Goal: Task Accomplishment & Management: Manage account settings

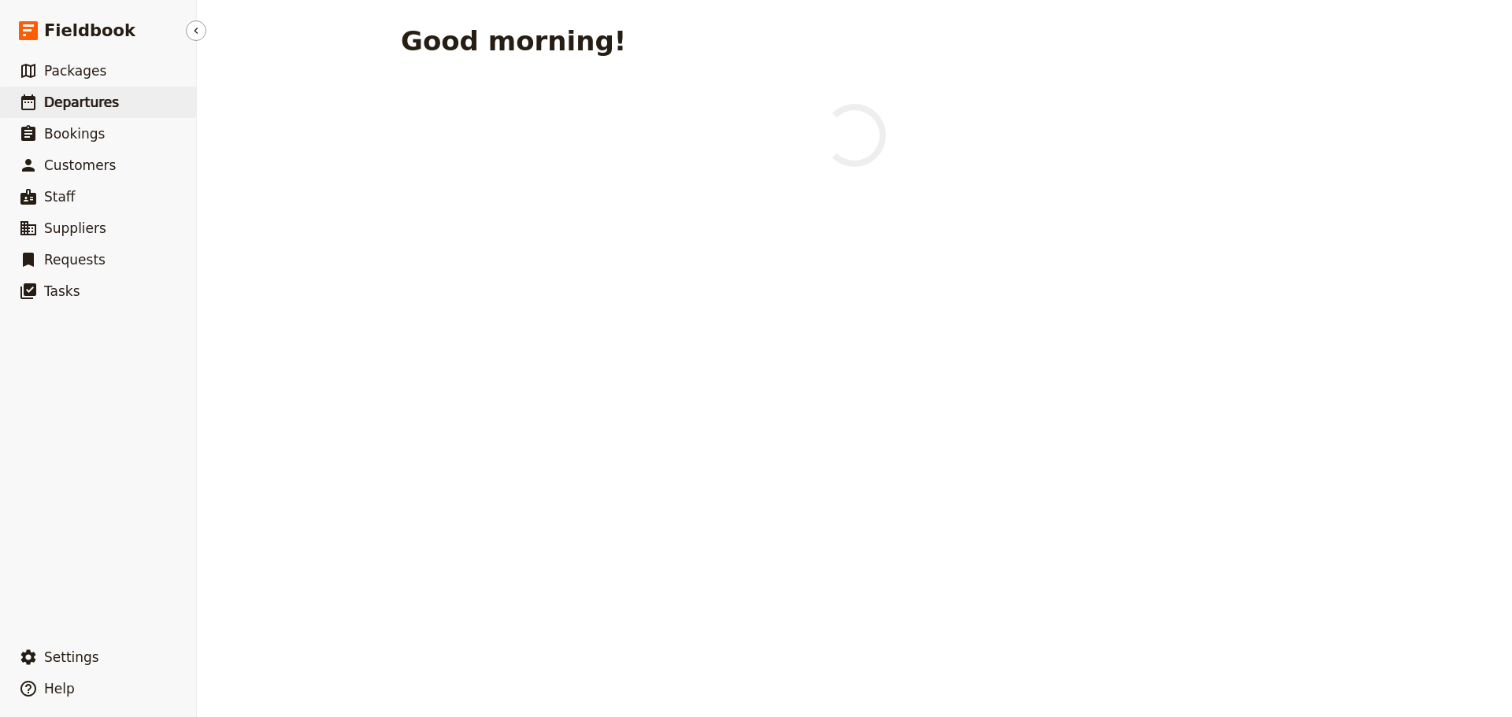
click at [76, 103] on span "Departures" at bounding box center [81, 103] width 75 height 16
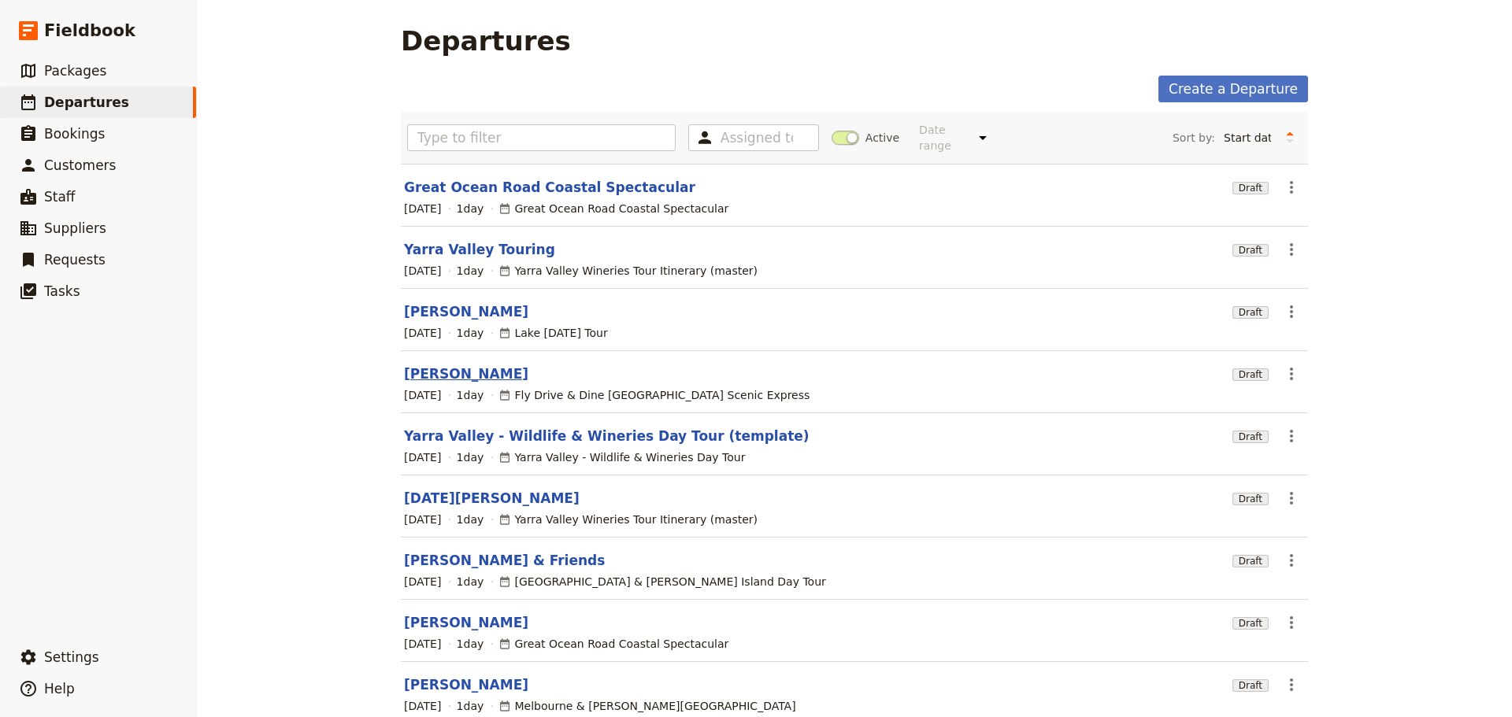
click at [430, 365] on link "[PERSON_NAME]" at bounding box center [466, 374] width 124 height 19
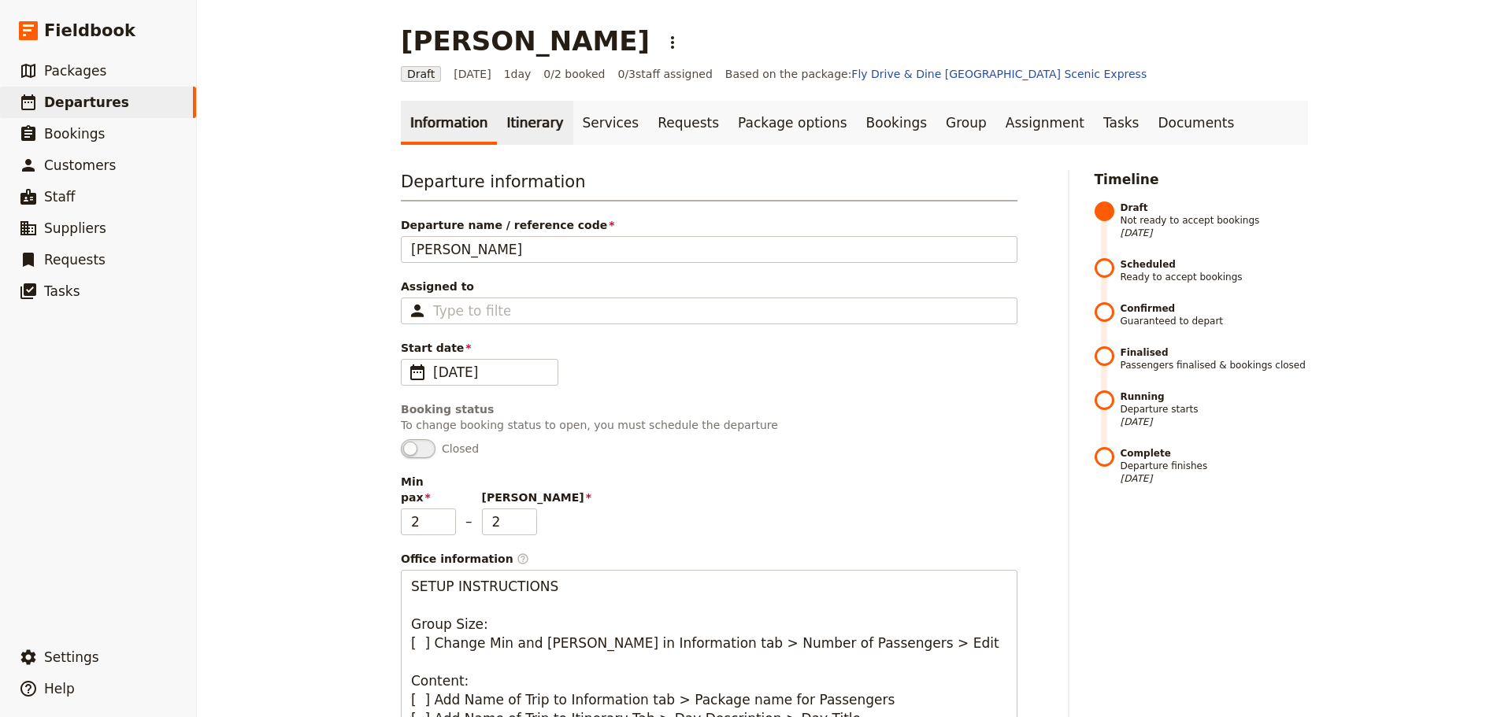
click at [516, 120] on link "Itinerary" at bounding box center [535, 123] width 76 height 44
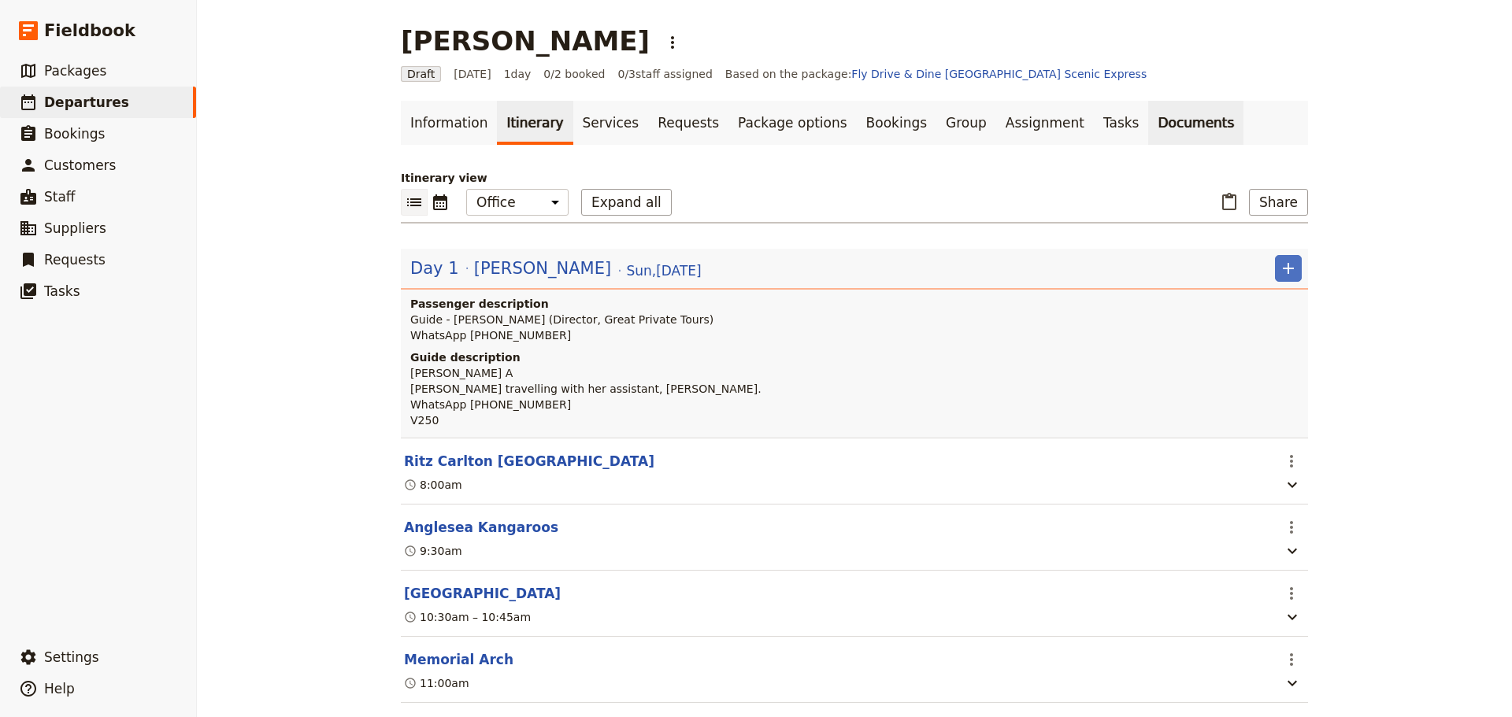
click at [1148, 128] on link "Documents" at bounding box center [1195, 123] width 95 height 44
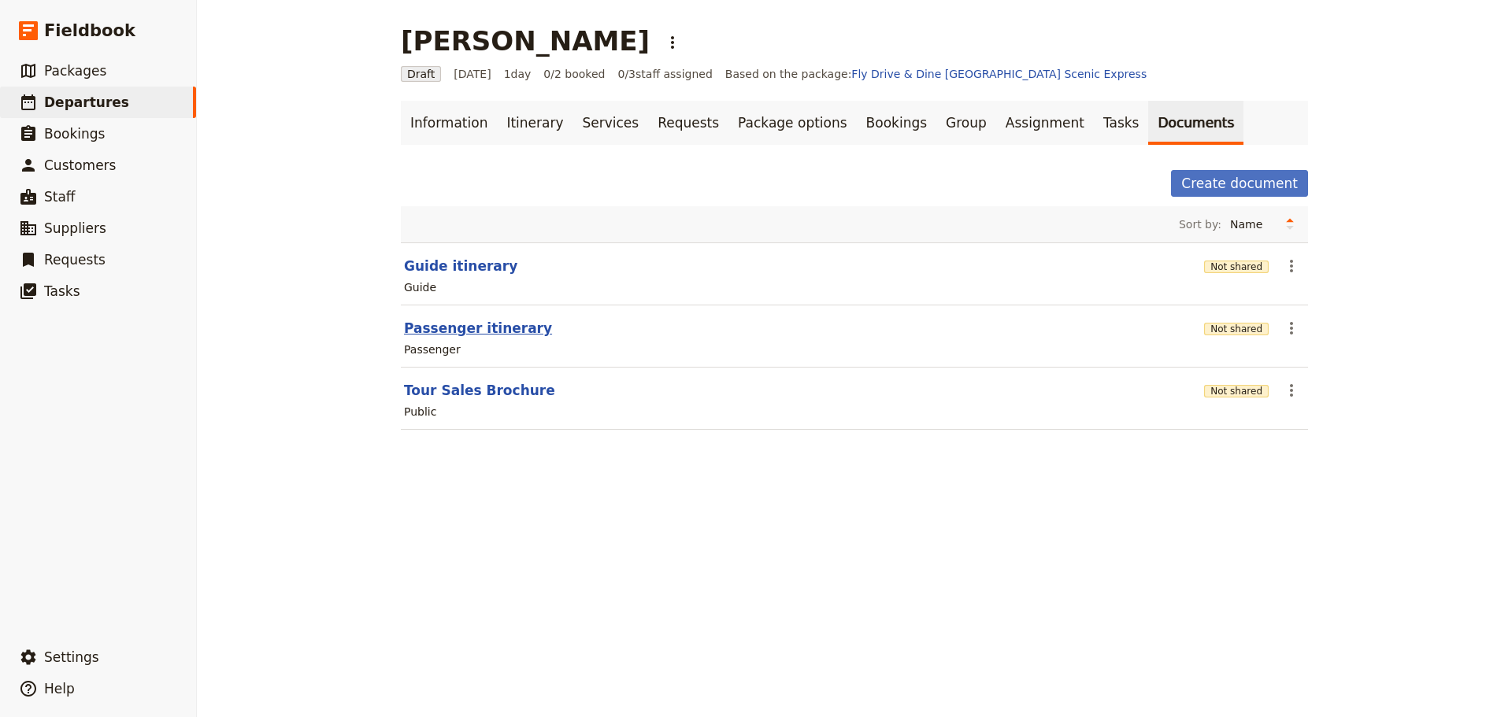
click at [461, 330] on button "Passenger itinerary" at bounding box center [478, 328] width 148 height 19
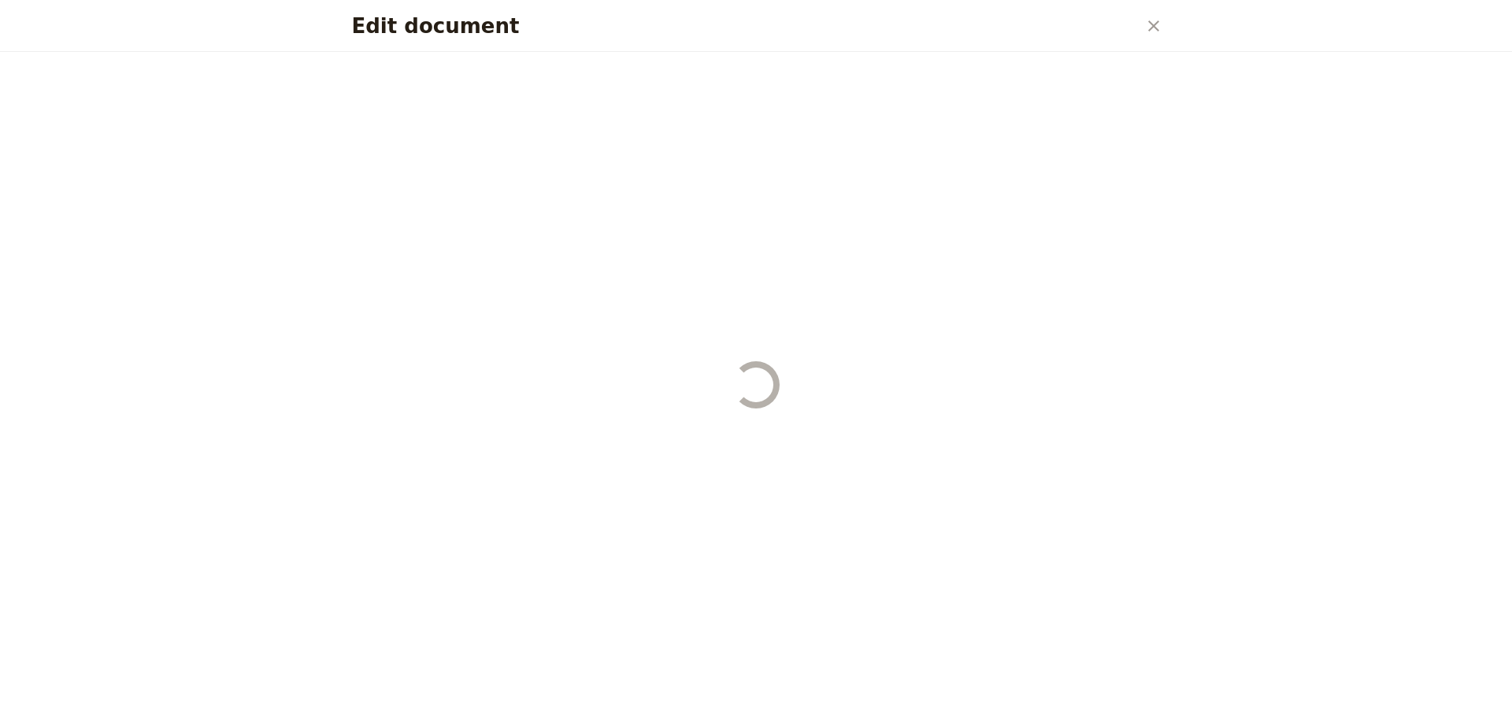
select select "PASSENGER"
select select "DEFAULT"
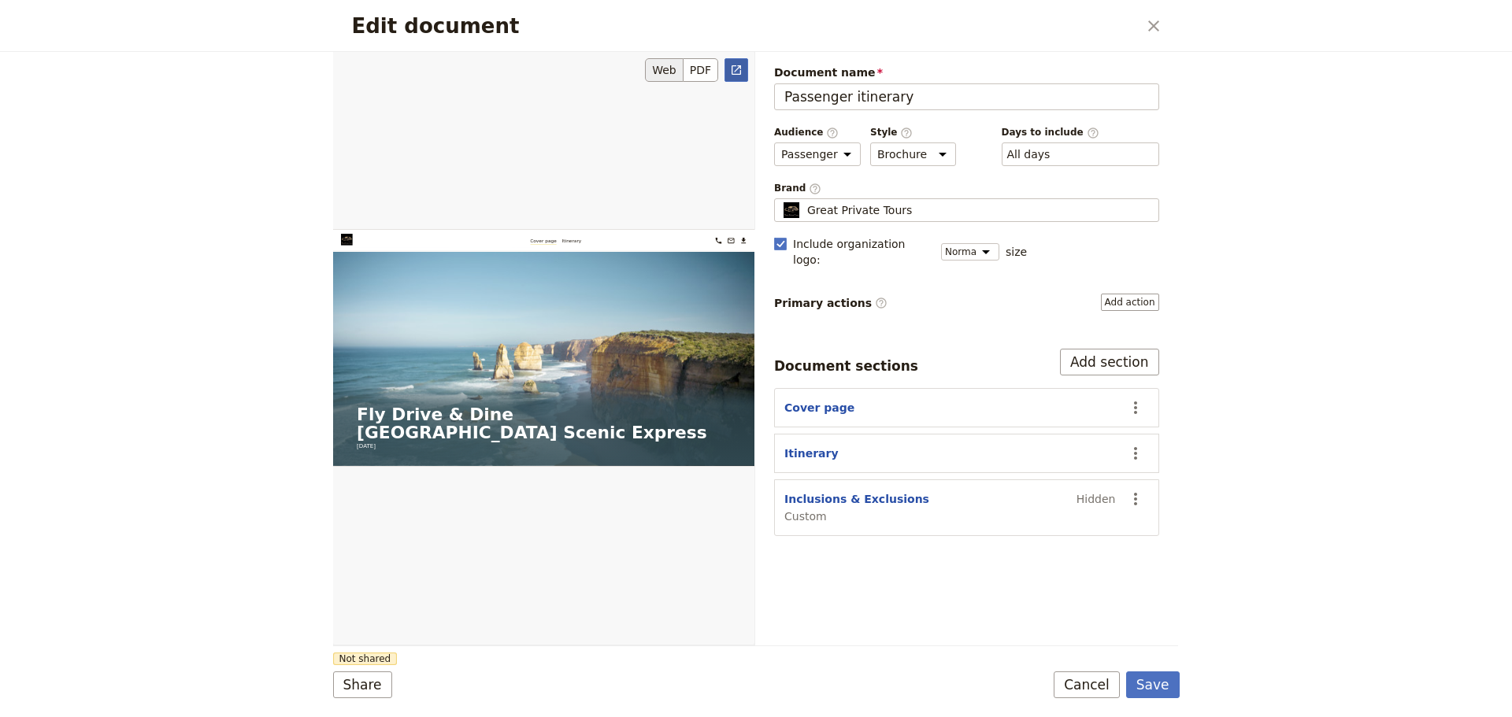
click at [728, 70] on link "​" at bounding box center [737, 70] width 24 height 24
click at [1092, 678] on button "Cancel" at bounding box center [1087, 685] width 66 height 27
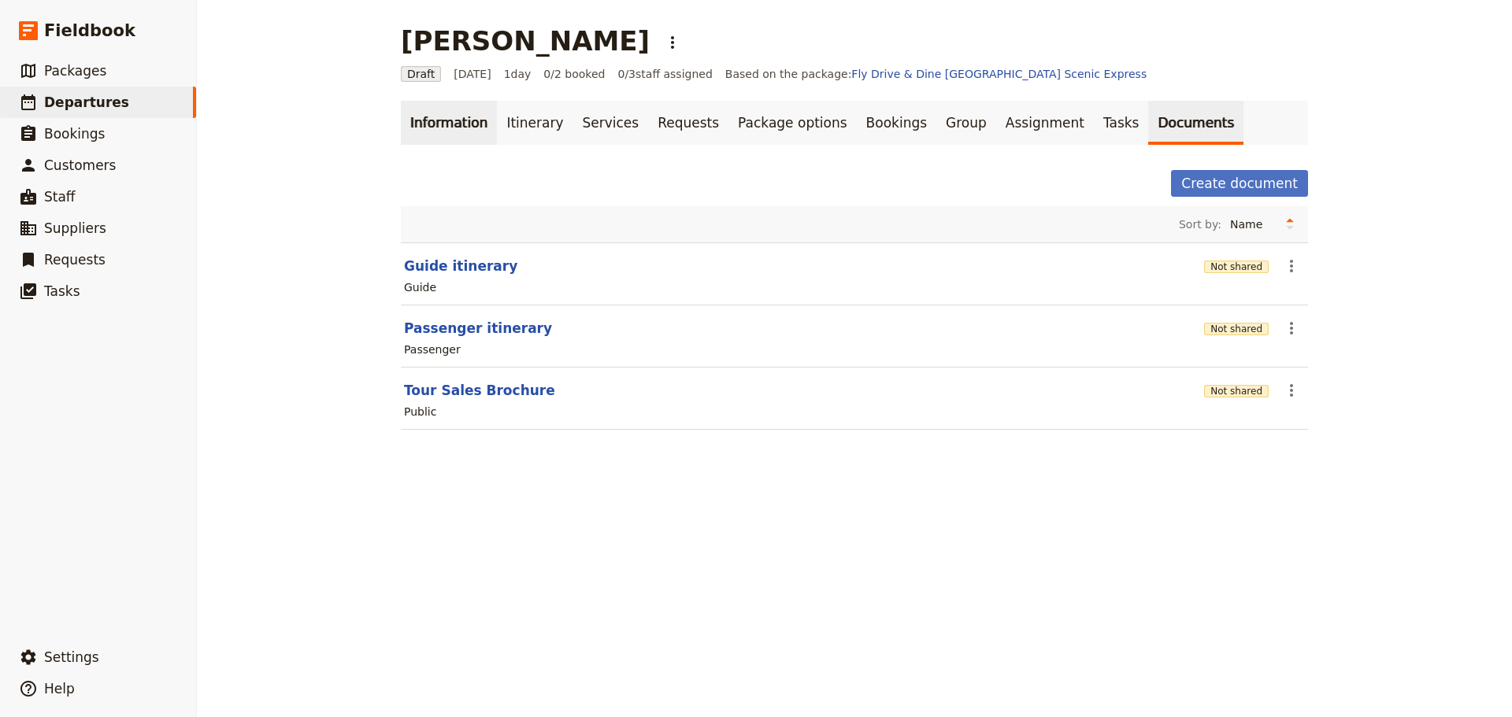
click at [420, 119] on link "Information" at bounding box center [449, 123] width 96 height 44
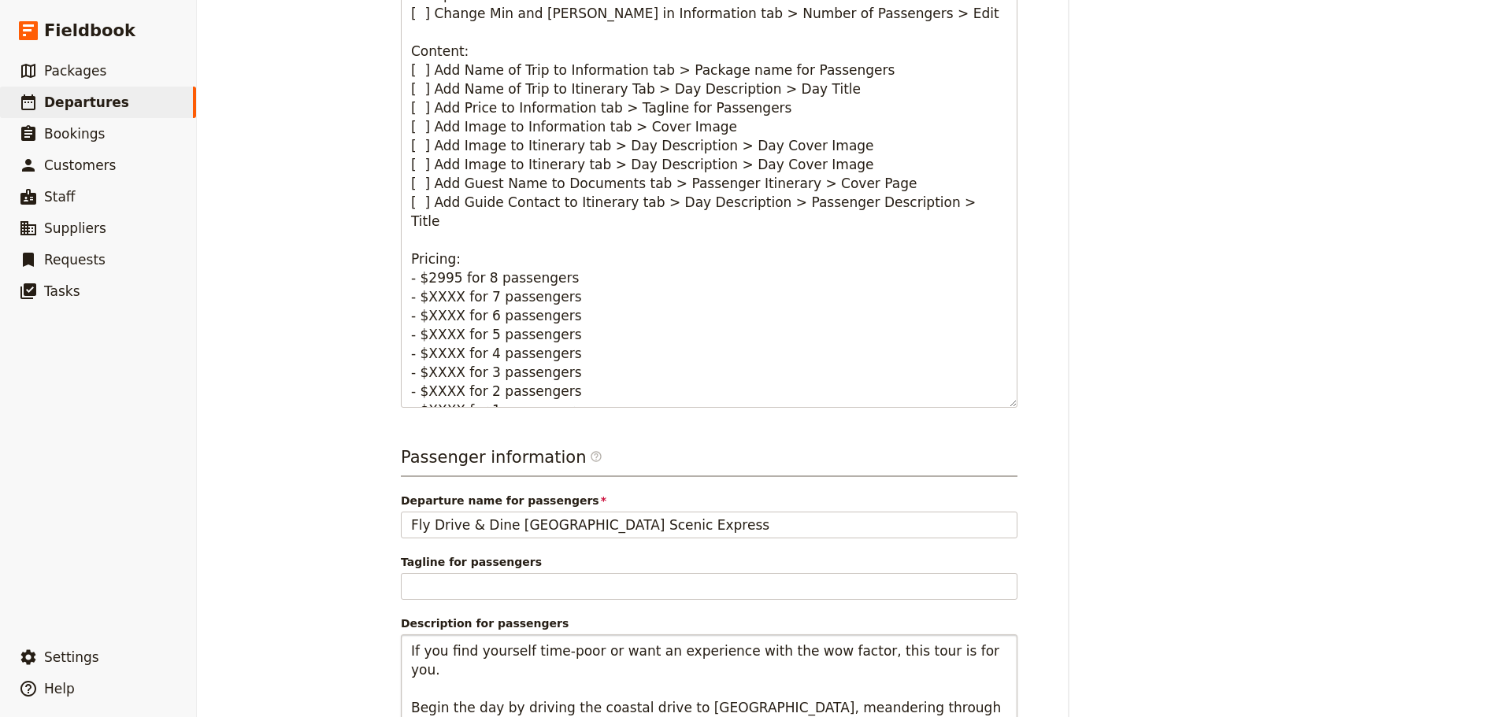
scroll to position [1141, 0]
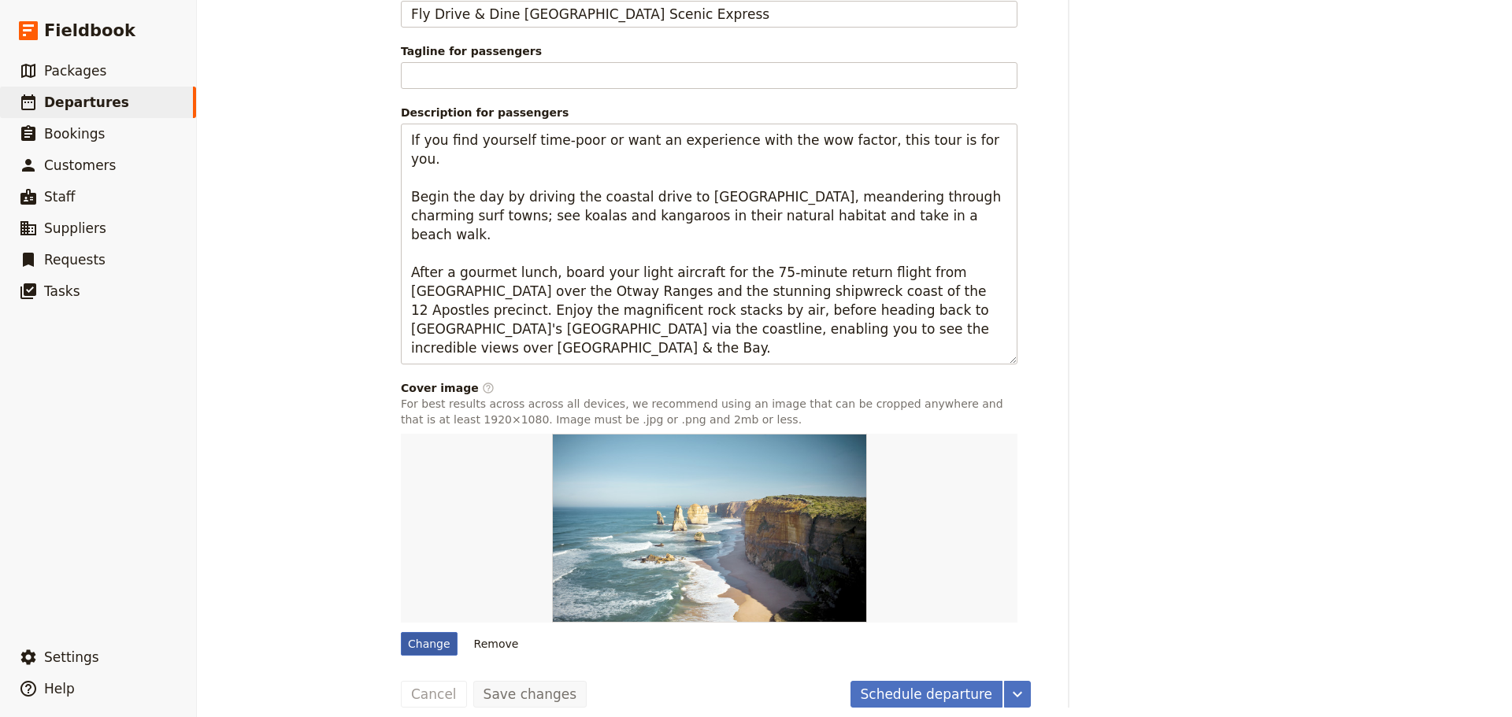
click at [421, 635] on div "Change" at bounding box center [429, 644] width 57 height 24
click at [401, 632] on input "Change" at bounding box center [400, 632] width 1 height 1
type input "C:\fakepath\12 Apostles & lge heli.jpg"
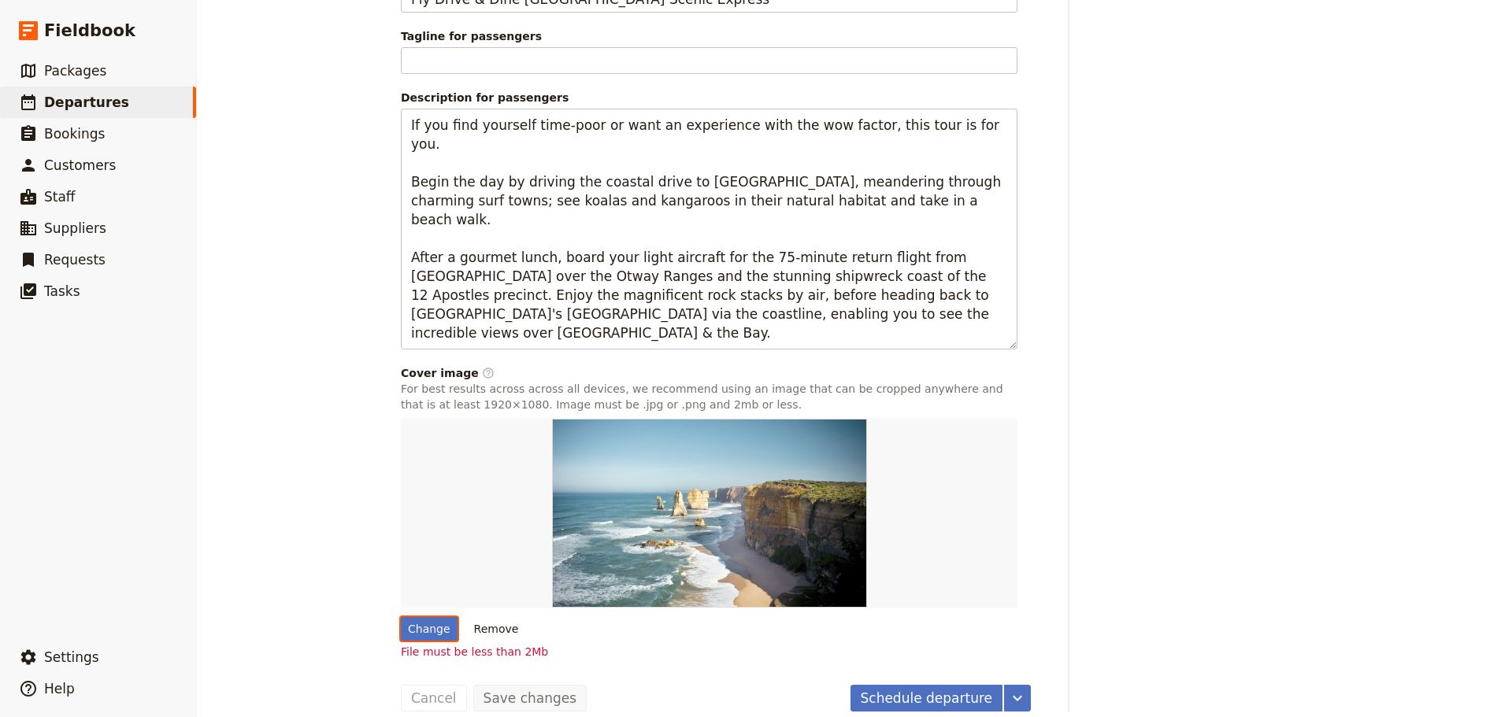
scroll to position [1160, 0]
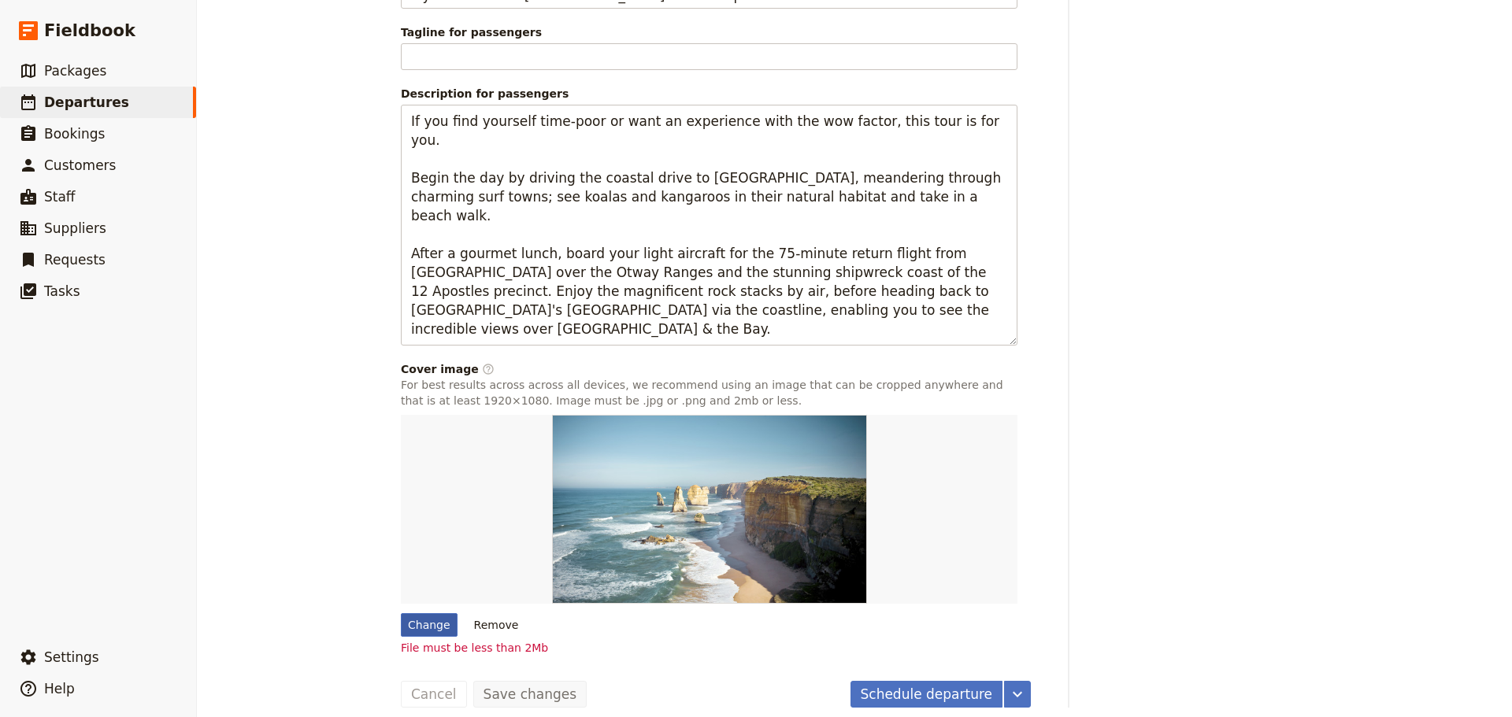
click at [429, 613] on div "Change" at bounding box center [429, 625] width 57 height 24
click at [401, 613] on input "Change" at bounding box center [400, 613] width 1 height 1
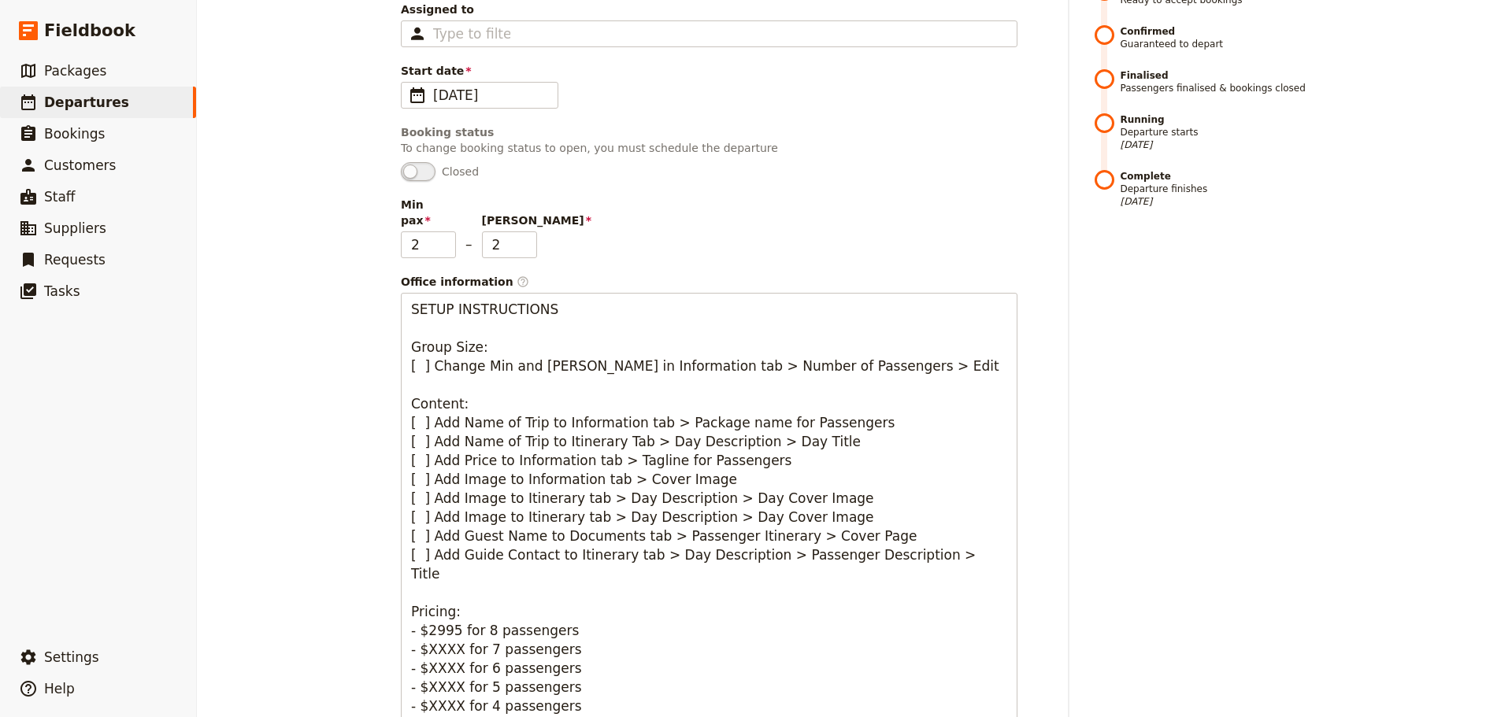
scroll to position [117, 0]
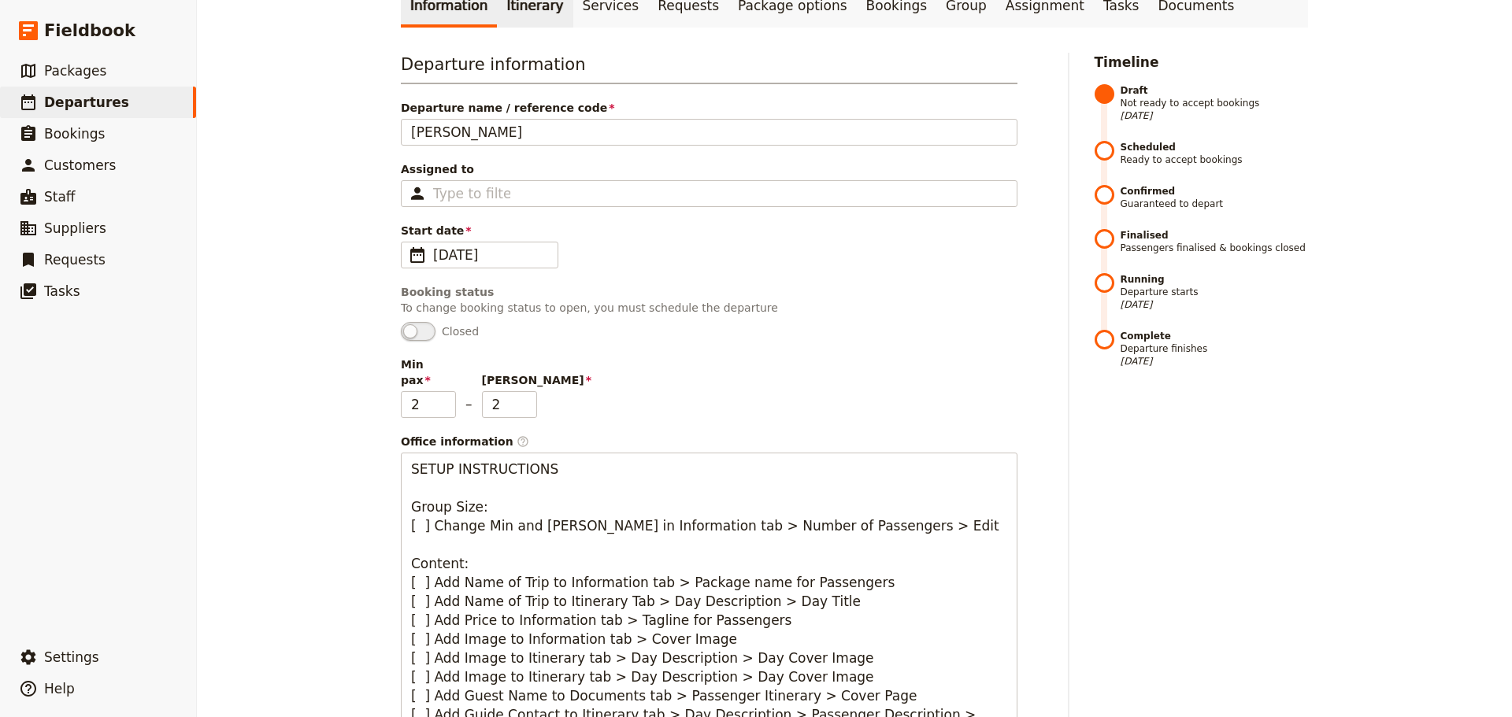
click at [499, 13] on link "Itinerary" at bounding box center [535, 5] width 76 height 44
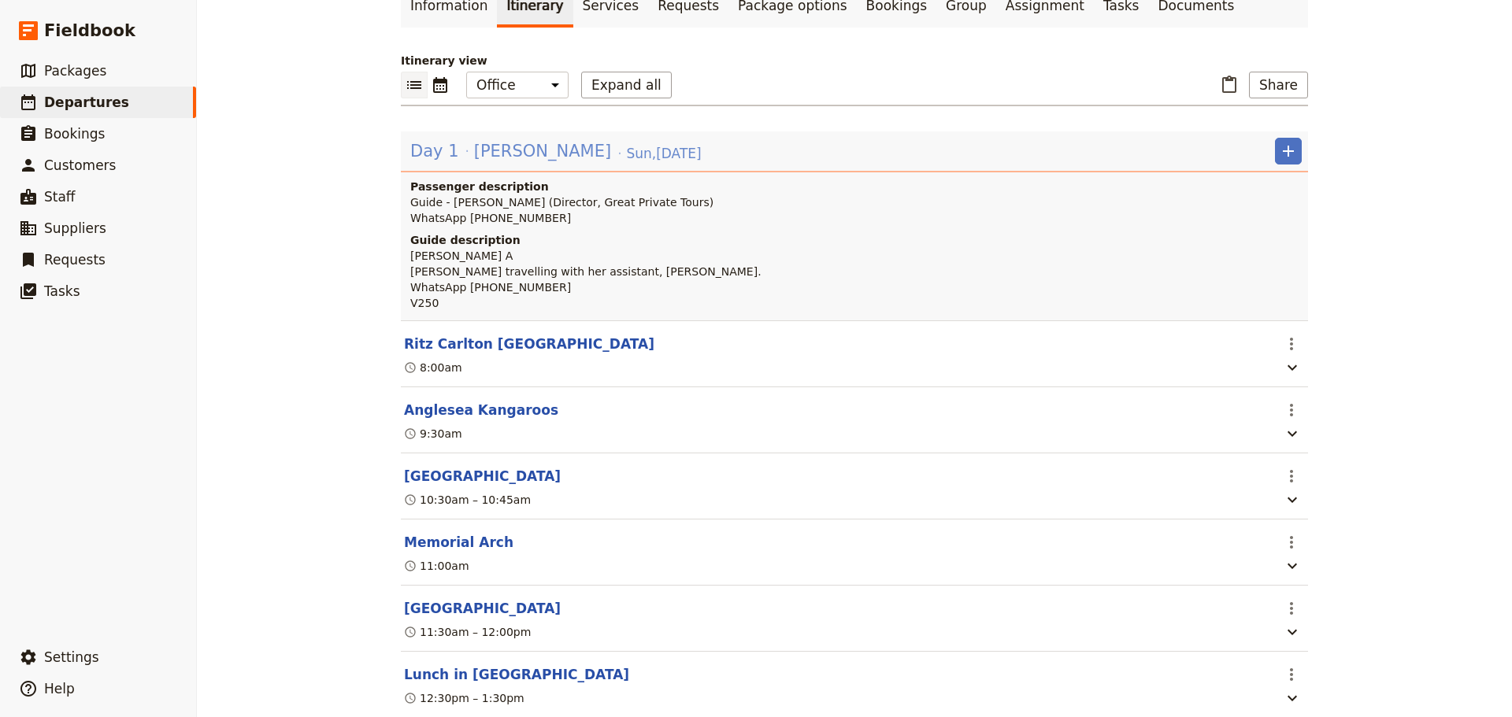
click at [487, 154] on span "[PERSON_NAME]" at bounding box center [542, 151] width 137 height 24
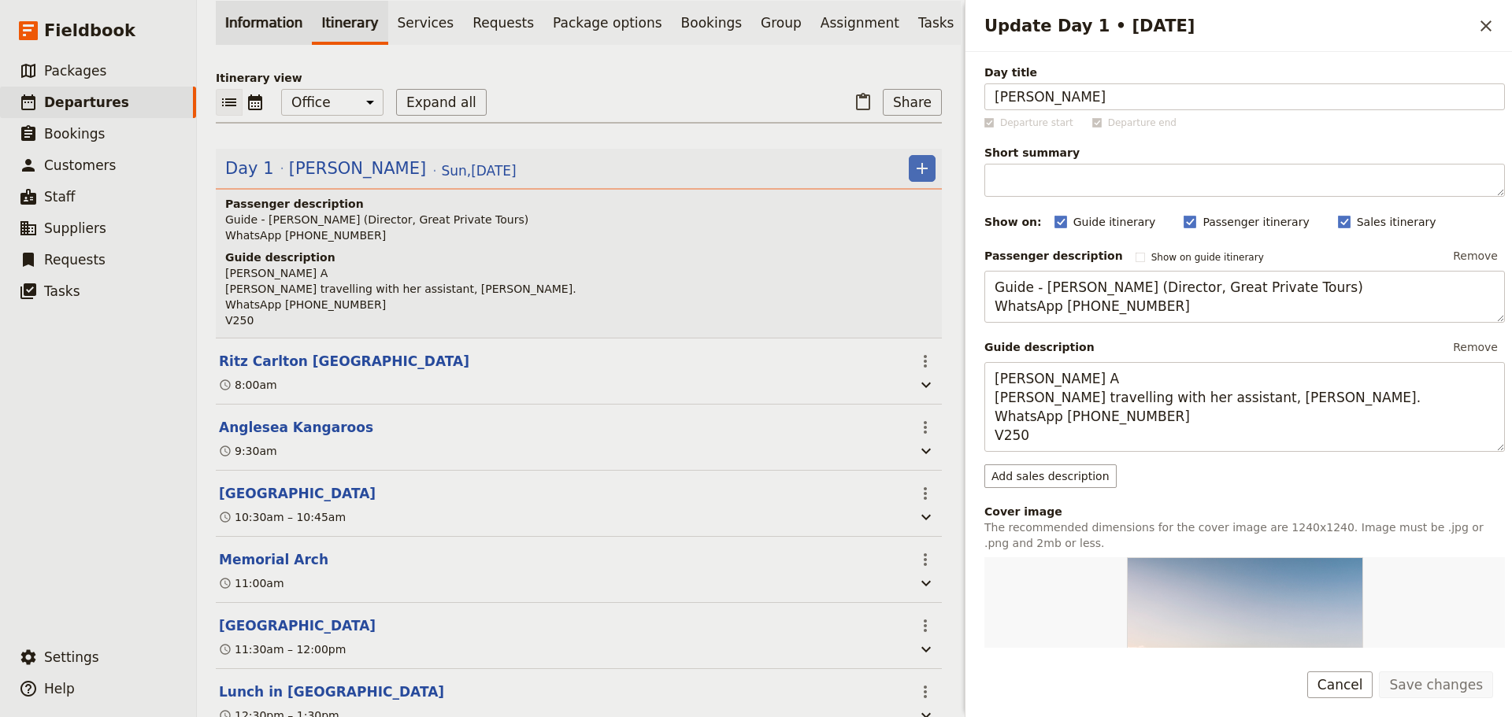
click at [269, 7] on link "Information" at bounding box center [264, 23] width 96 height 44
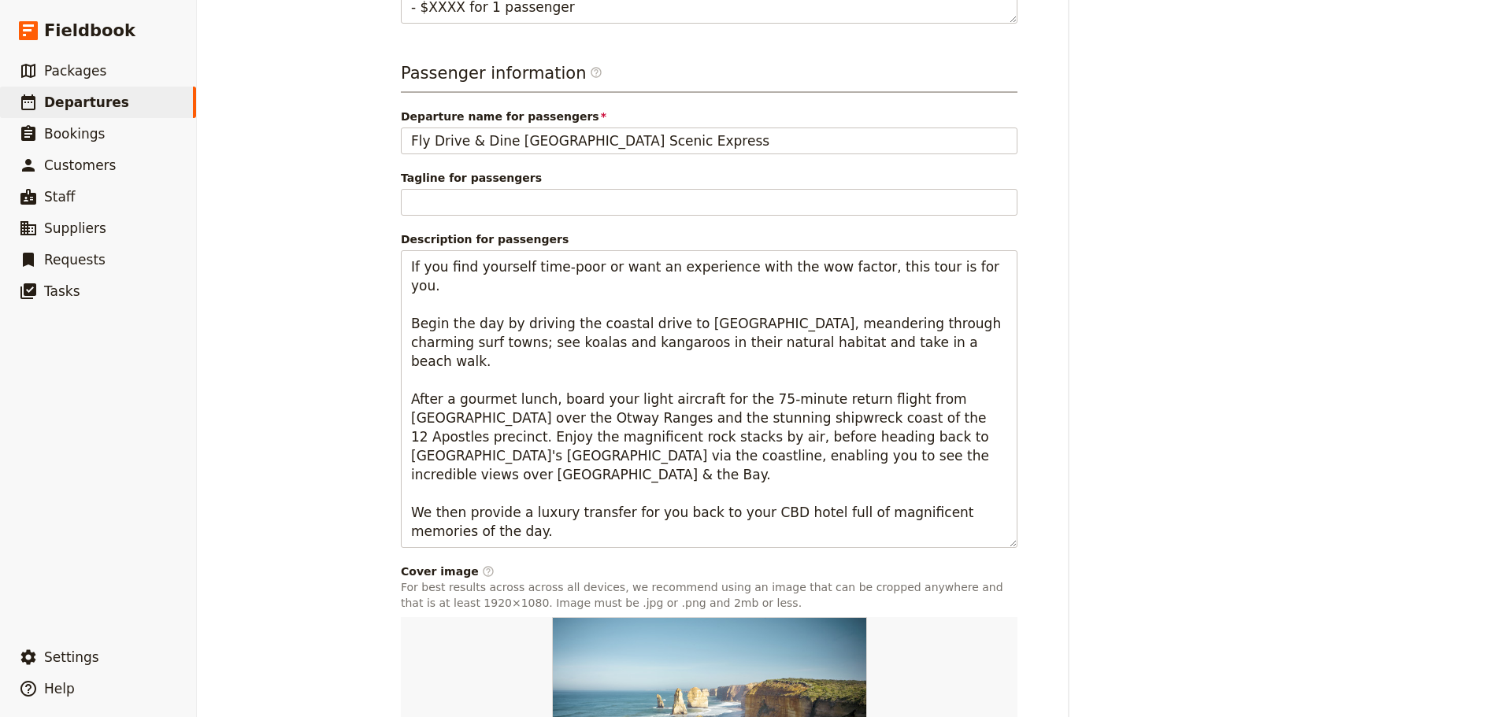
scroll to position [1217, 0]
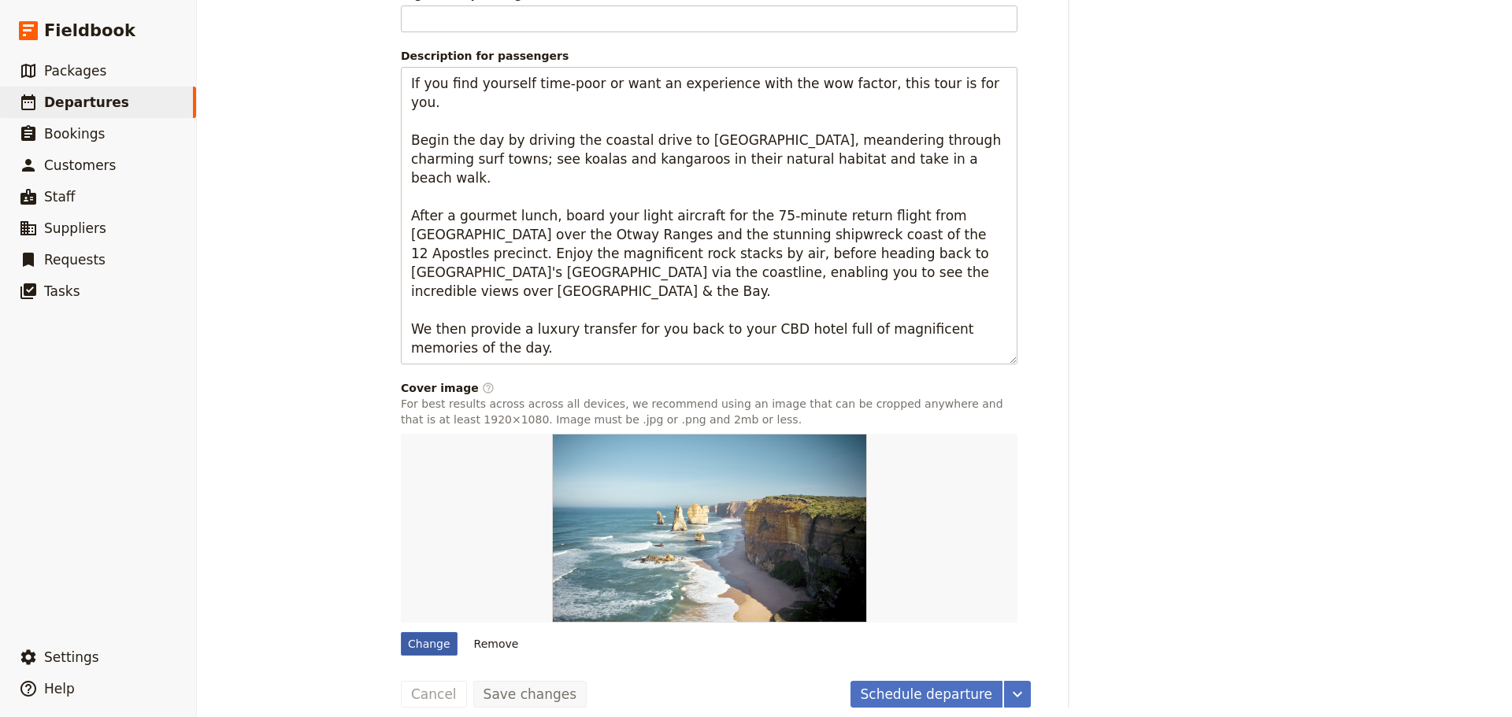
click at [406, 632] on div "Change" at bounding box center [429, 644] width 57 height 24
click at [401, 632] on input "Change" at bounding box center [400, 632] width 1 height 1
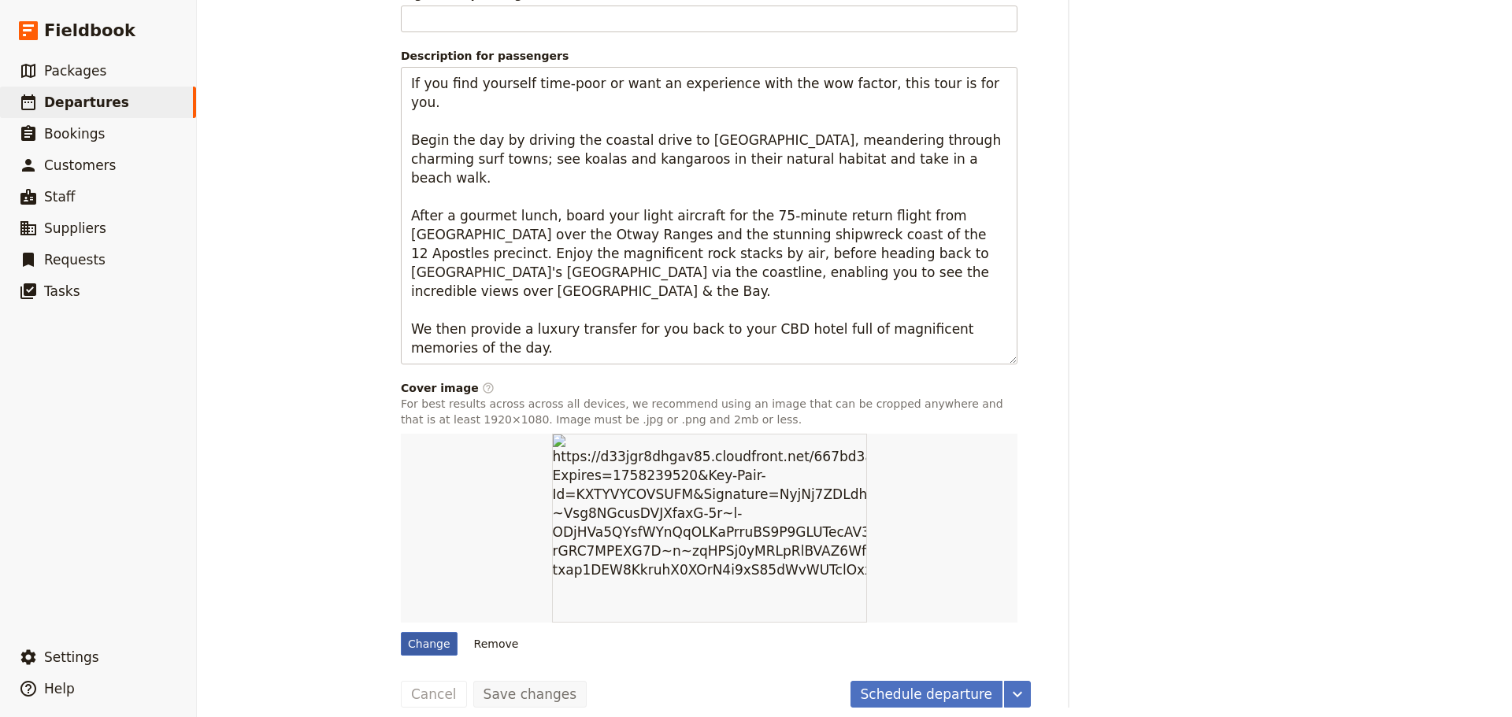
click at [423, 632] on div "Change" at bounding box center [429, 644] width 57 height 24
click at [401, 632] on input "Change" at bounding box center [400, 632] width 1 height 1
type input "C:\fakepath\150369-3.jpg"
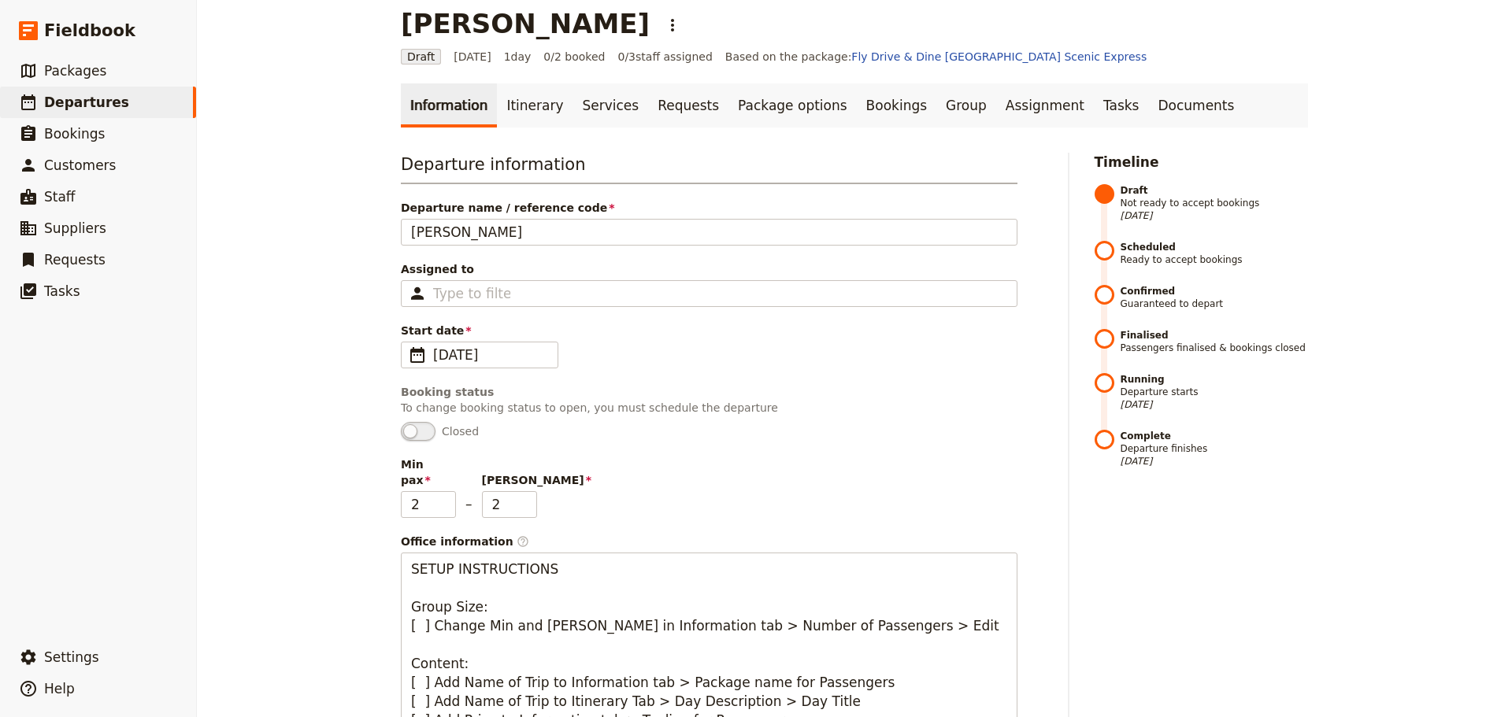
scroll to position [0, 0]
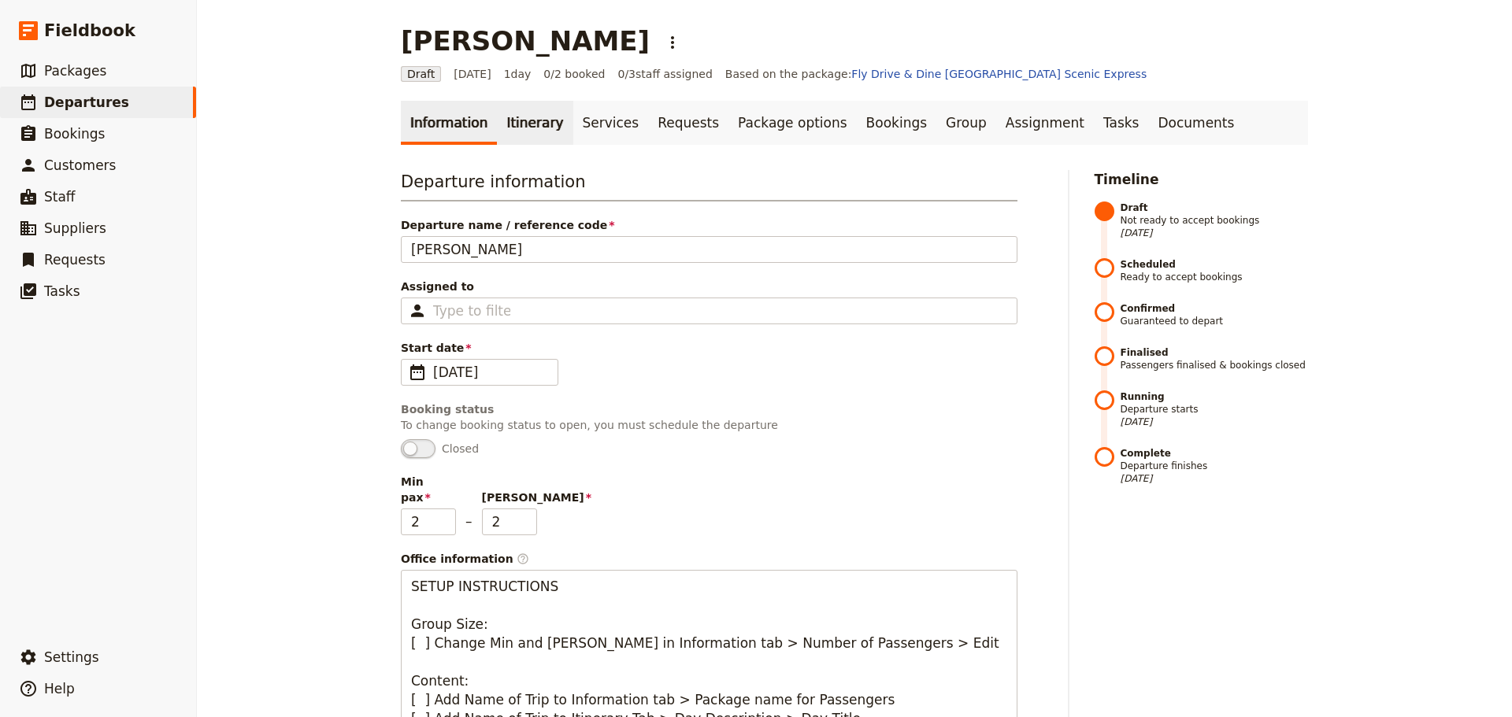
click at [521, 120] on link "Itinerary" at bounding box center [535, 123] width 76 height 44
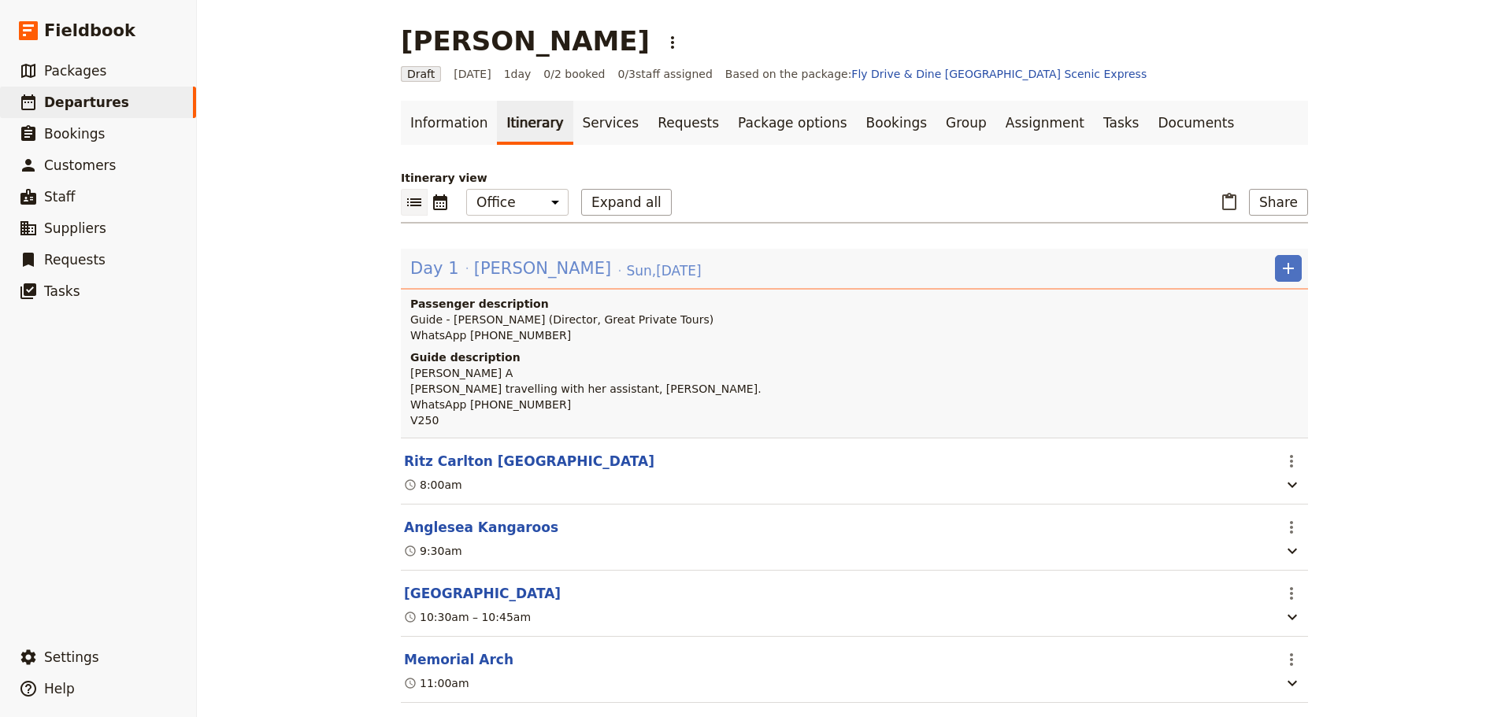
click at [495, 274] on span "[PERSON_NAME]" at bounding box center [542, 269] width 137 height 24
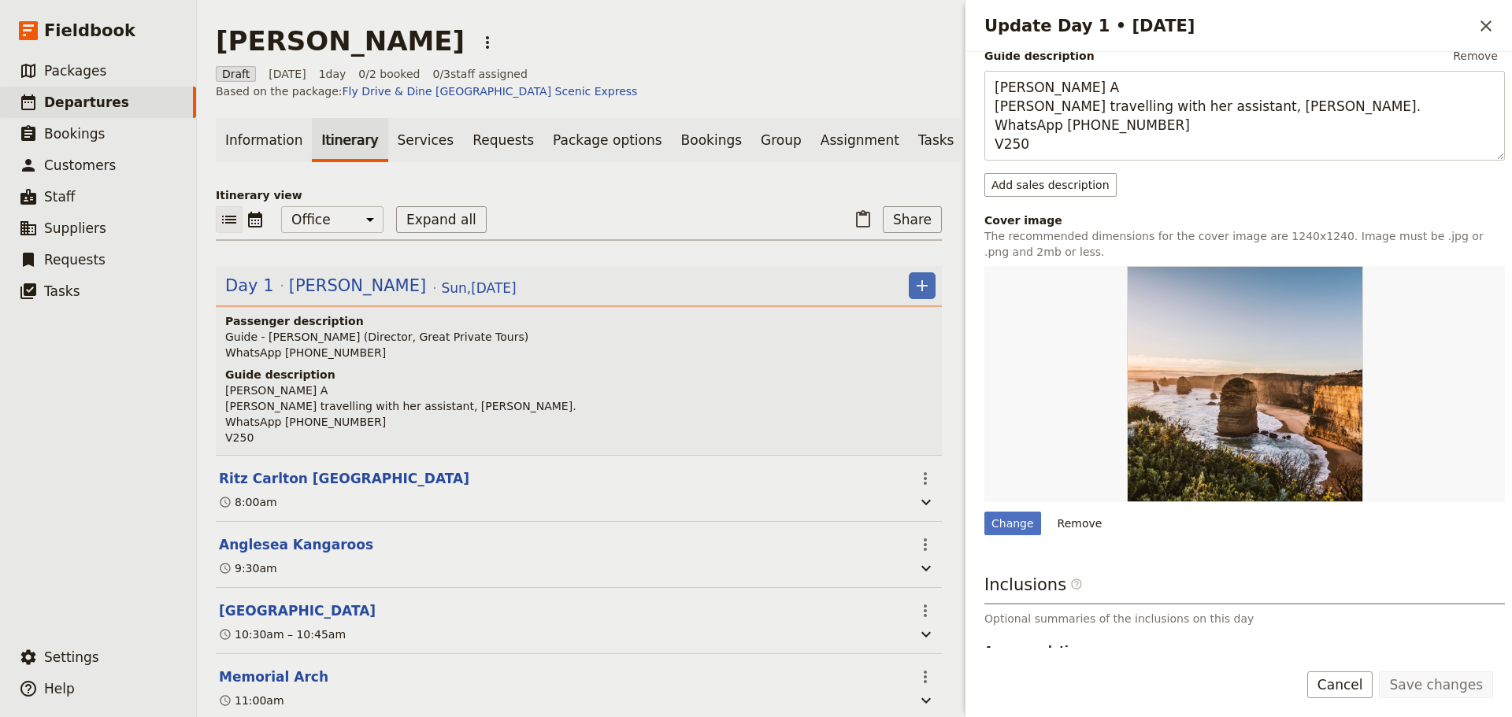
scroll to position [395, 0]
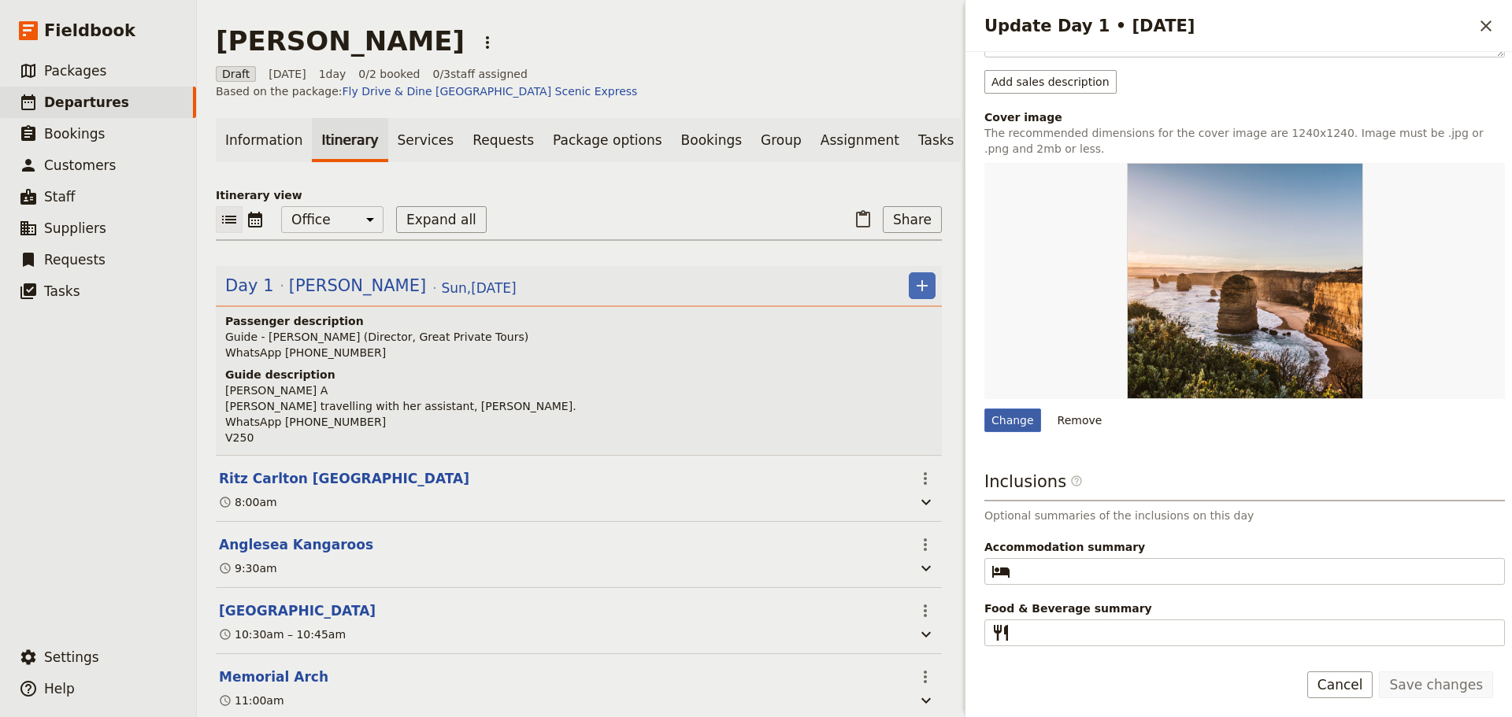
click at [1019, 425] on div "Change" at bounding box center [1012, 421] width 57 height 24
click at [984, 409] on input "Change" at bounding box center [984, 408] width 1 height 1
type input "C:\fakepath\158182-3.jpg"
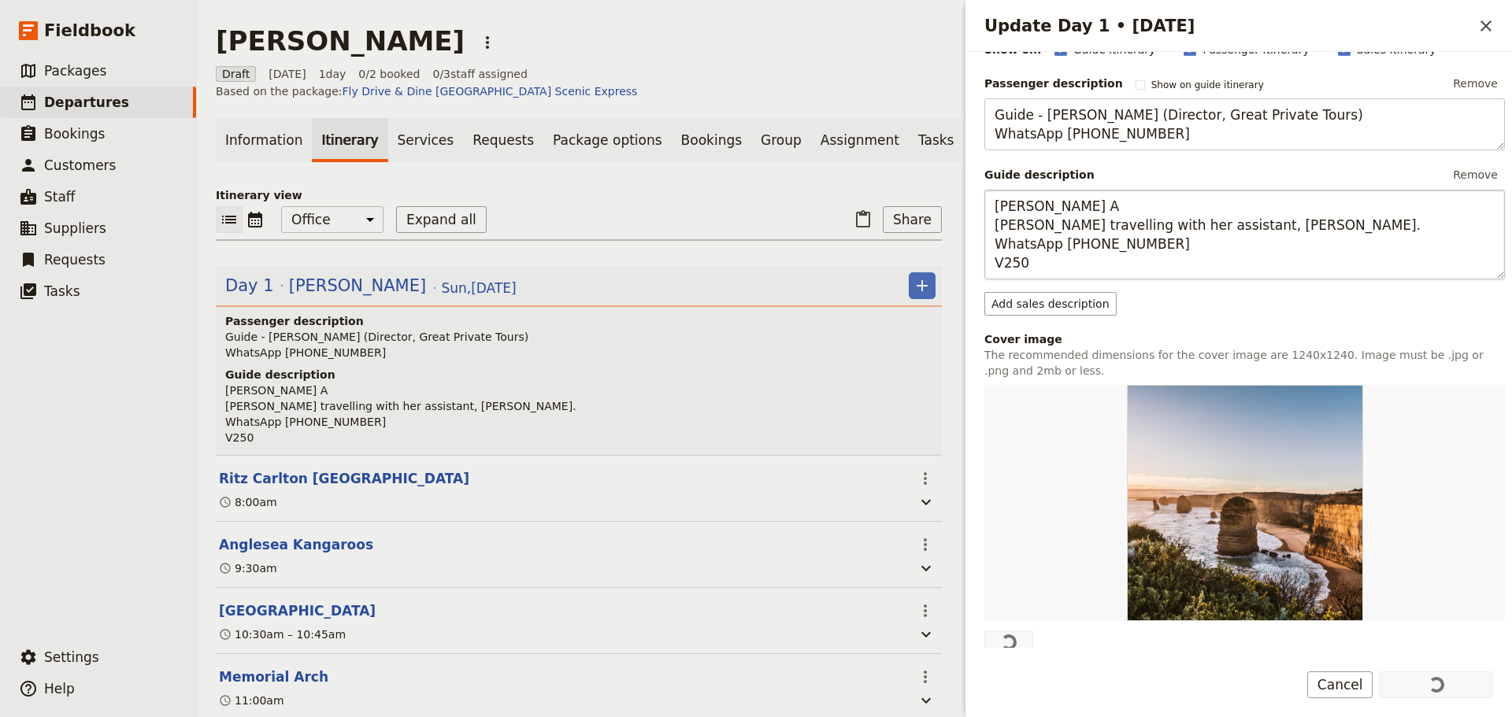
scroll to position [394, 0]
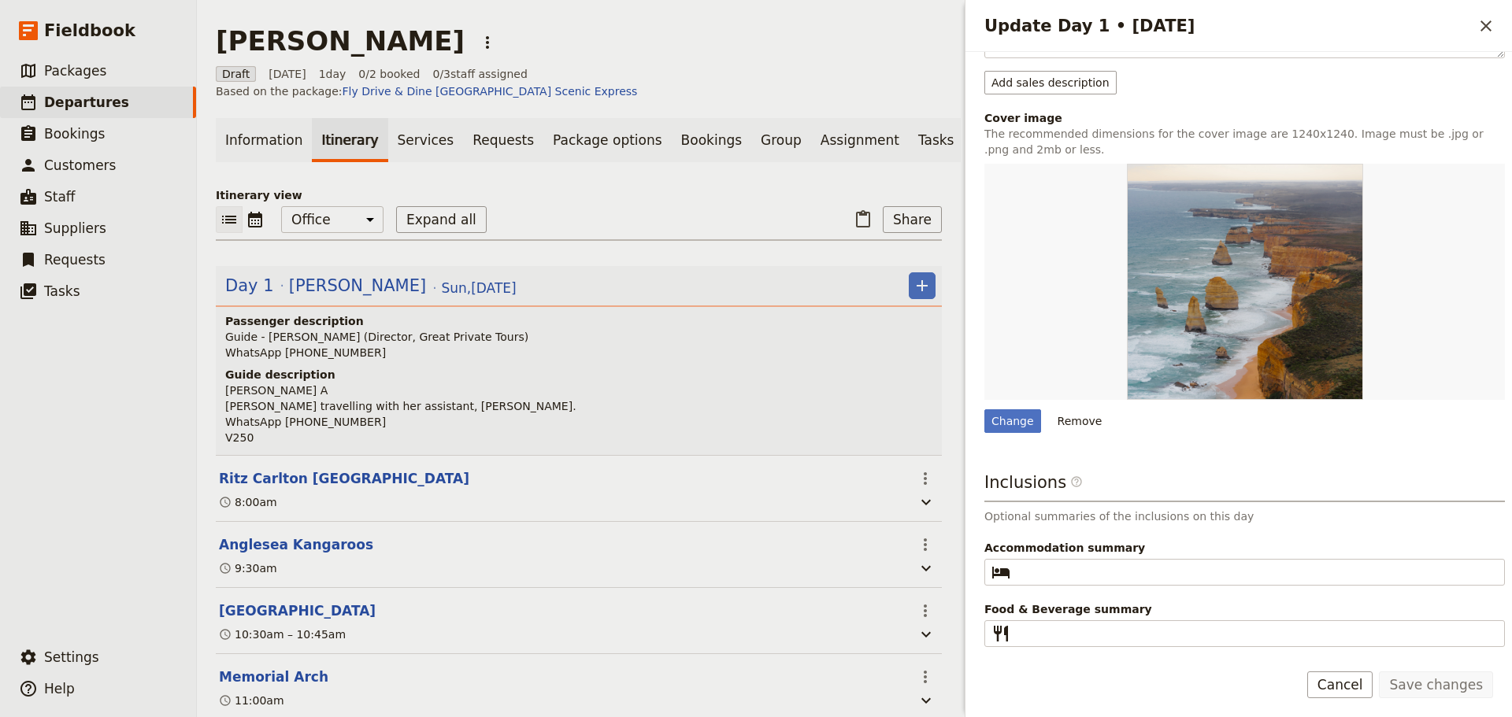
drag, startPoint x: 1366, startPoint y: 684, endPoint x: 1350, endPoint y: 672, distance: 19.7
click at [1366, 683] on button "Cancel" at bounding box center [1340, 685] width 66 height 27
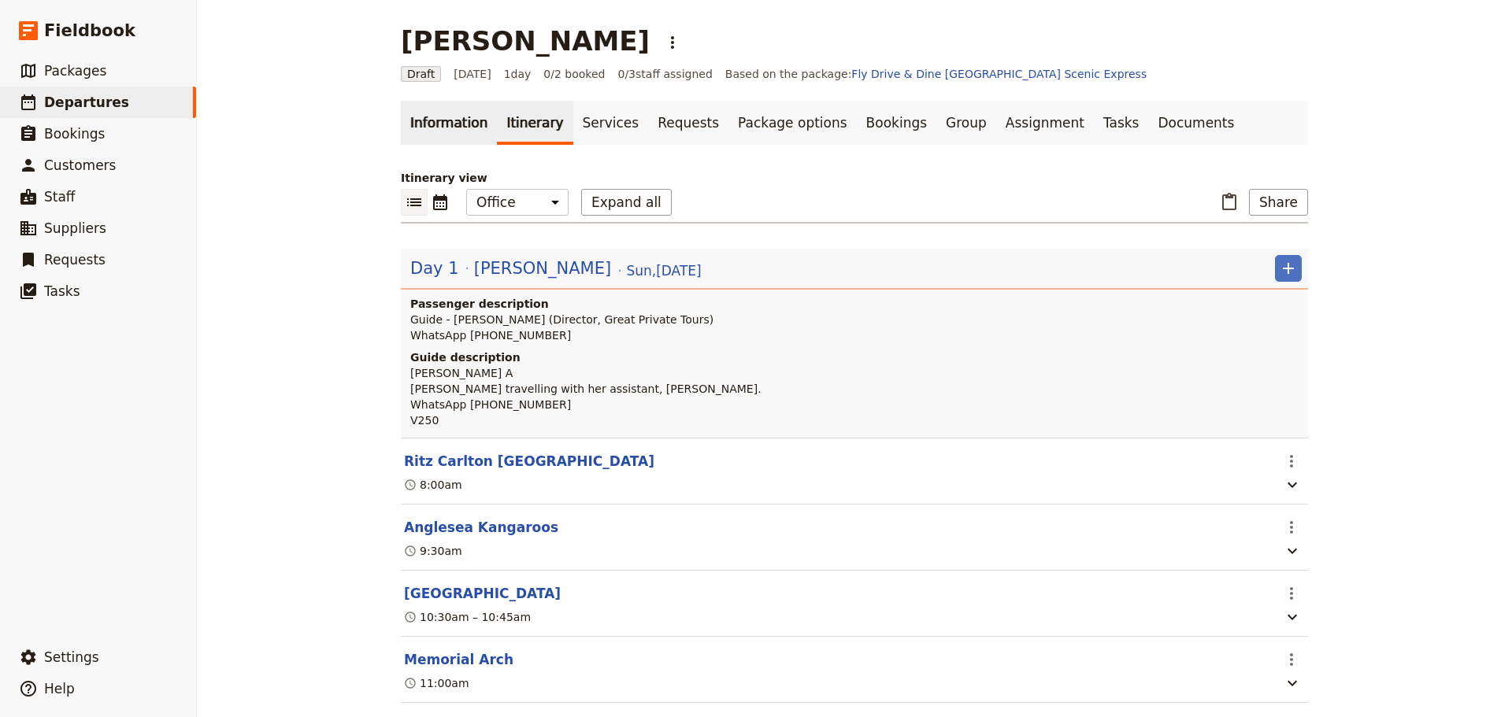
click at [471, 121] on link "Information" at bounding box center [449, 123] width 96 height 44
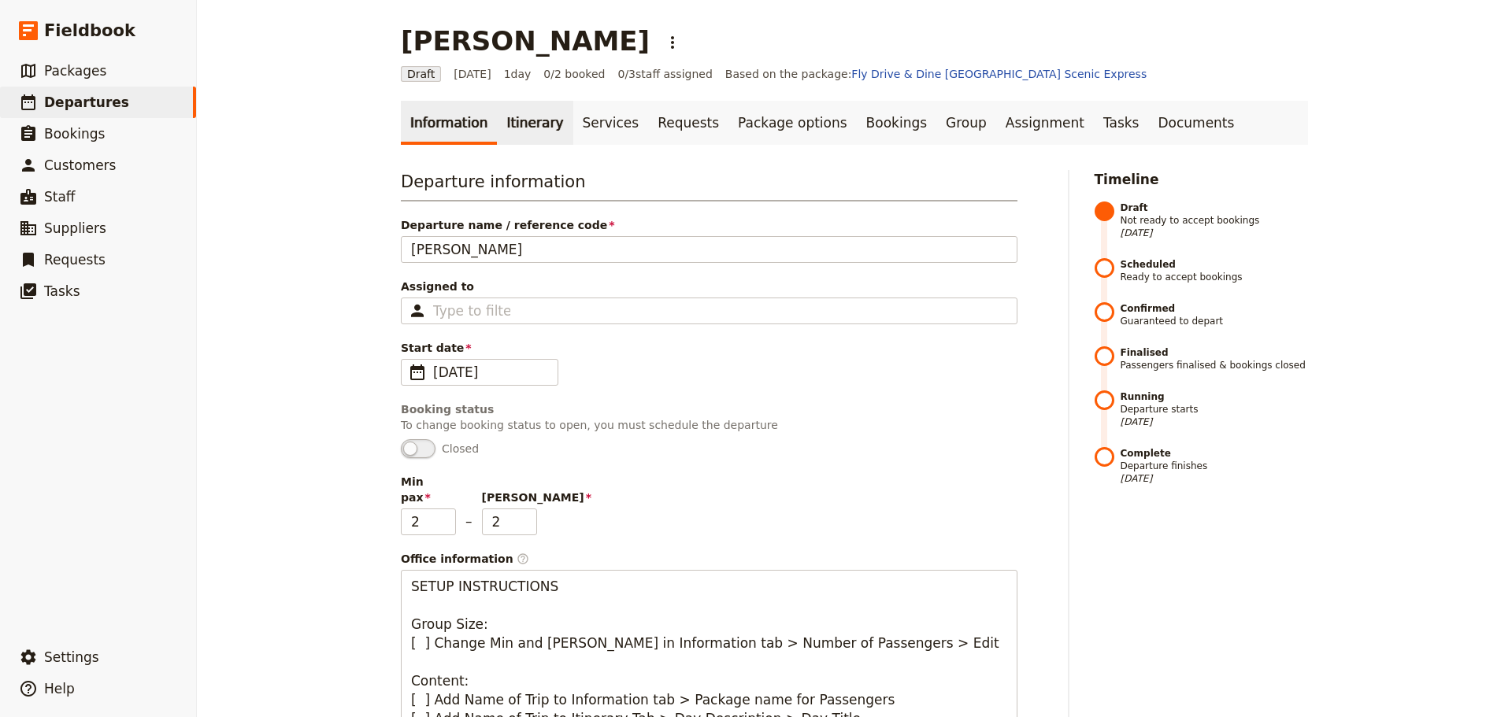
click at [497, 121] on link "Itinerary" at bounding box center [535, 123] width 76 height 44
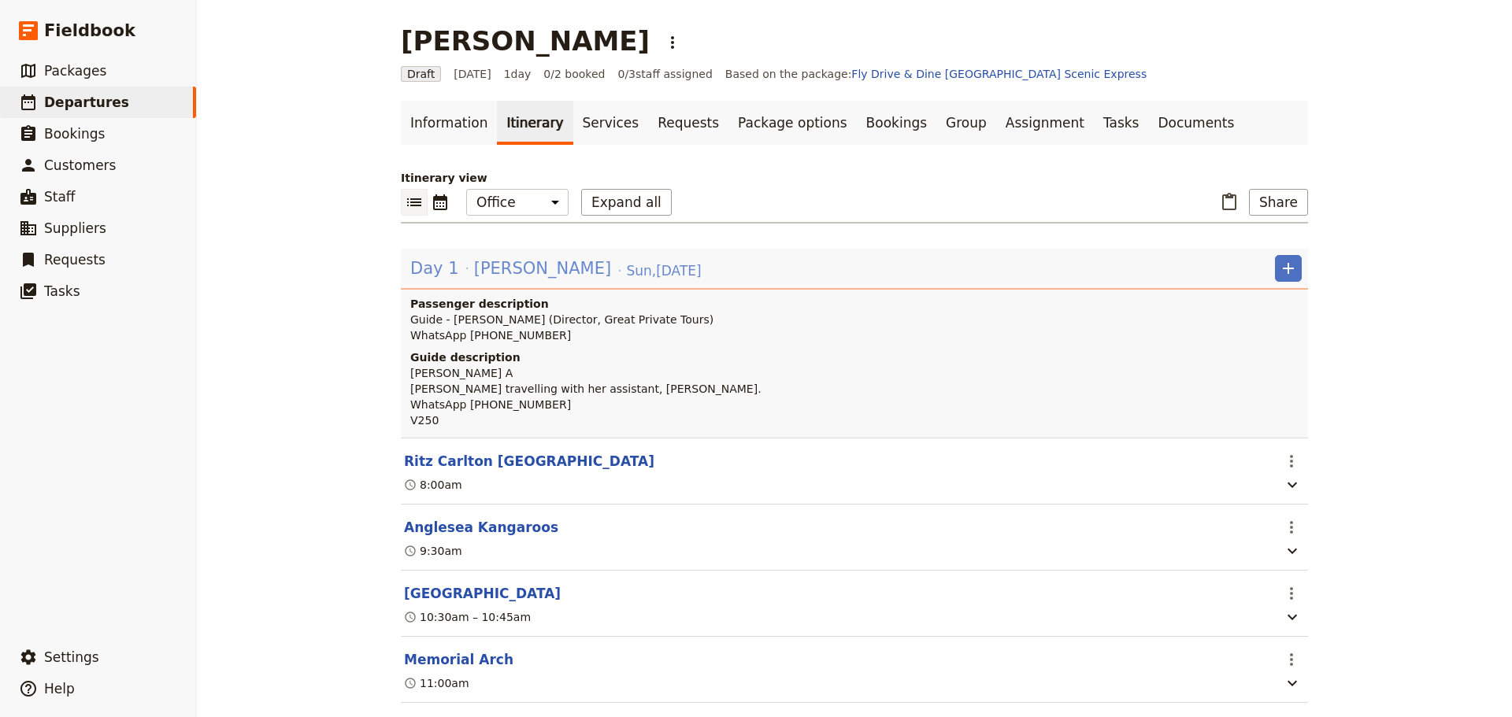
click at [482, 263] on span "[PERSON_NAME]" at bounding box center [542, 269] width 137 height 24
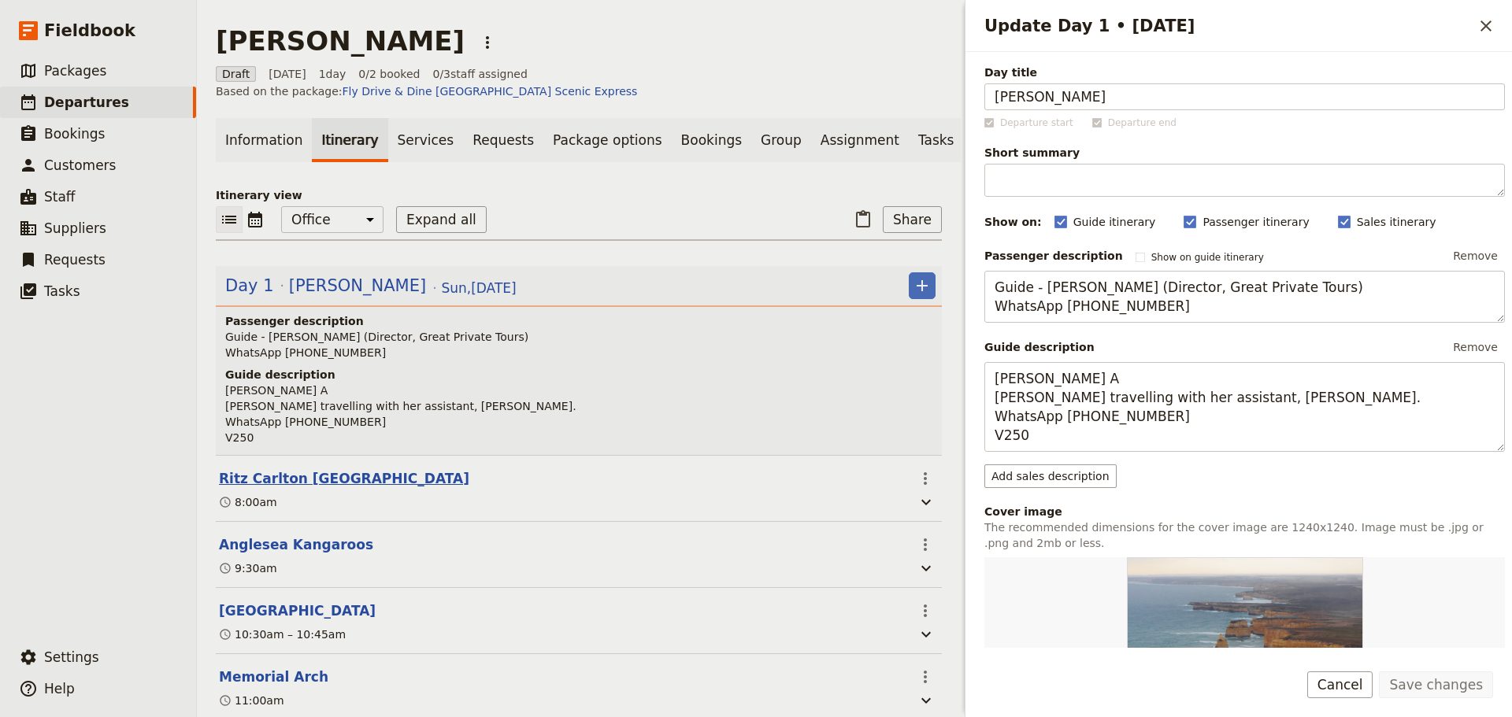
click at [325, 469] on button "Ritz Carlton [GEOGRAPHIC_DATA]" at bounding box center [344, 478] width 250 height 19
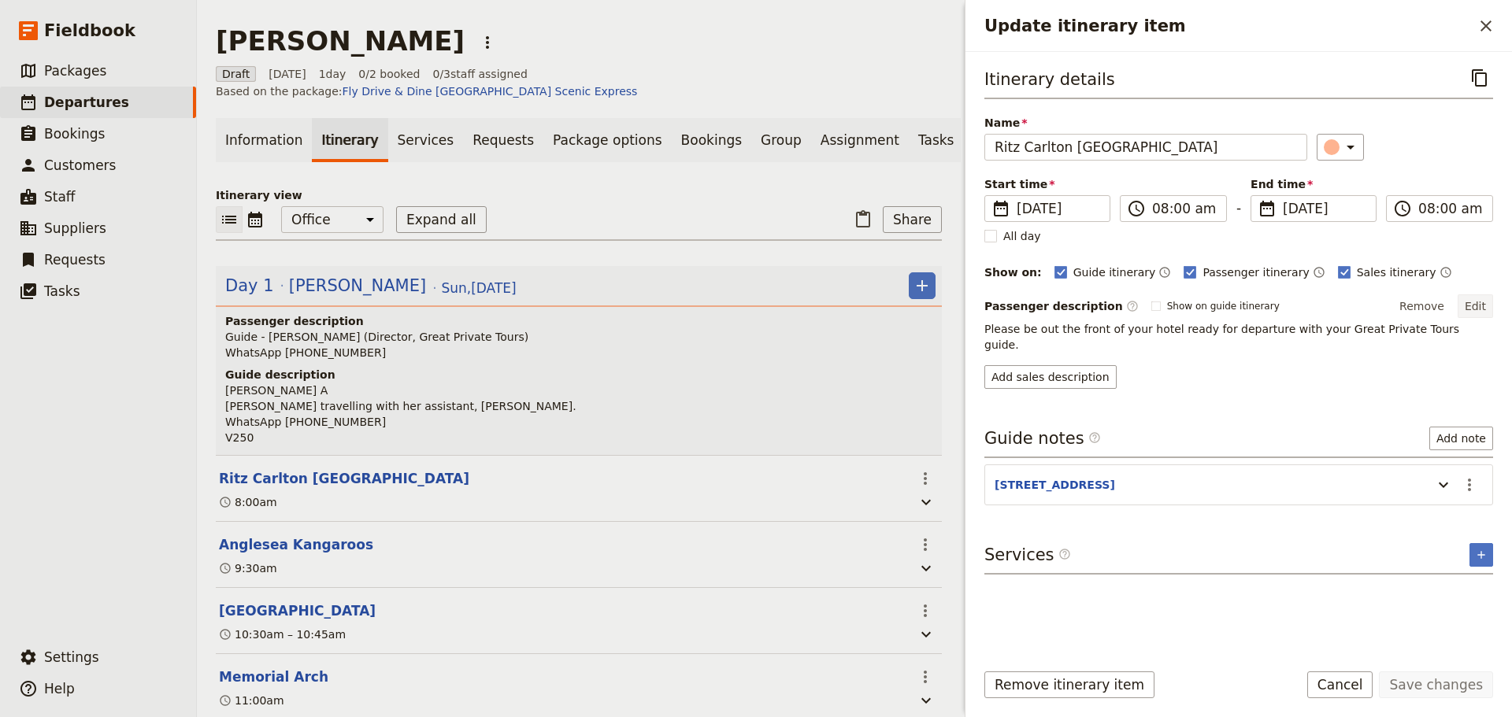
click at [1478, 302] on button "Edit" at bounding box center [1475, 307] width 35 height 24
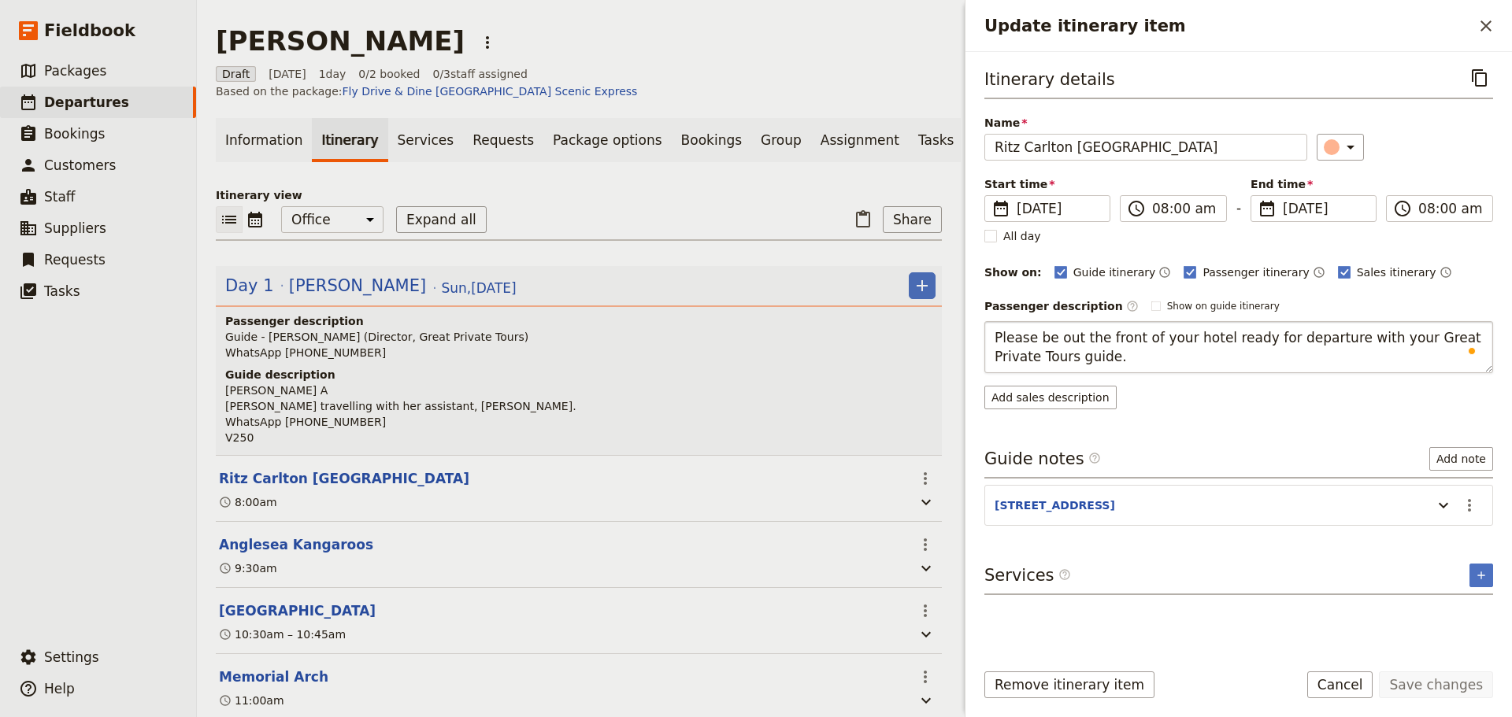
drag, startPoint x: 1055, startPoint y: 343, endPoint x: 1131, endPoint y: 335, distance: 76.8
click at [1131, 335] on textarea "Please be out the front of your hotel ready for departure with your Great Priva…" at bounding box center [1238, 347] width 509 height 52
type textarea "Please be in the foyer of your hotel ready for departure with your Great Privat…"
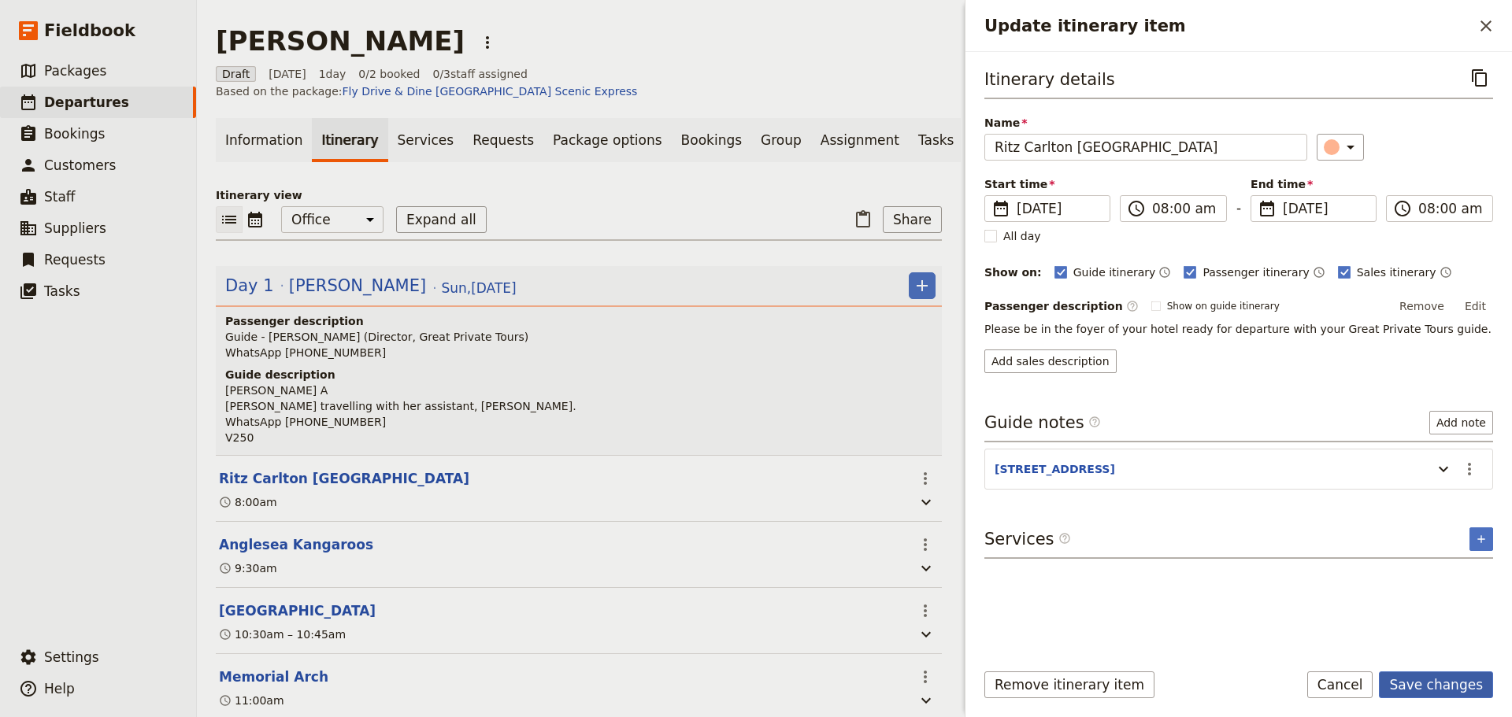
click at [1434, 670] on form "Itinerary details ​ Name Ritz Carlton [GEOGRAPHIC_DATA] ​ Start time ​ [DATE] […" at bounding box center [1239, 384] width 547 height 665
click at [1408, 693] on button "Save changes" at bounding box center [1436, 685] width 114 height 27
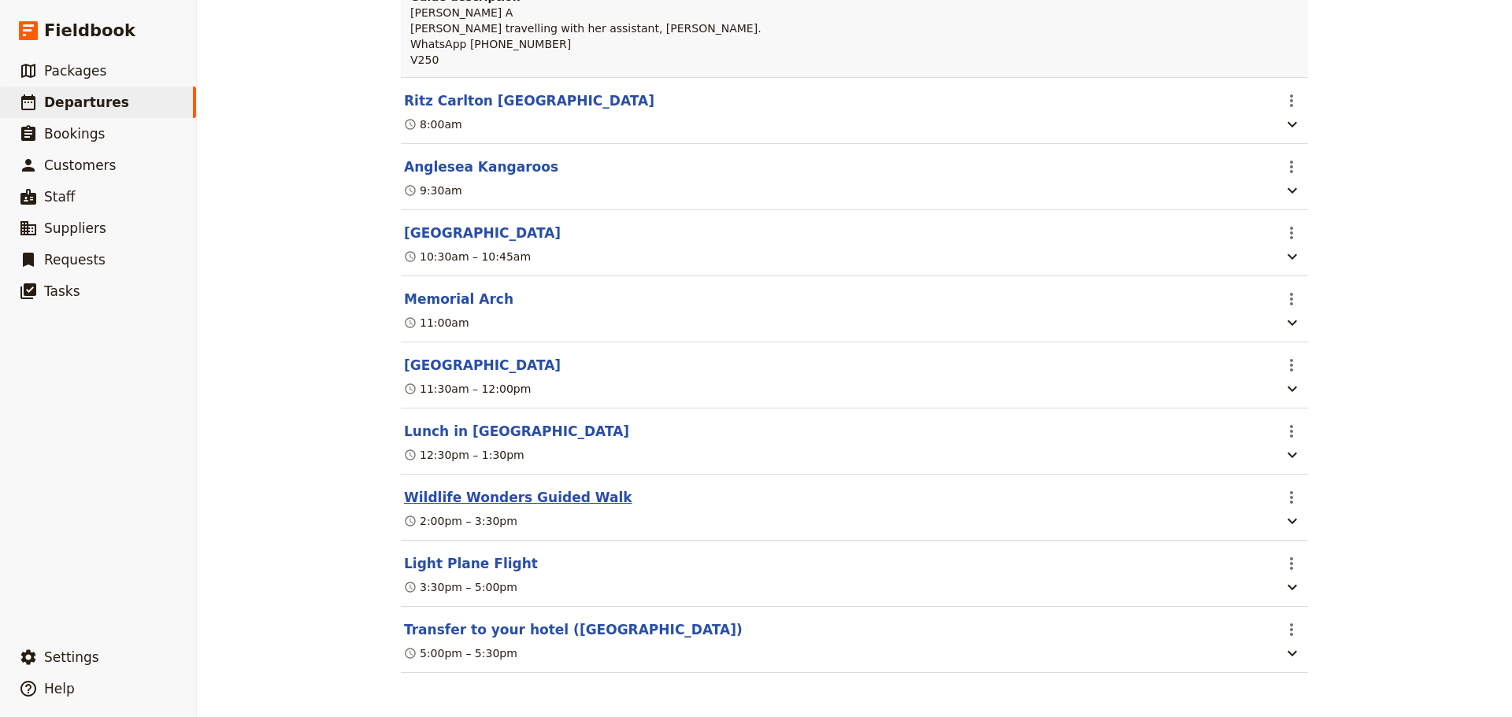
click at [454, 493] on button "Wildlife Wonders Guided Walk" at bounding box center [518, 497] width 228 height 19
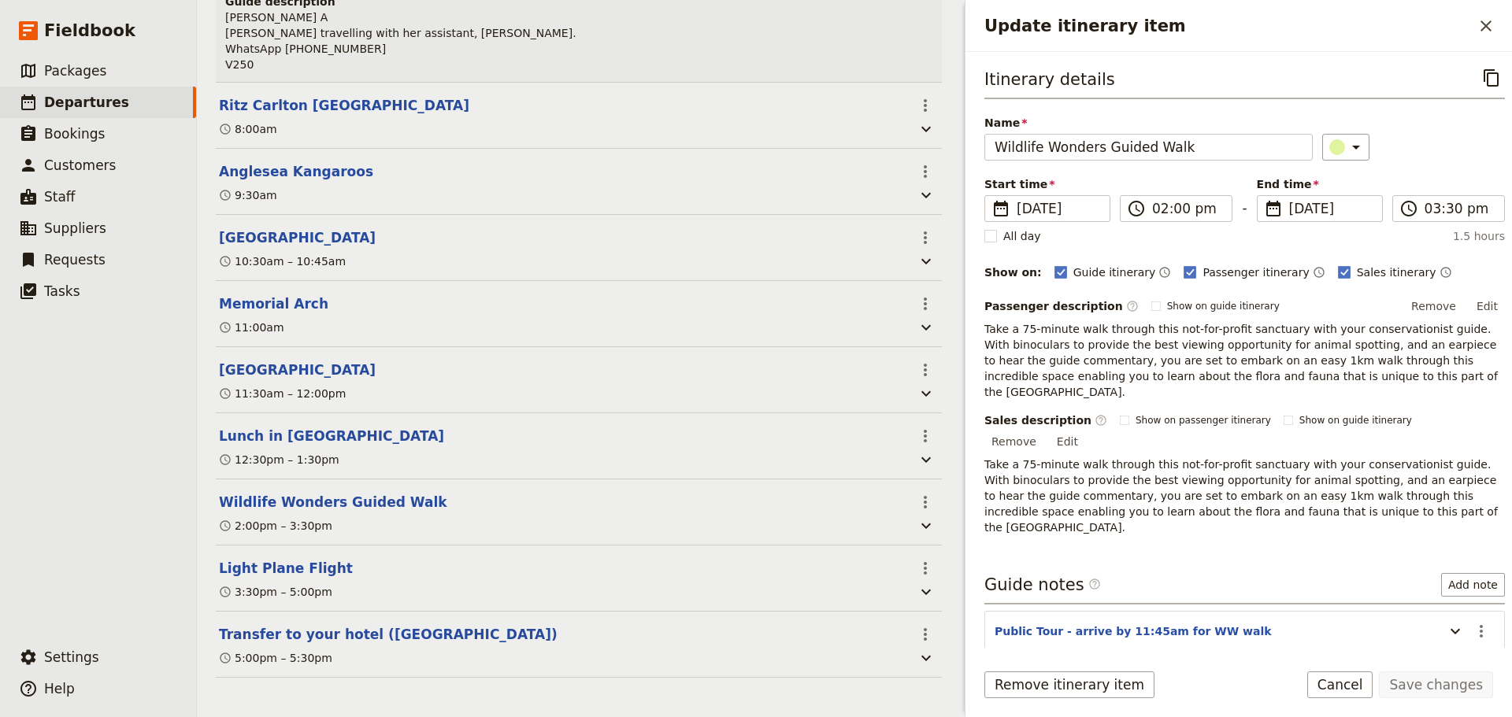
scroll to position [381, 0]
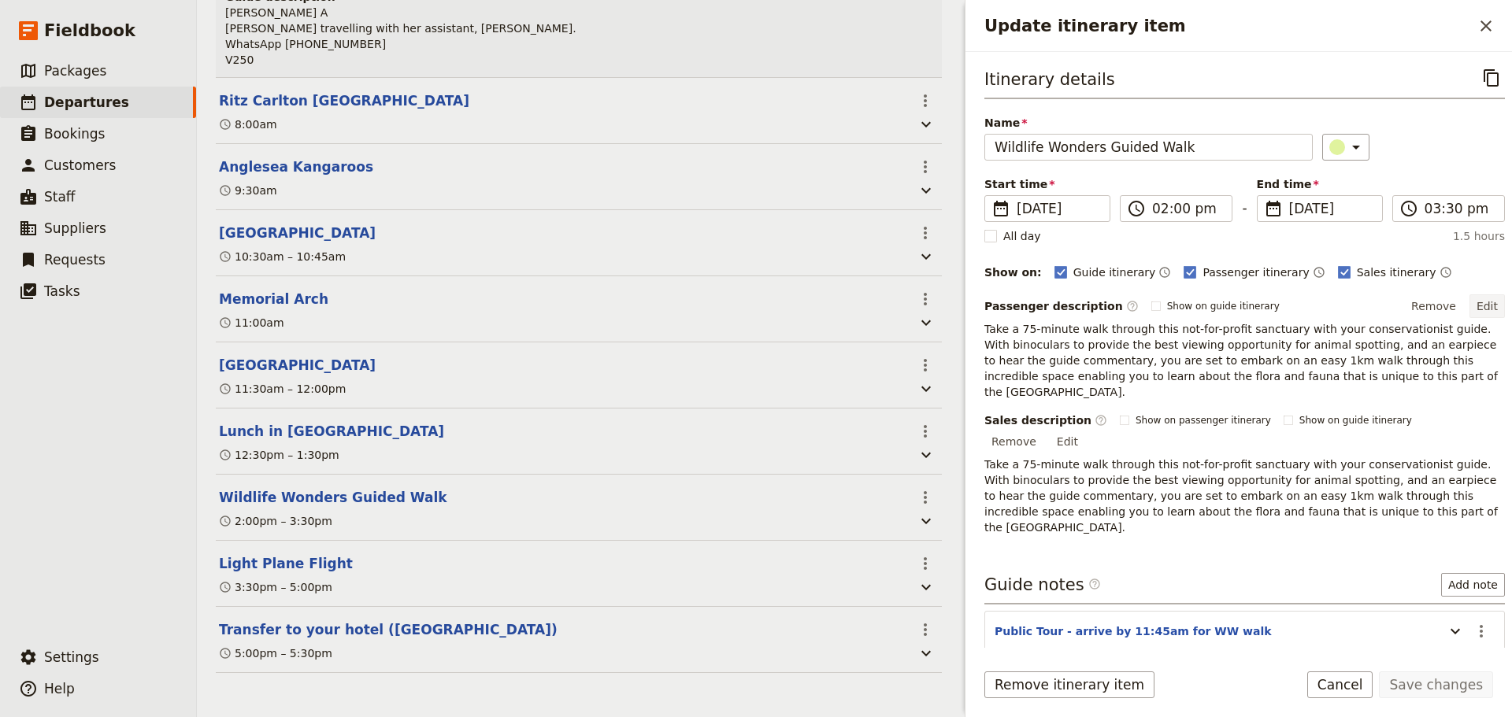
click at [1482, 307] on button "Edit" at bounding box center [1487, 307] width 35 height 24
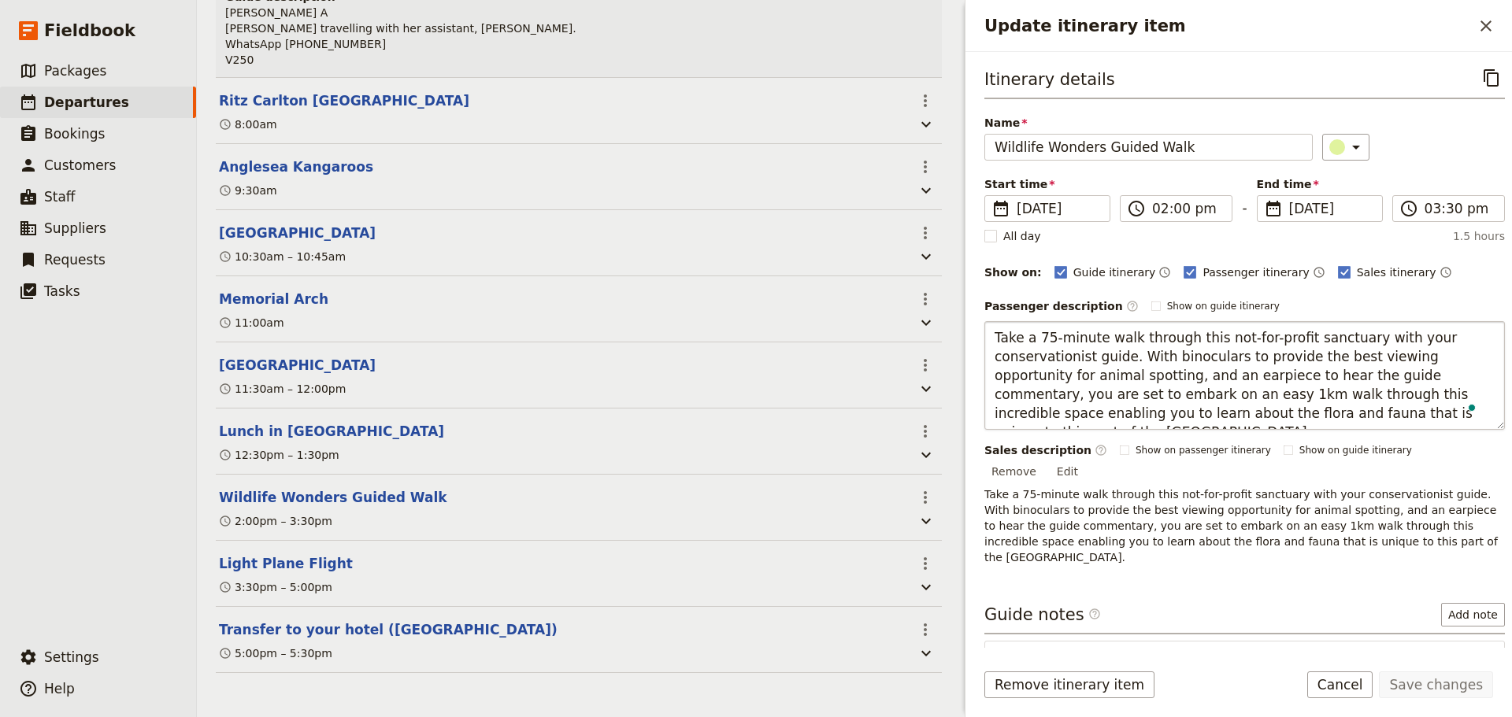
click at [999, 335] on textarea "Take a 75-minute walk through this not-for-profit sanctuary with your conservat…" at bounding box center [1244, 375] width 521 height 109
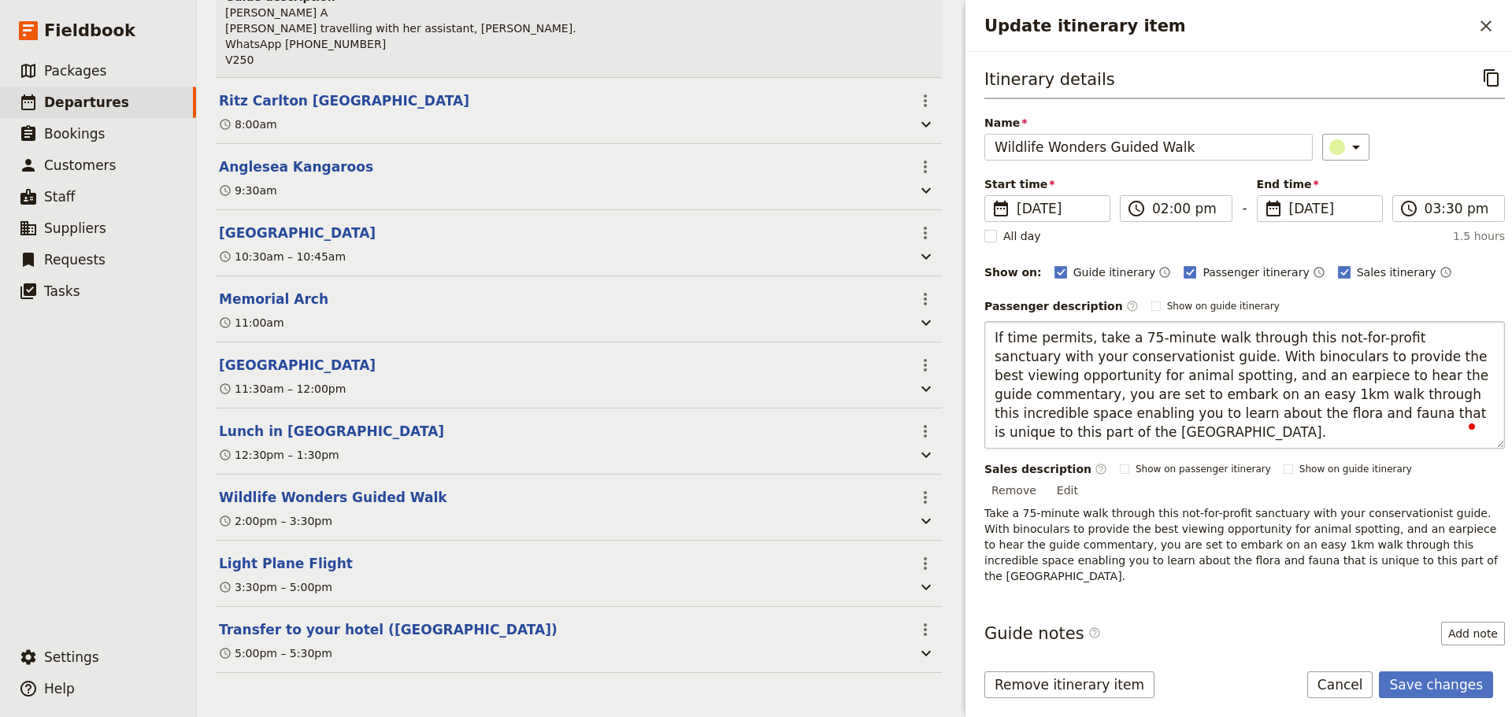
click at [1162, 359] on textarea "If time permits, take a 75-minute walk through this not-for-profit sanctuary wi…" at bounding box center [1244, 385] width 521 height 128
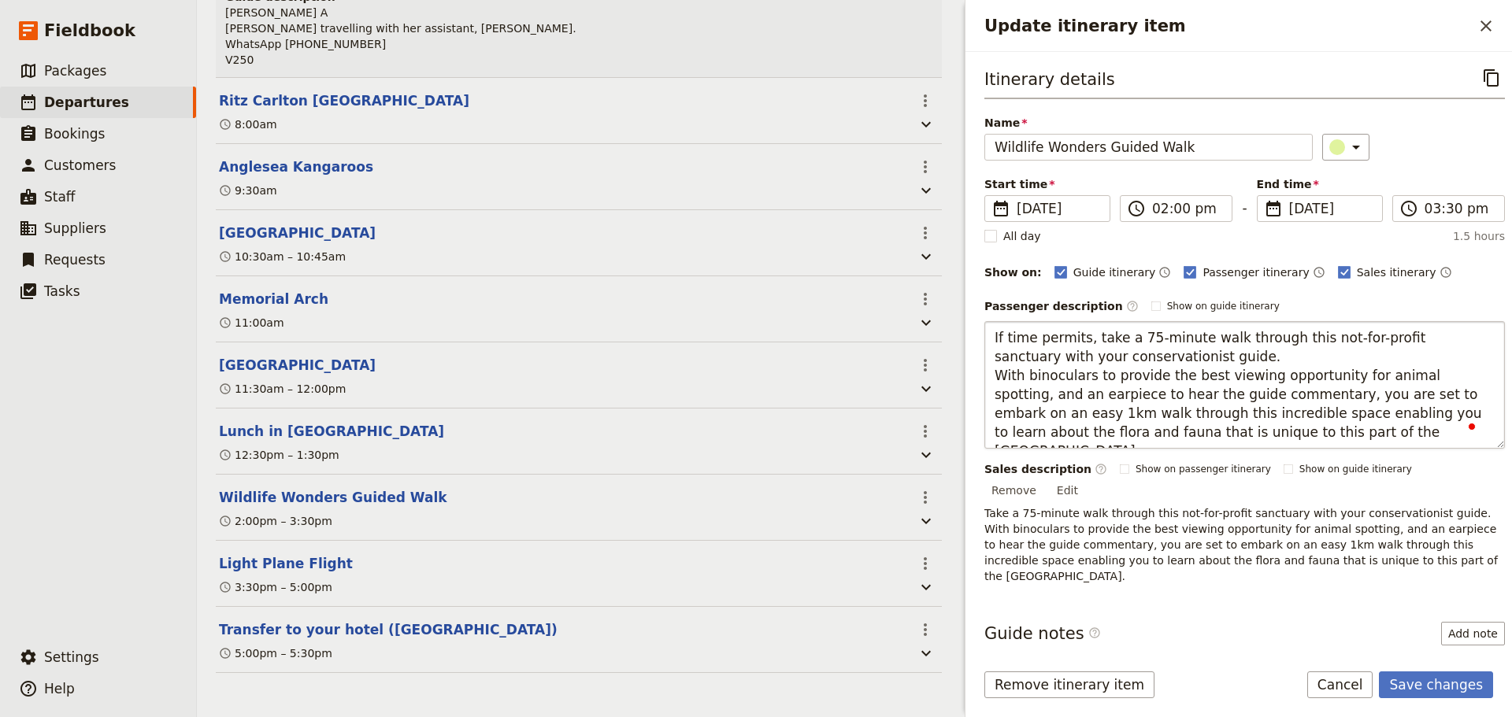
type textarea "If time permits, take a 75-minute walk through this not-for-profit sanctuary wi…"
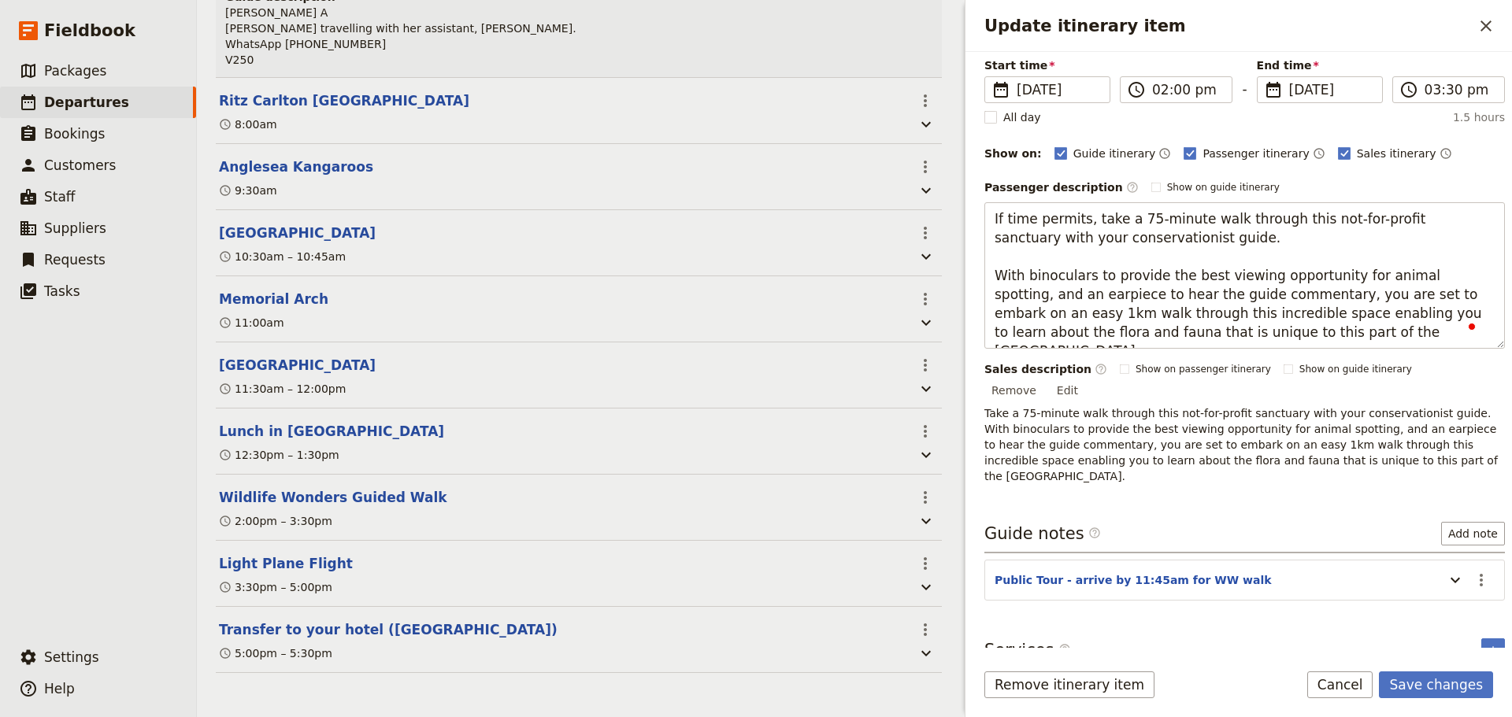
scroll to position [120, 0]
click at [1448, 566] on button "Update itinerary item" at bounding box center [1455, 579] width 25 height 26
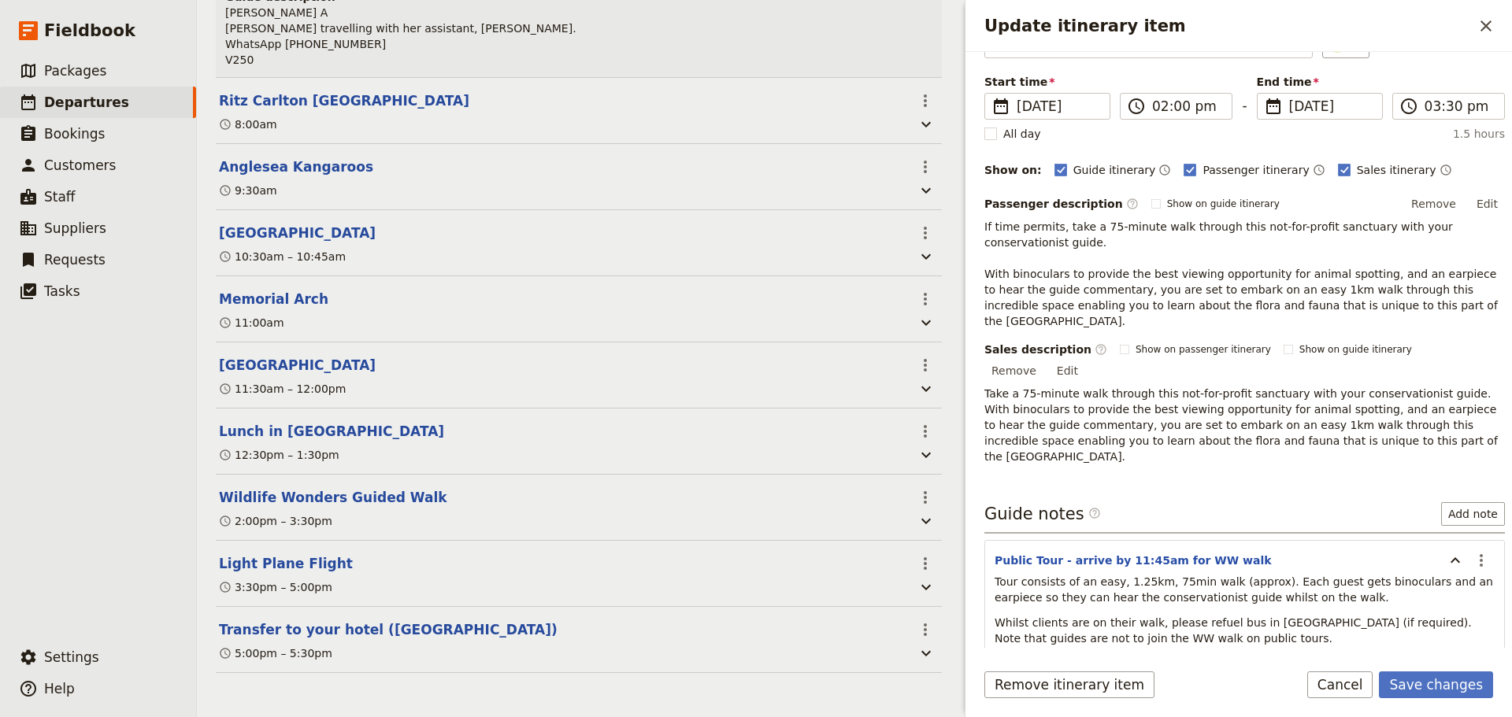
scroll to position [154, 0]
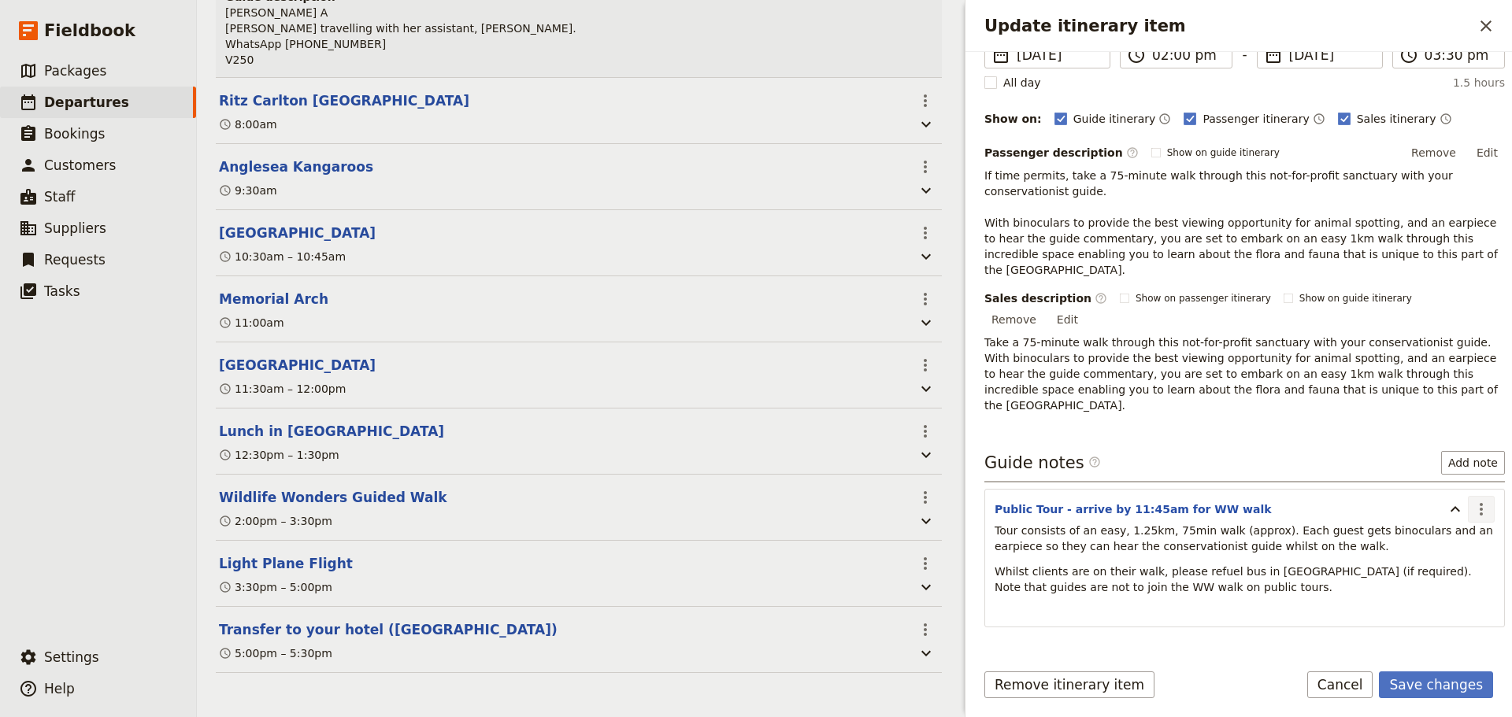
click at [1472, 500] on icon "Actions" at bounding box center [1481, 509] width 19 height 19
click at [1449, 491] on span "Edit note" at bounding box center [1424, 495] width 50 height 16
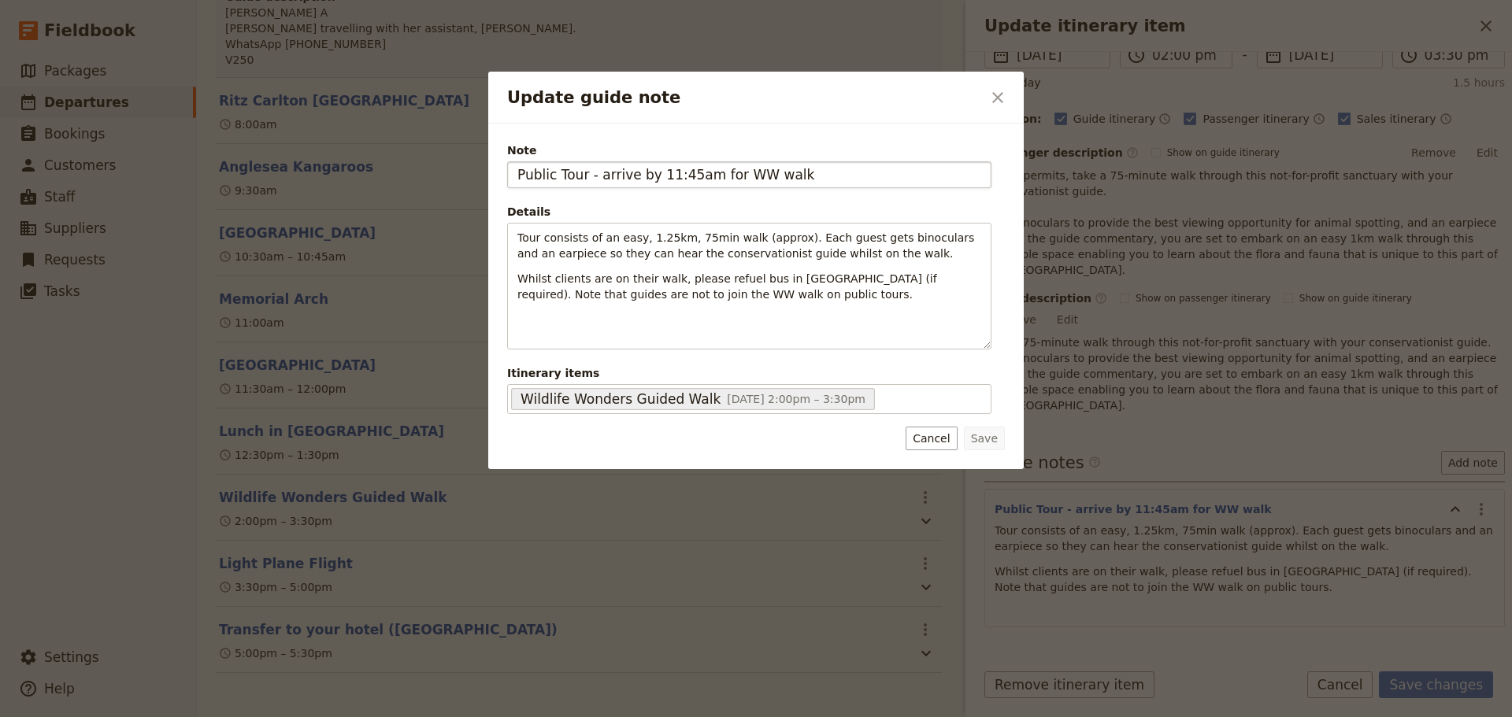
drag, startPoint x: 682, startPoint y: 177, endPoint x: 656, endPoint y: 182, distance: 26.4
click at [656, 182] on input "Public Tour - arrive by 11:45am for WW walk" at bounding box center [749, 174] width 484 height 27
type input "Public Tour - arrive by 1:45am for WW walk"
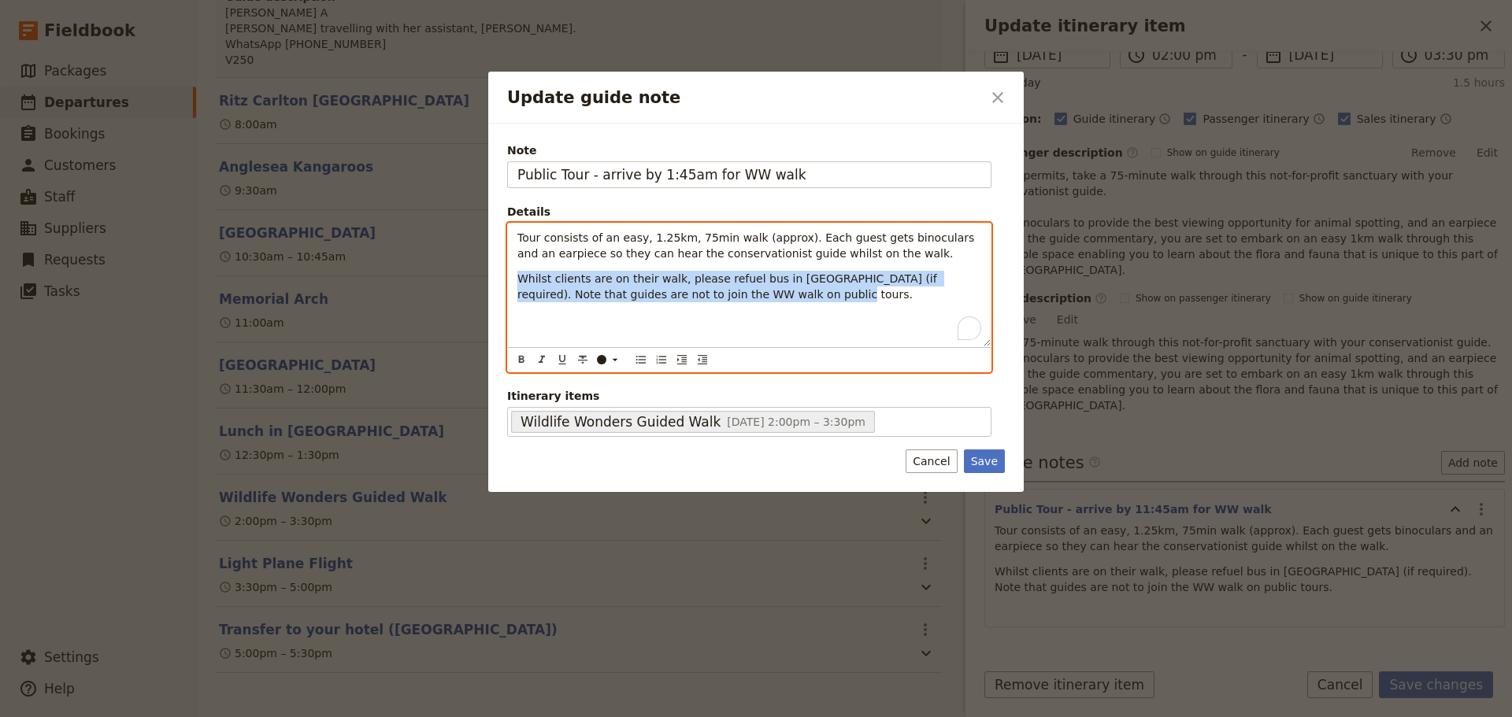
drag, startPoint x: 747, startPoint y: 292, endPoint x: 468, endPoint y: 275, distance: 280.1
click at [468, 717] on div "Update guide note ​ Note Public Tour - arrive by 1:45am for WW walk Details Tou…" at bounding box center [756, 717] width 1512 height 0
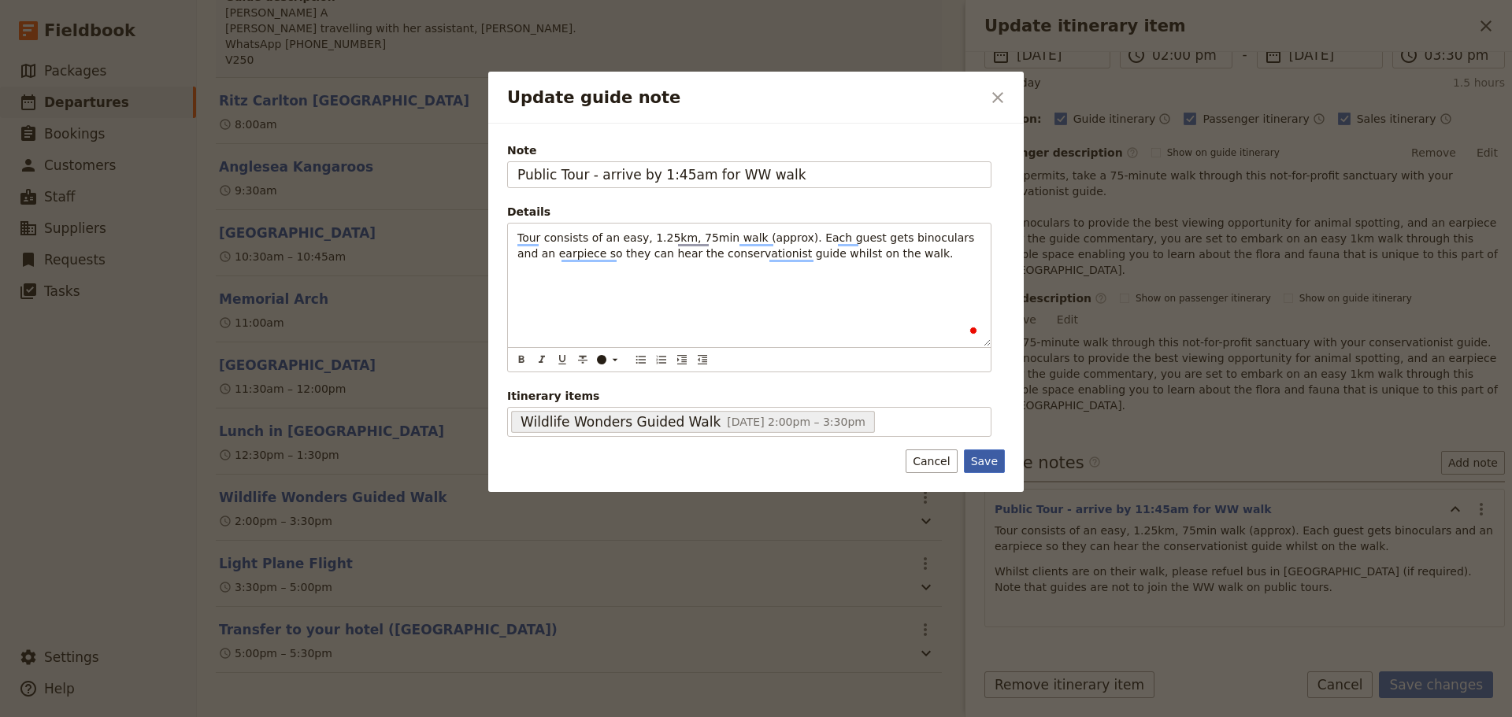
click at [995, 462] on button "Save" at bounding box center [984, 462] width 41 height 24
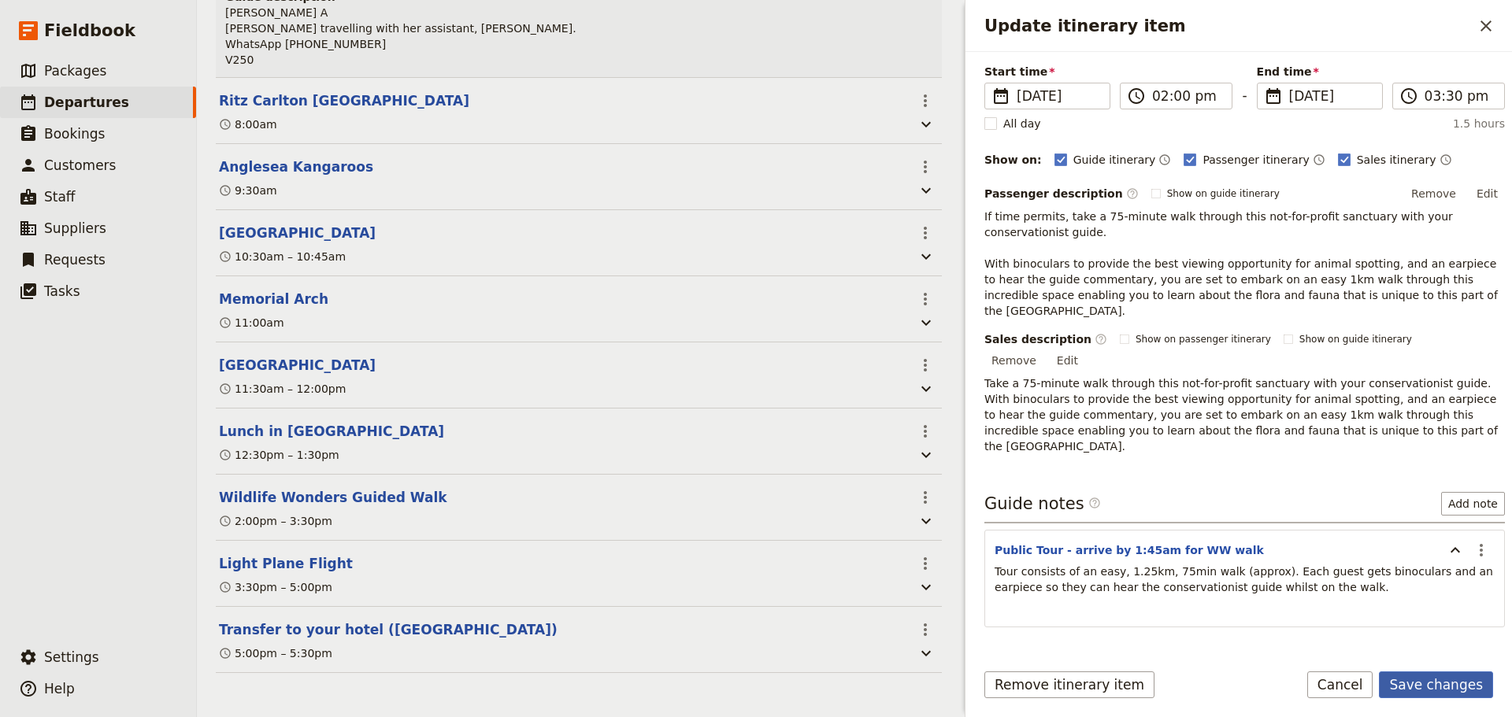
click at [1460, 677] on button "Save changes" at bounding box center [1436, 685] width 114 height 27
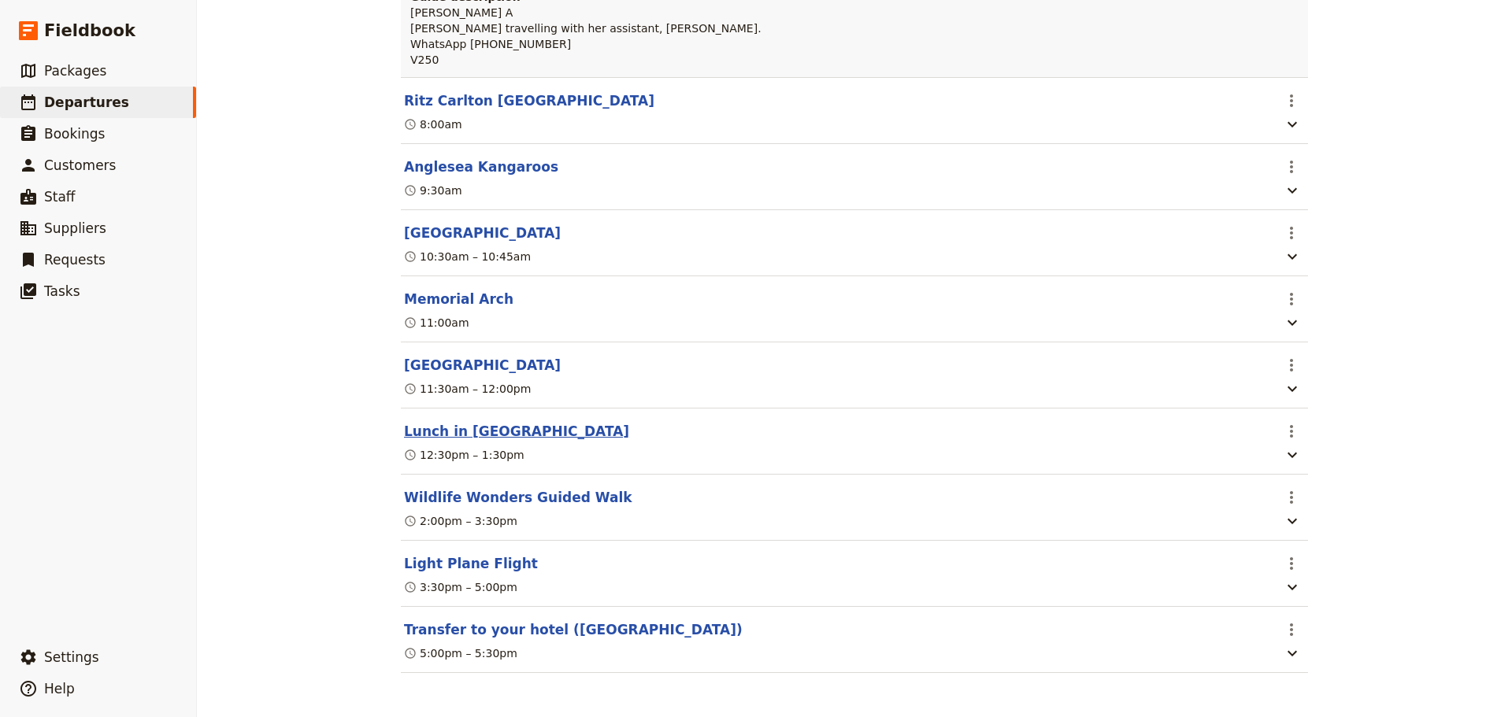
click at [461, 424] on button "Lunch in [GEOGRAPHIC_DATA]" at bounding box center [516, 431] width 225 height 19
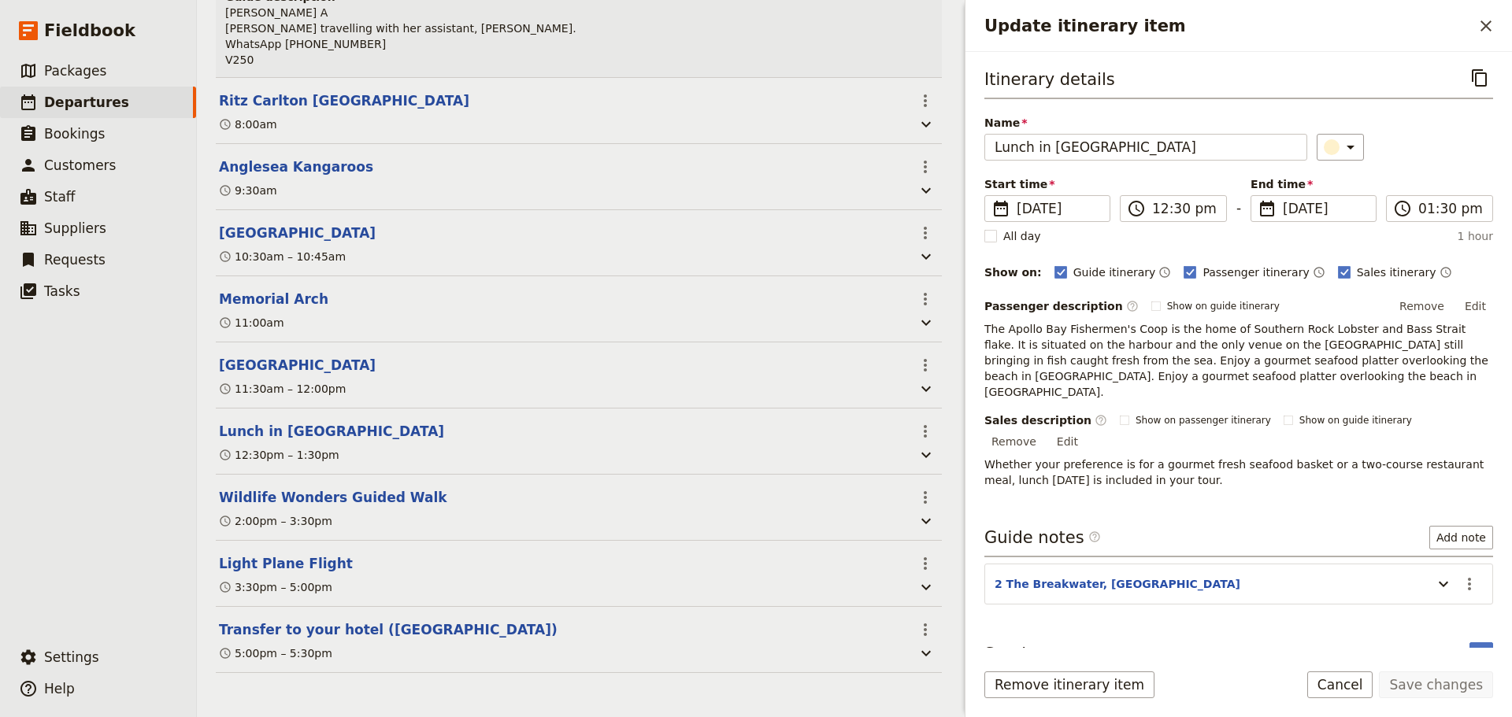
drag, startPoint x: 1479, startPoint y: 304, endPoint x: 1503, endPoint y: 304, distance: 23.6
click at [1480, 304] on button "Edit" at bounding box center [1475, 307] width 35 height 24
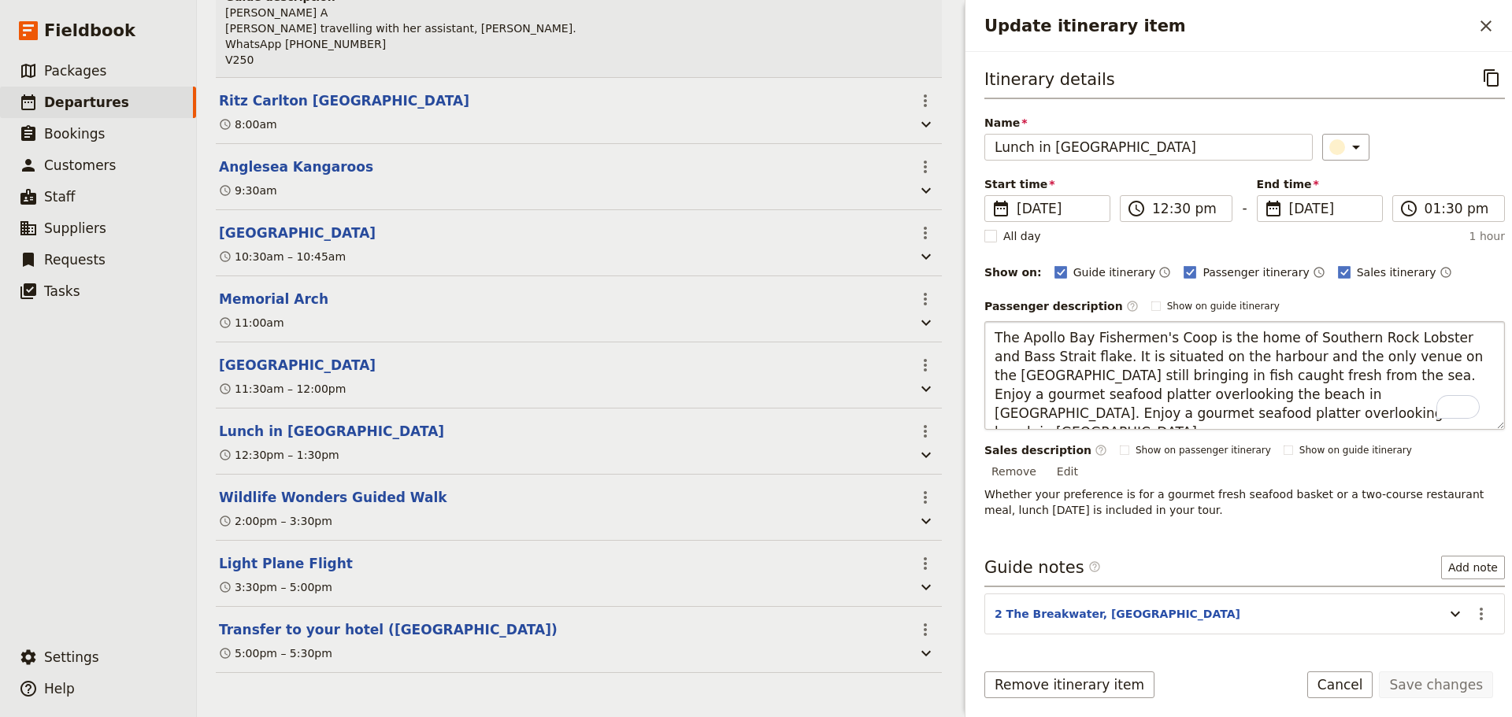
drag, startPoint x: 1296, startPoint y: 418, endPoint x: 1262, endPoint y: 387, distance: 46.3
click at [1258, 394] on textarea "The Apollo Bay Fishermen's Coop is the home of Southern Rock Lobster and Bass S…" at bounding box center [1244, 375] width 521 height 109
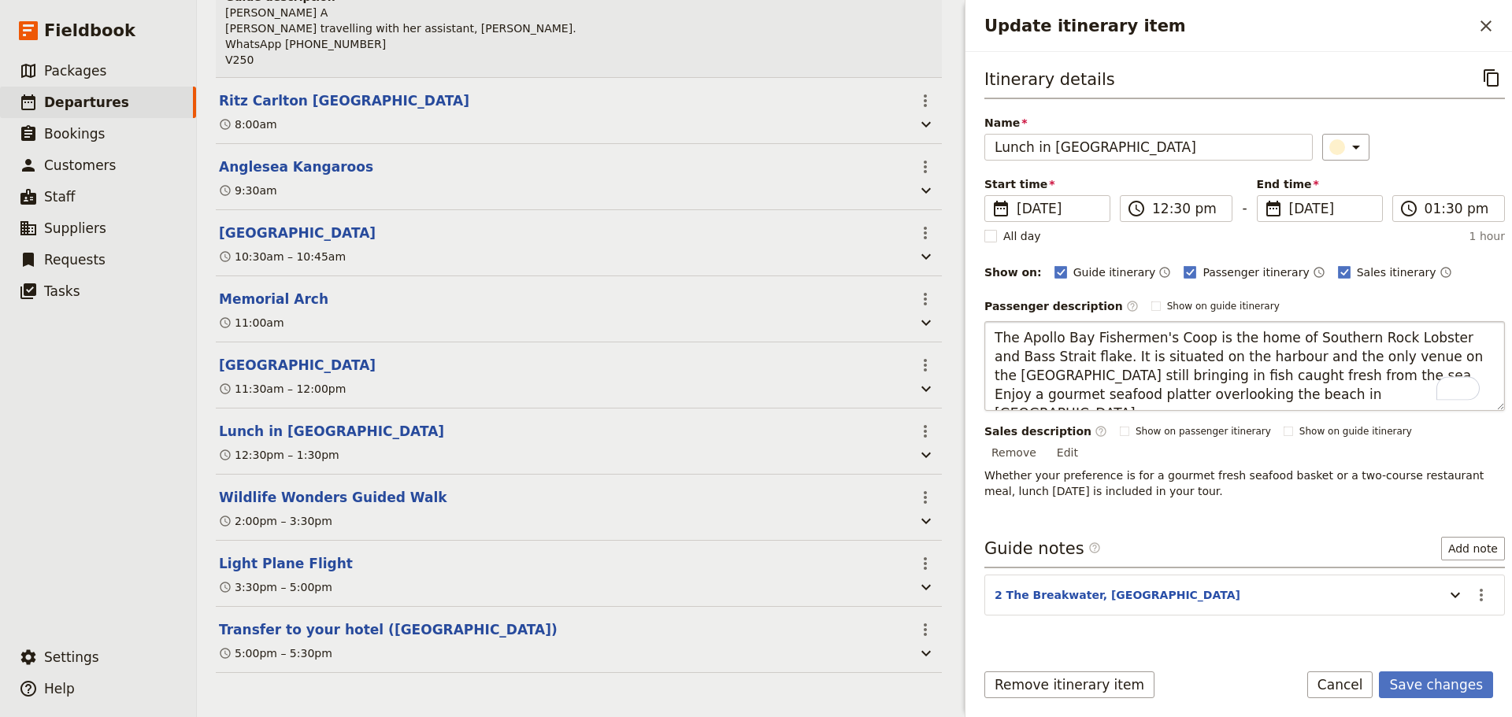
click at [1305, 372] on textarea "The Apollo Bay Fishermen's Coop is the home of Southern Rock Lobster and Bass S…" at bounding box center [1244, 366] width 521 height 90
type textarea "The Apollo Bay Fishermen's Coop is the home of Southern Rock Lobster and Bass S…"
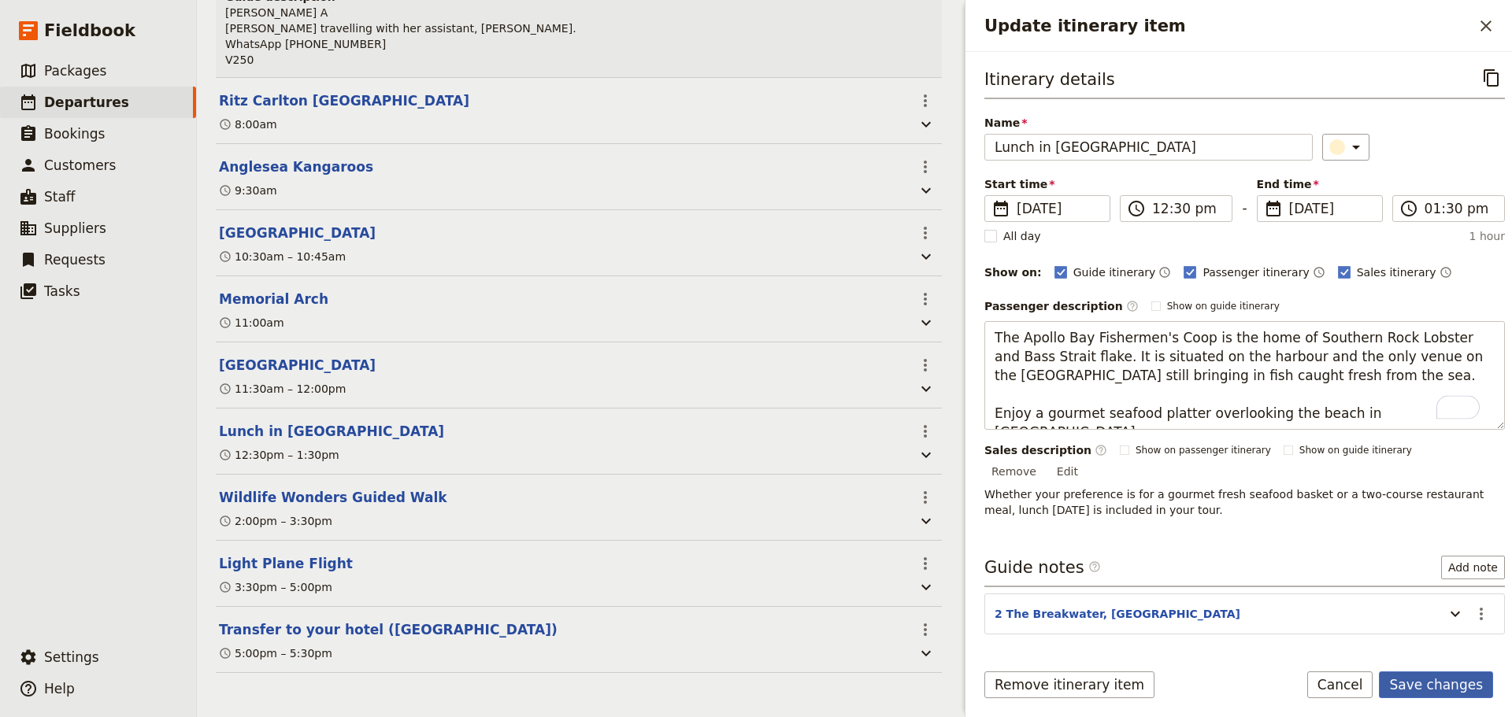
click at [1440, 674] on button "Save changes" at bounding box center [1436, 685] width 114 height 27
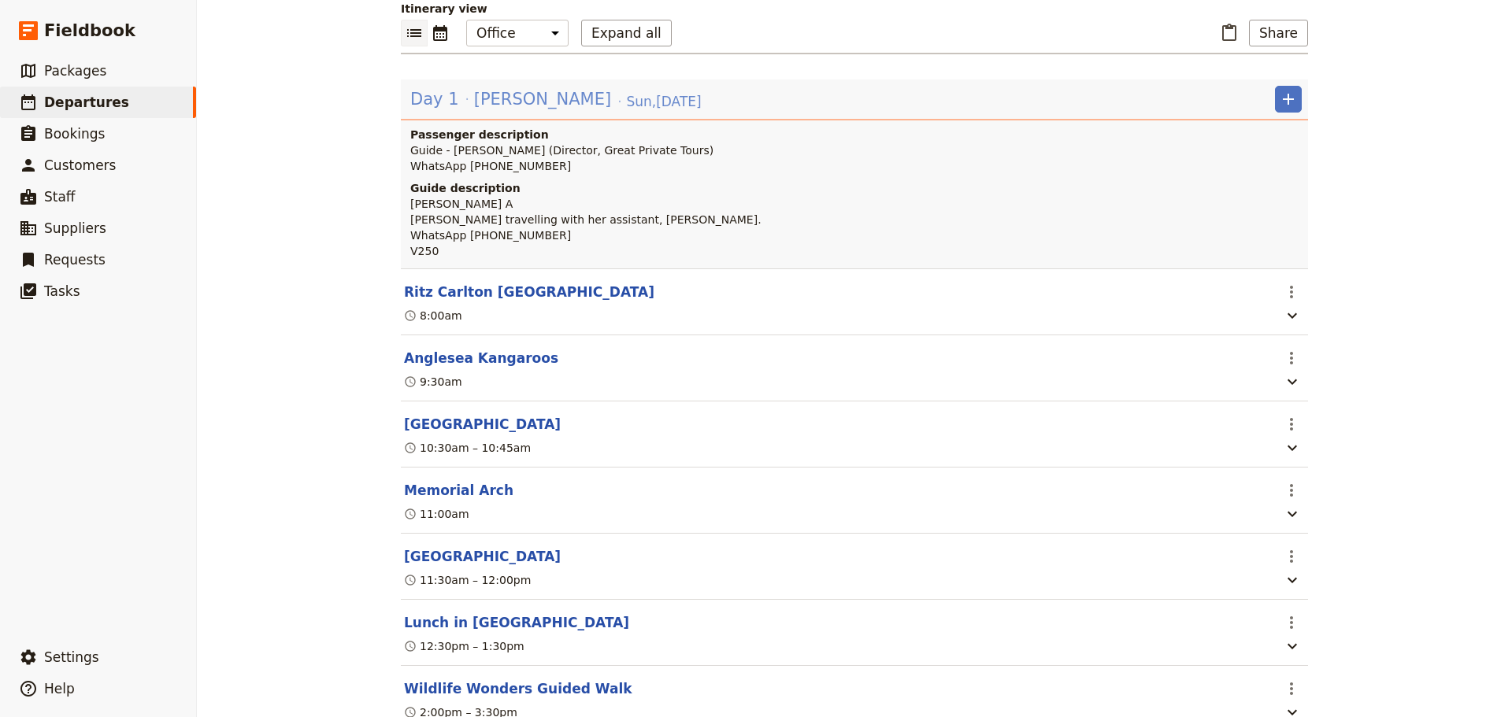
scroll to position [0, 0]
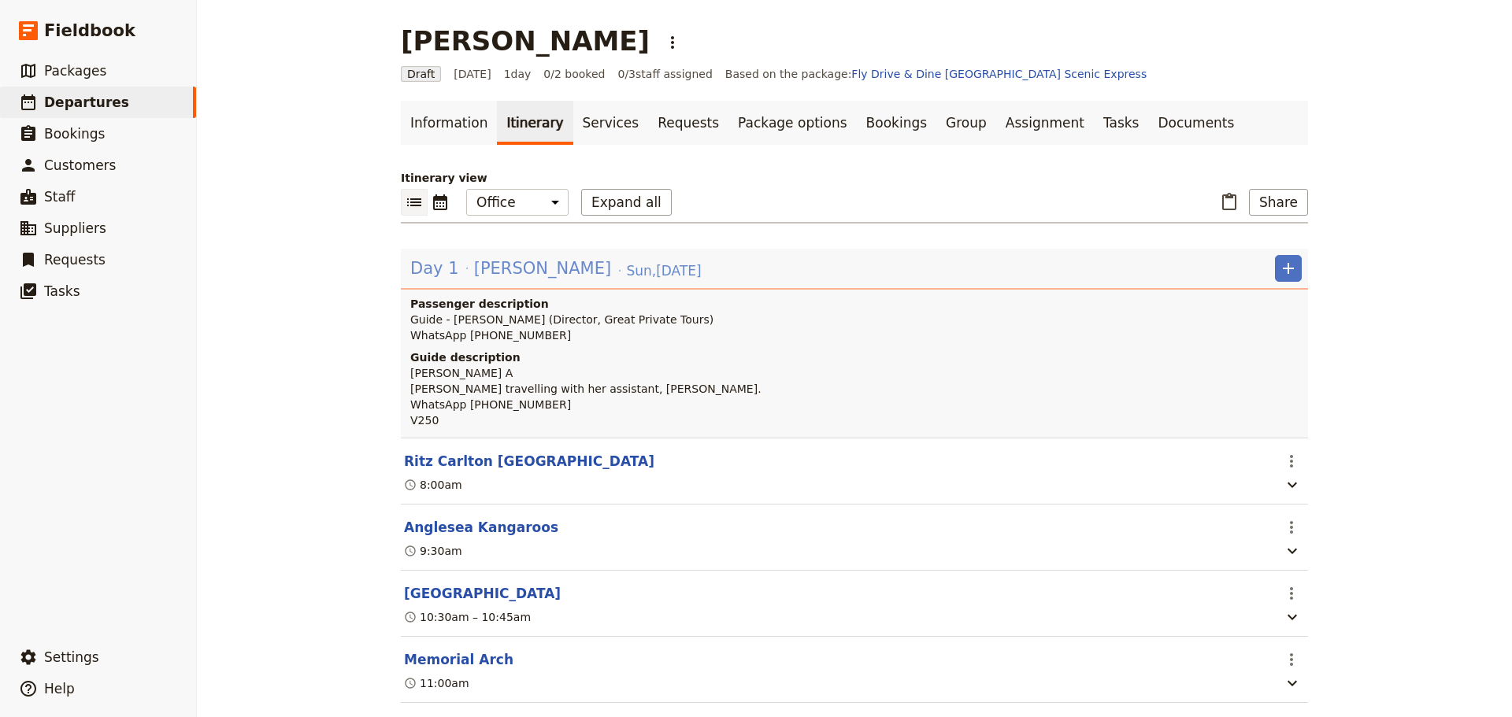
click at [495, 272] on span "[PERSON_NAME]" at bounding box center [542, 269] width 137 height 24
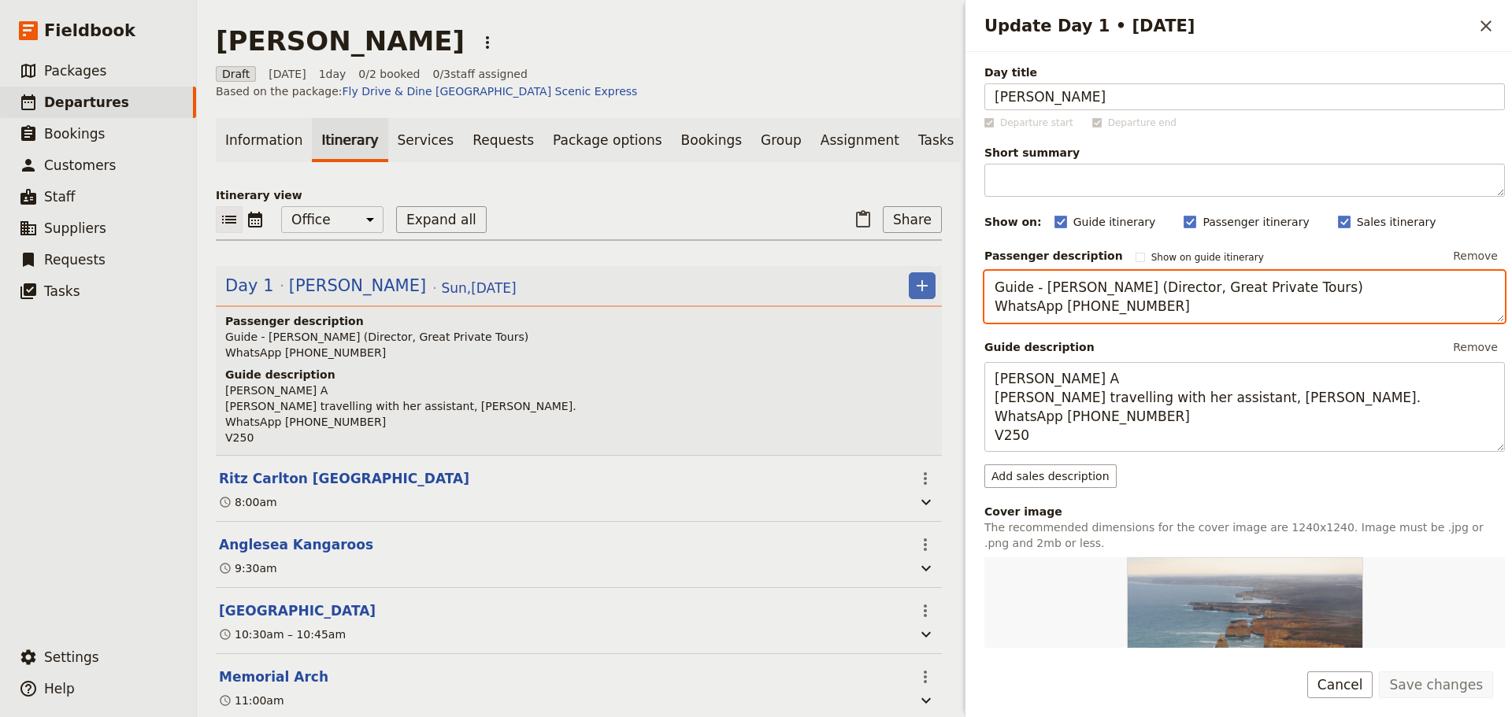
click at [1230, 310] on textarea "Guide - [PERSON_NAME] (Director, Great Private Tours) WhatsApp [PHONE_NUMBER]" at bounding box center [1244, 297] width 521 height 52
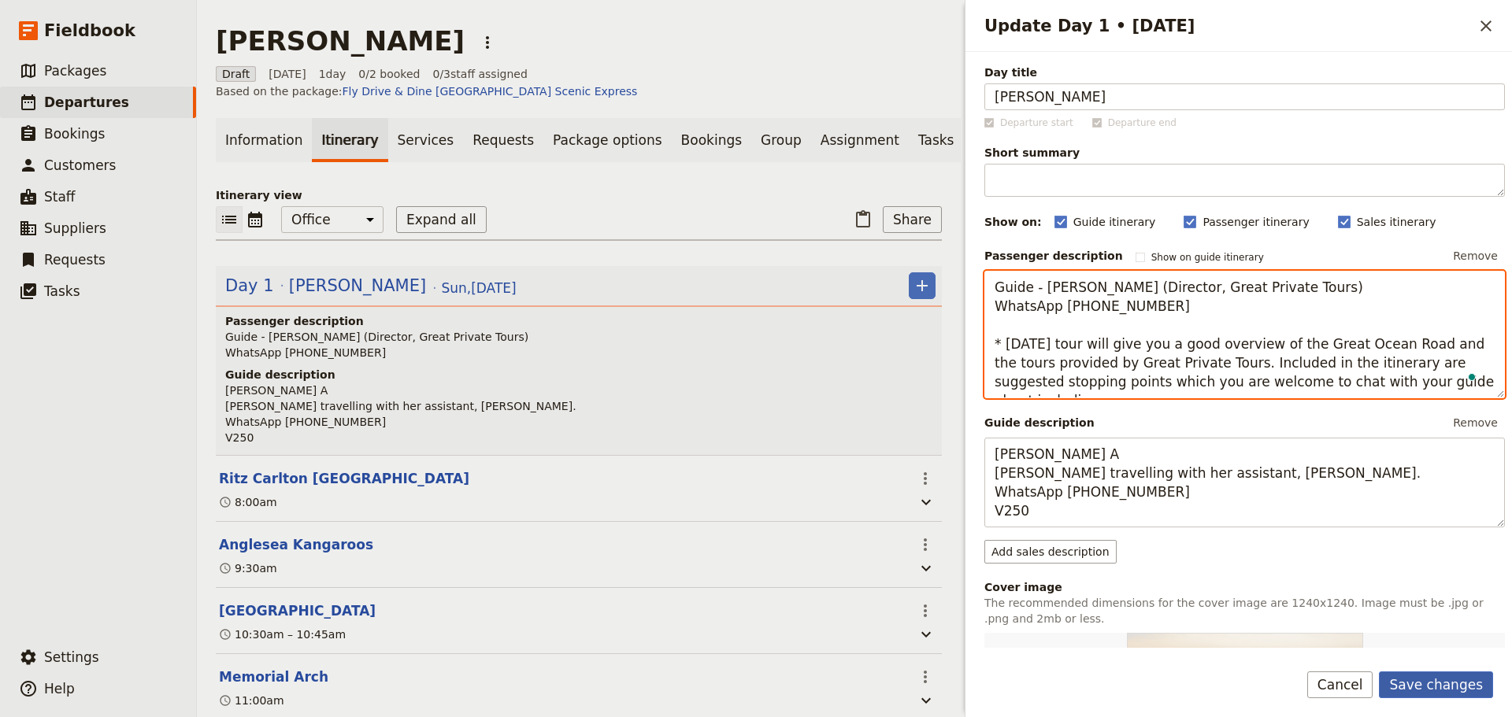
type textarea "Guide - [PERSON_NAME] (Director, Great Private Tours) WhatsApp [PHONE_NUMBER] *…"
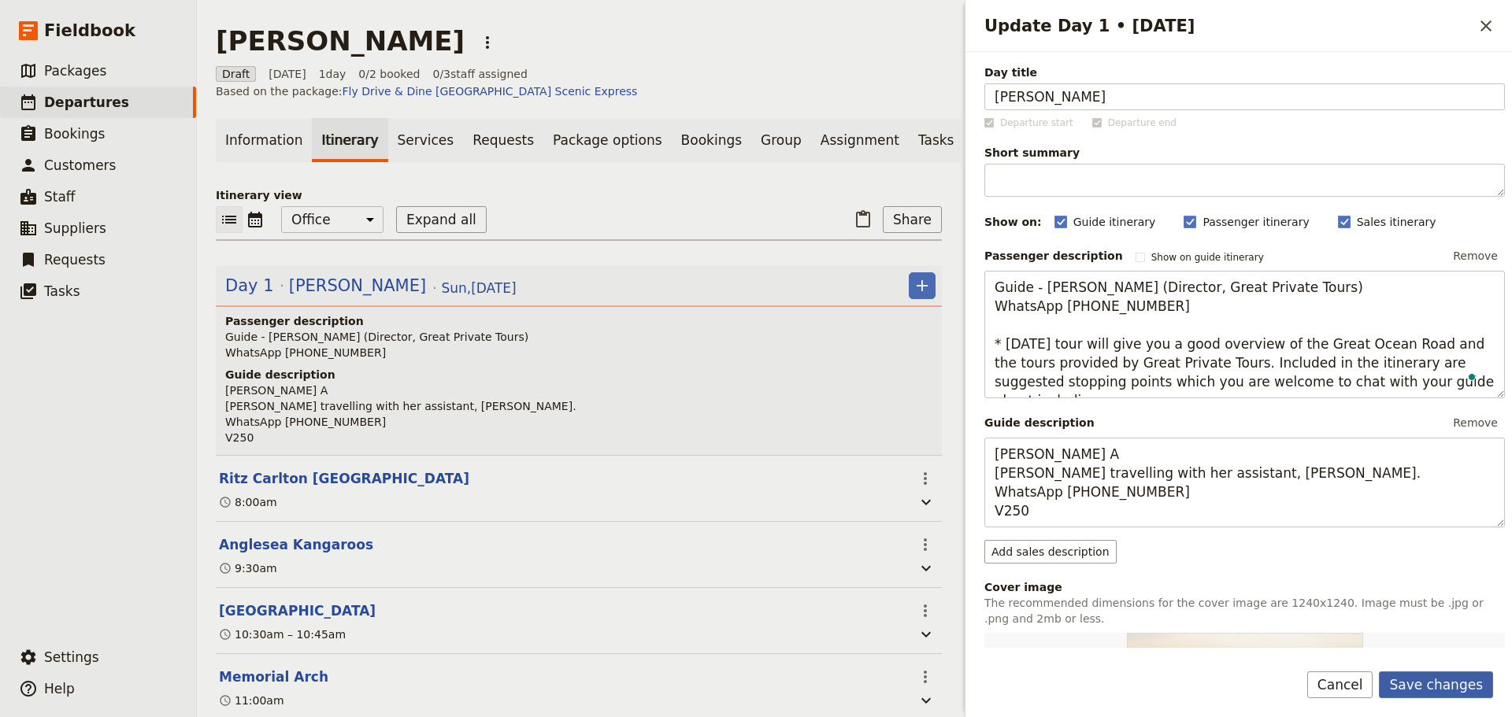
click at [1447, 682] on button "Save changes" at bounding box center [1436, 685] width 114 height 27
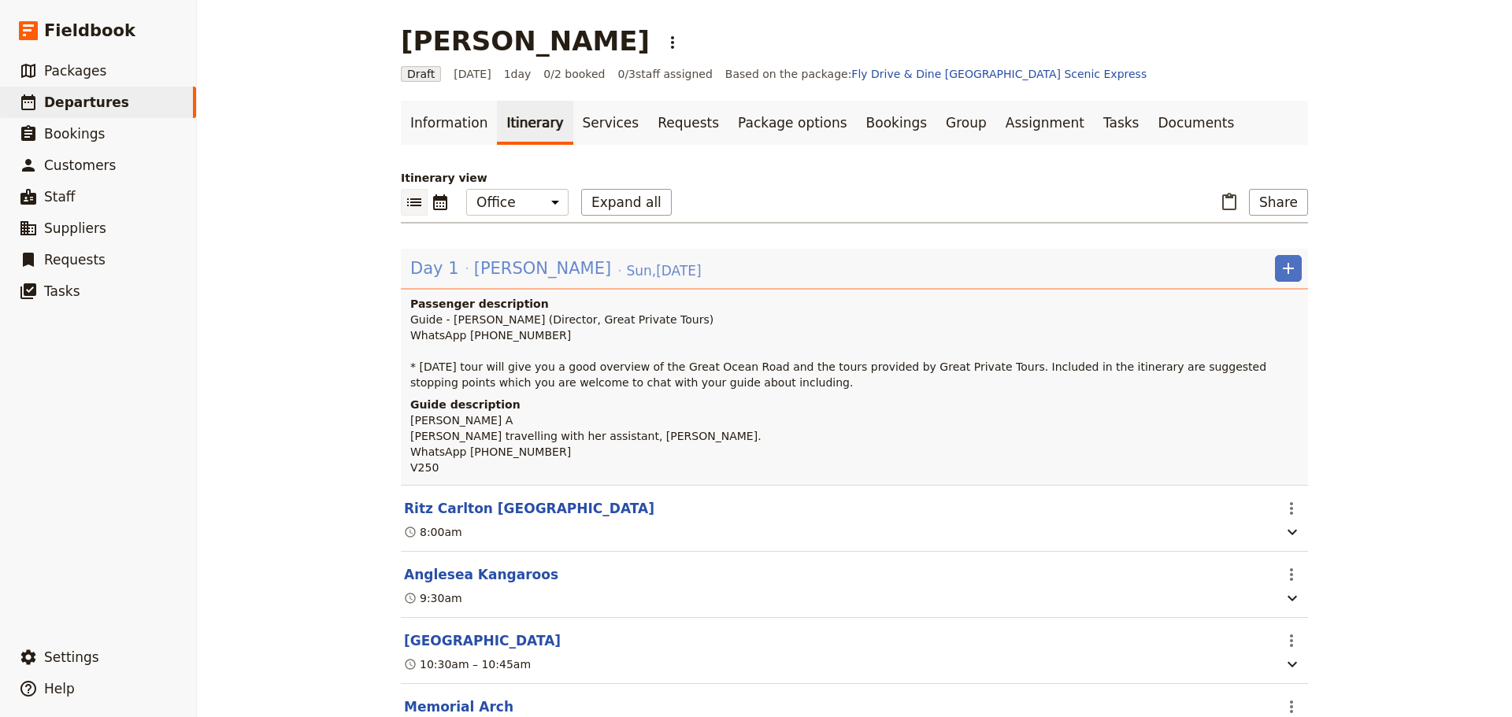
click at [511, 269] on span "[PERSON_NAME]" at bounding box center [542, 269] width 137 height 24
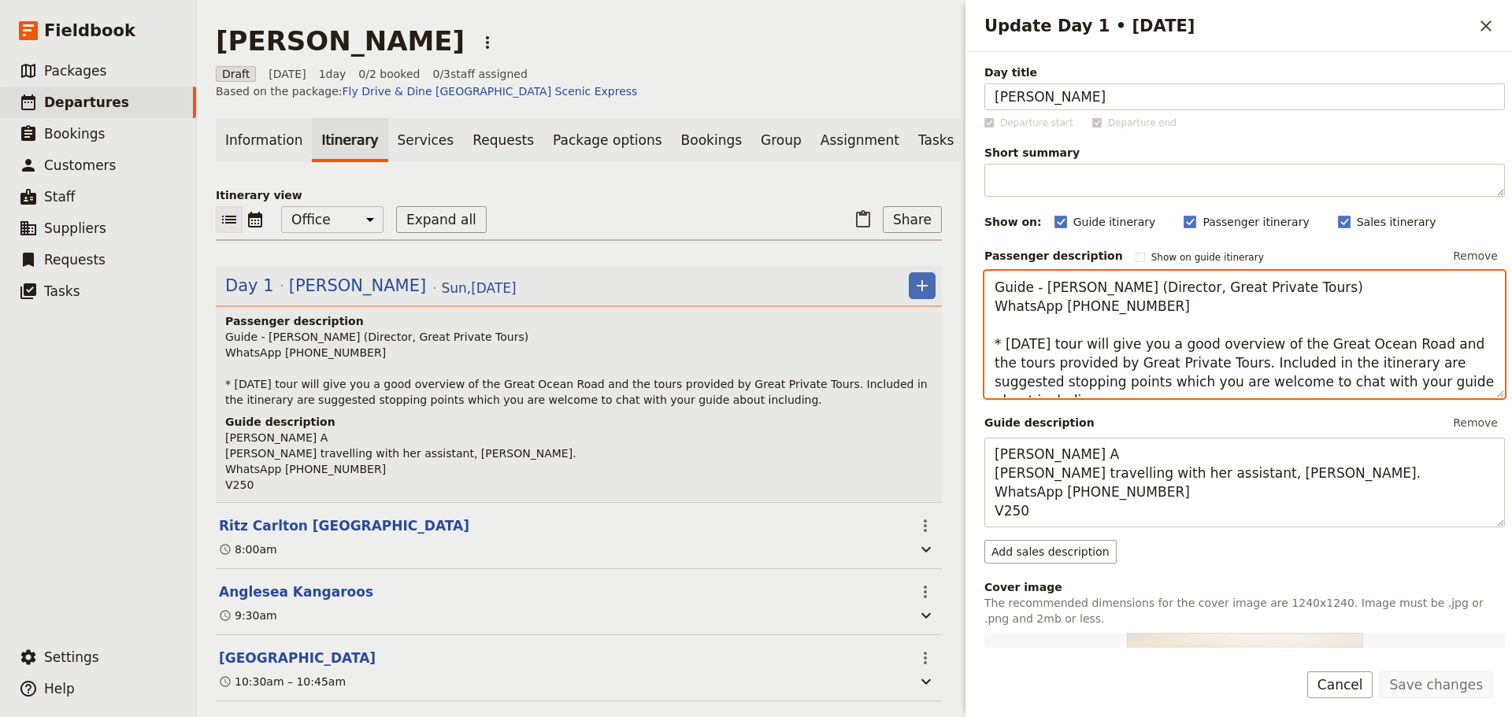
click at [1439, 384] on textarea "Guide - [PERSON_NAME] (Director, Great Private Tours) WhatsApp [PHONE_NUMBER] *…" at bounding box center [1244, 335] width 521 height 128
click at [1221, 367] on textarea "Guide - [PERSON_NAME] (Director, Great Private Tours) WhatsApp [PHONE_NUMBER] *…" at bounding box center [1244, 335] width 521 height 128
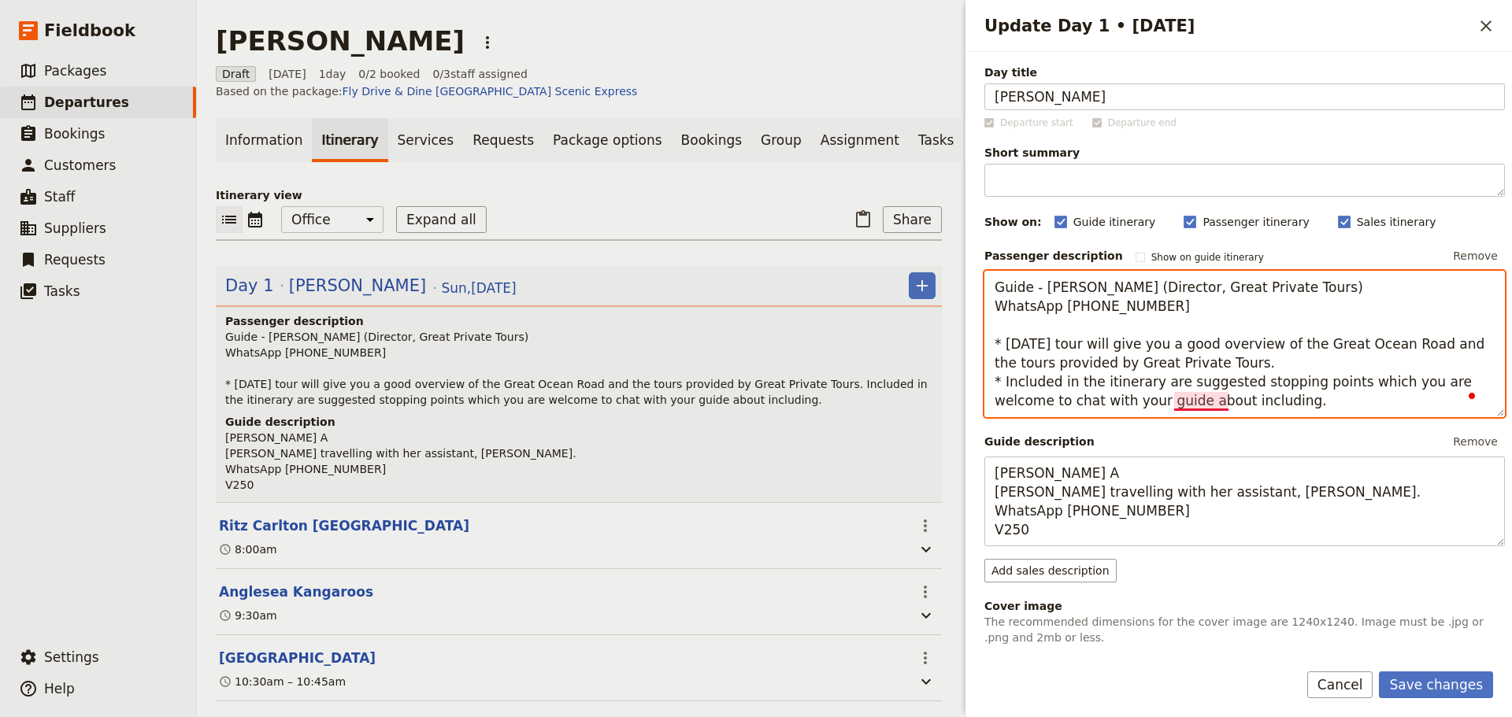
click at [1213, 404] on textarea "Guide - [PERSON_NAME] (Director, Great Private Tours) WhatsApp [PHONE_NUMBER] *…" at bounding box center [1244, 344] width 521 height 146
click at [1268, 407] on textarea "Guide - [PERSON_NAME] (Director, Great Private Tours) WhatsApp [PHONE_NUMBER] *…" at bounding box center [1244, 344] width 521 height 146
type textarea "Guide - [PERSON_NAME] (Director, Great Private Tours) WhatsApp [PHONE_NUMBER] *…"
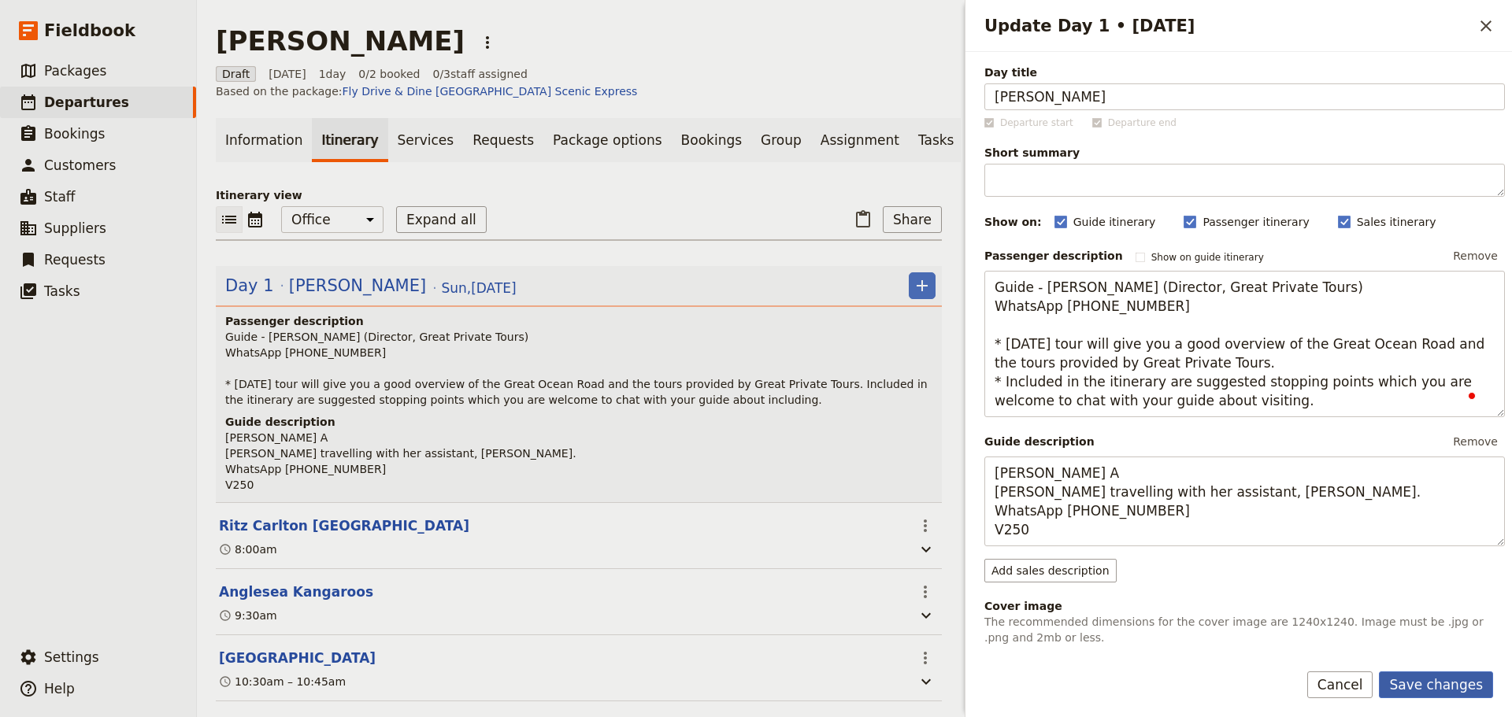
click at [1451, 674] on button "Save changes" at bounding box center [1436, 685] width 114 height 27
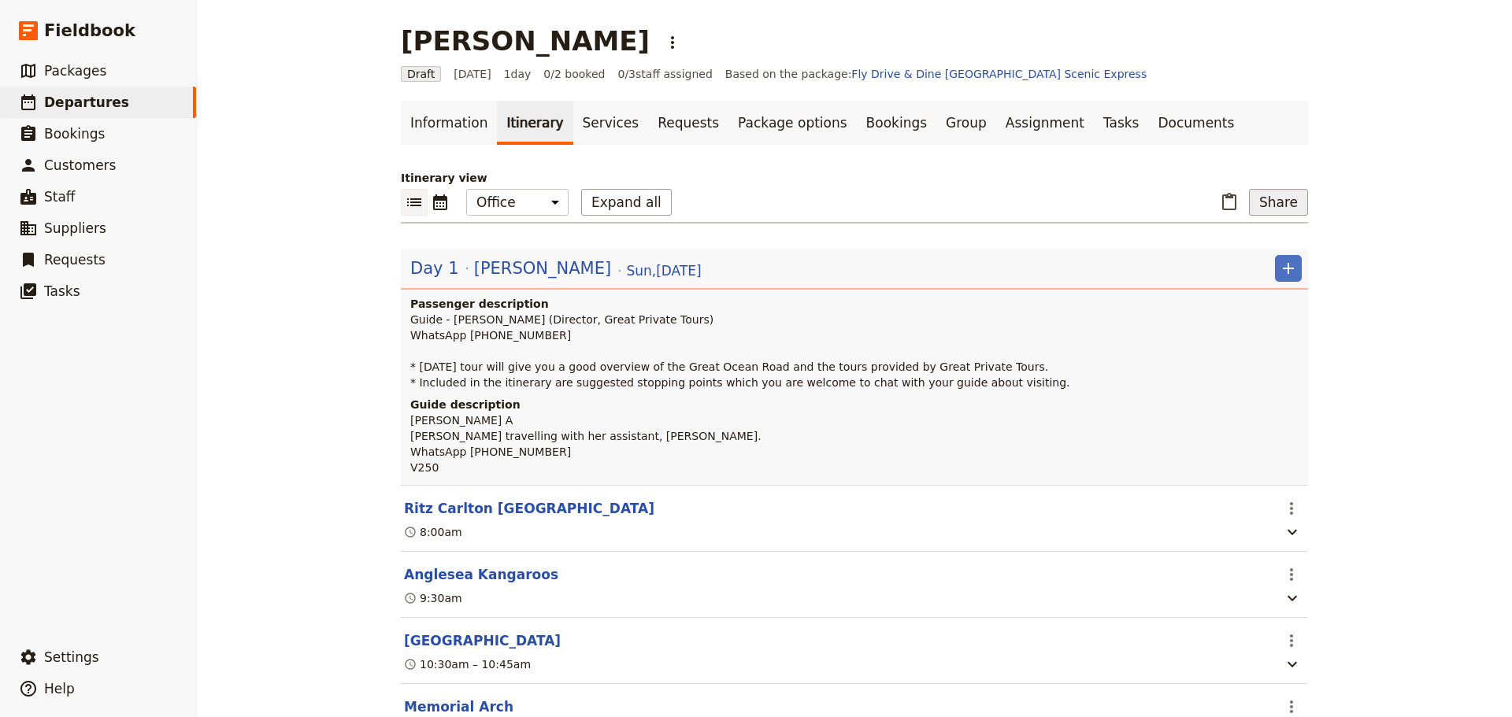
click at [1261, 202] on button "Share" at bounding box center [1278, 202] width 59 height 27
click at [1254, 250] on button "Passenger itinerary" at bounding box center [1237, 259] width 128 height 22
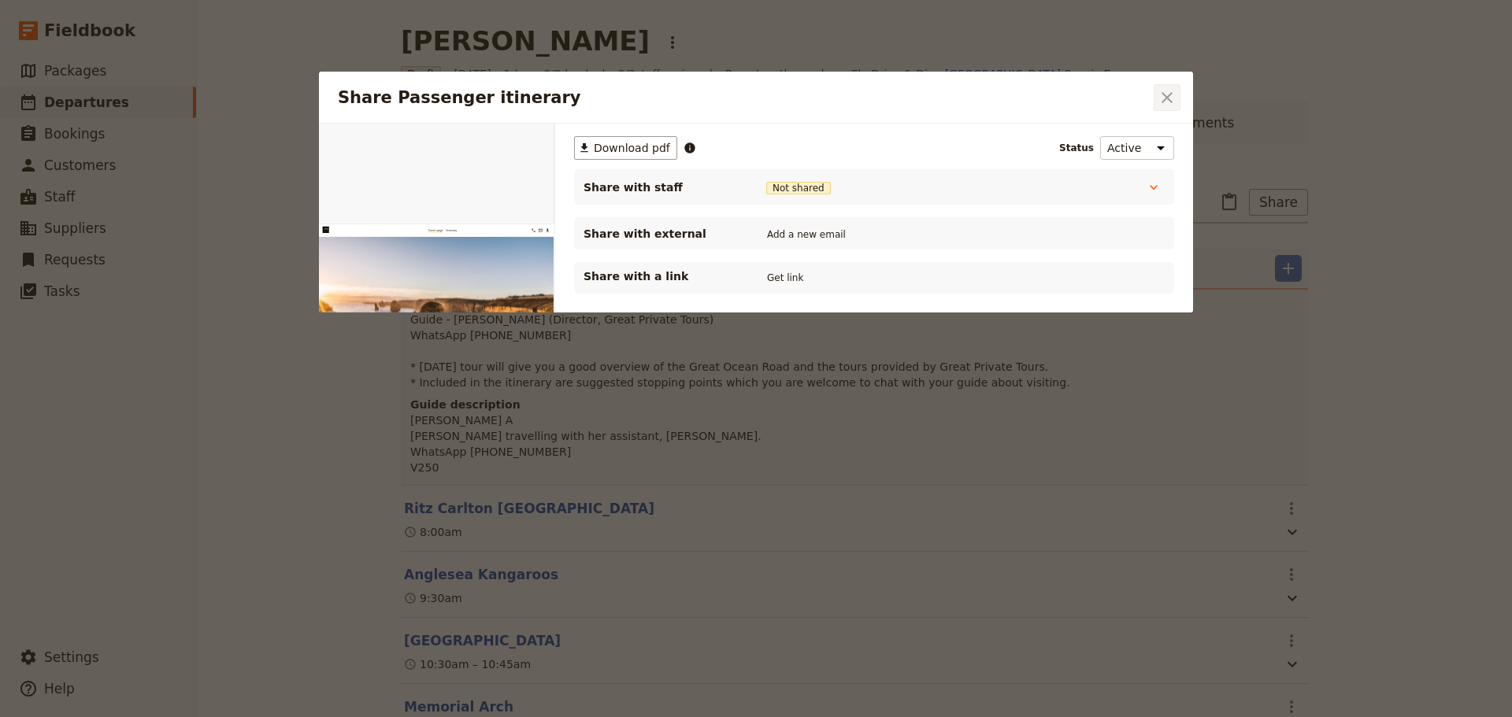
click at [1166, 97] on icon "Close dialog" at bounding box center [1167, 97] width 11 height 11
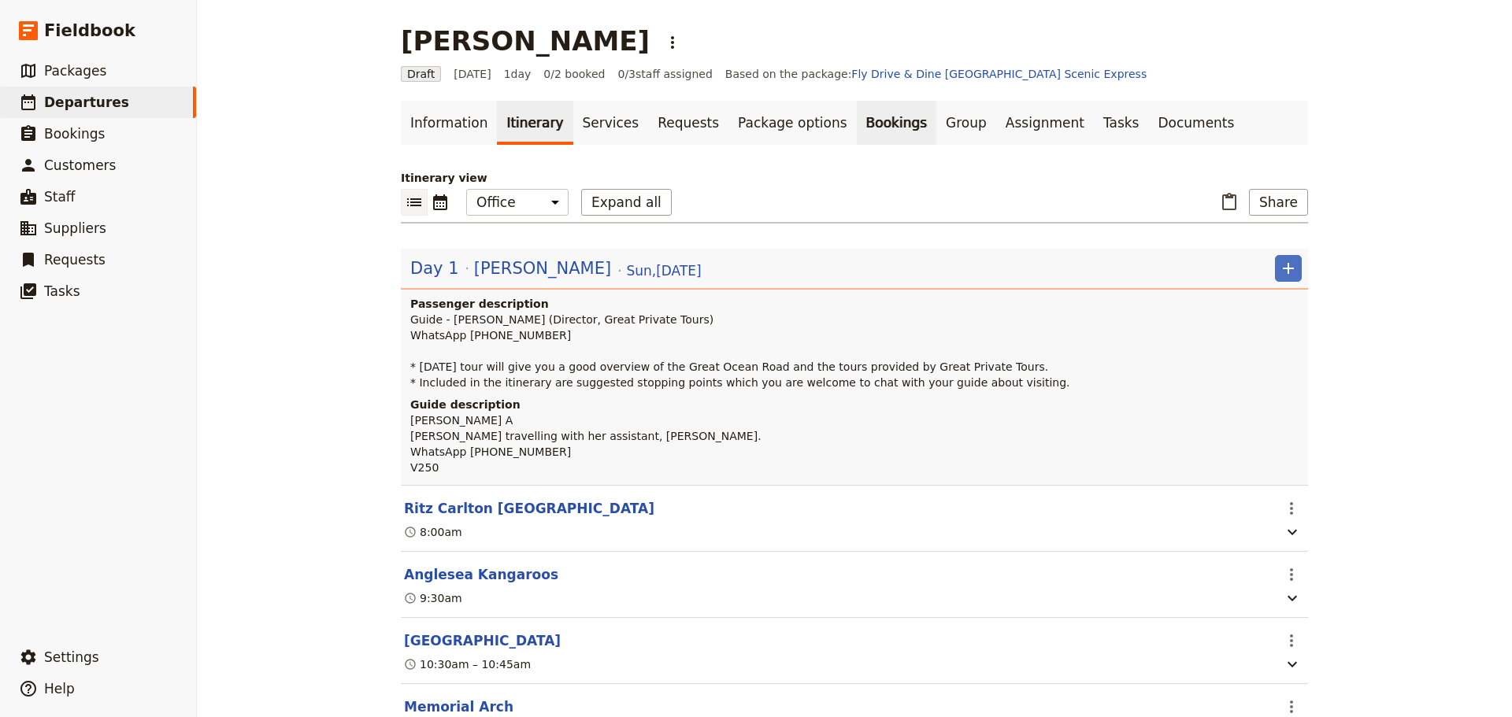
click at [857, 125] on link "Bookings" at bounding box center [897, 123] width 80 height 44
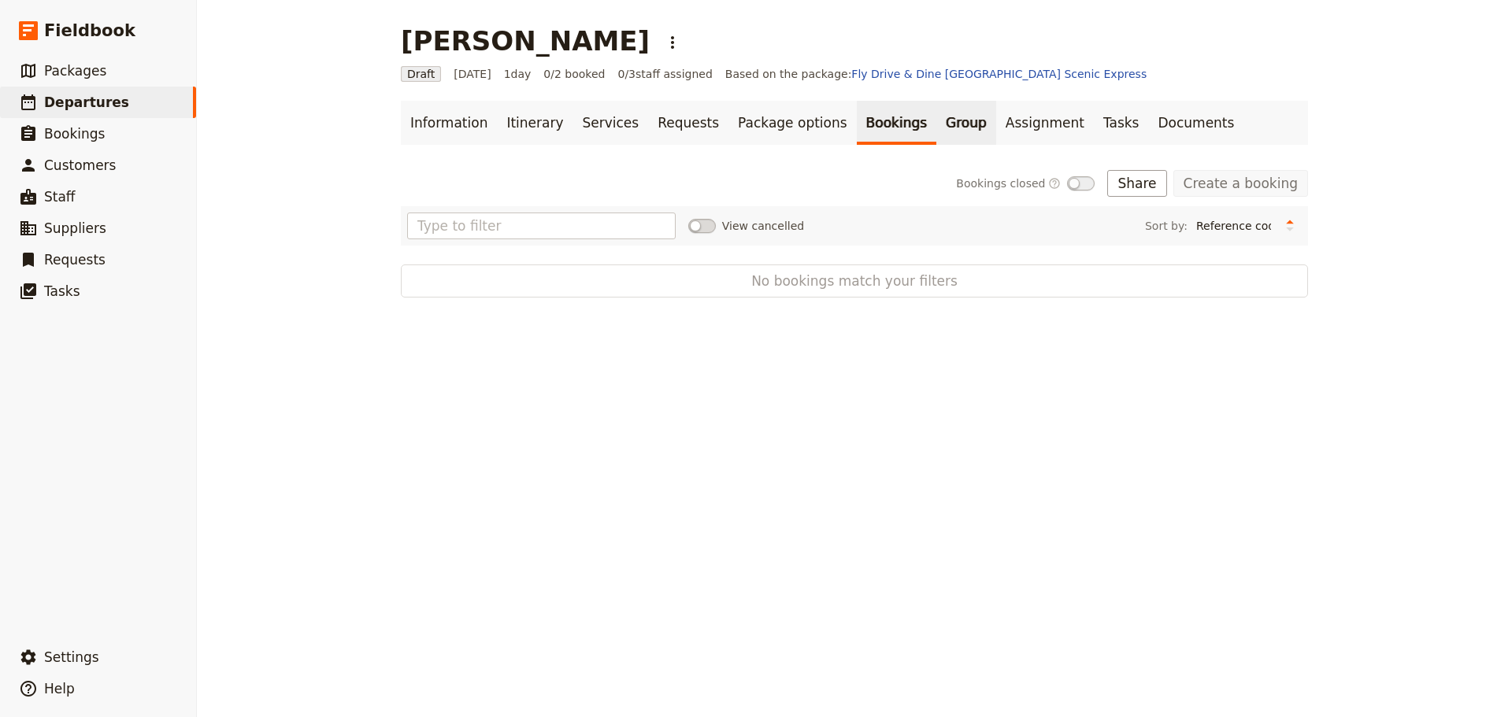
click at [936, 122] on link "Group" at bounding box center [966, 123] width 60 height 44
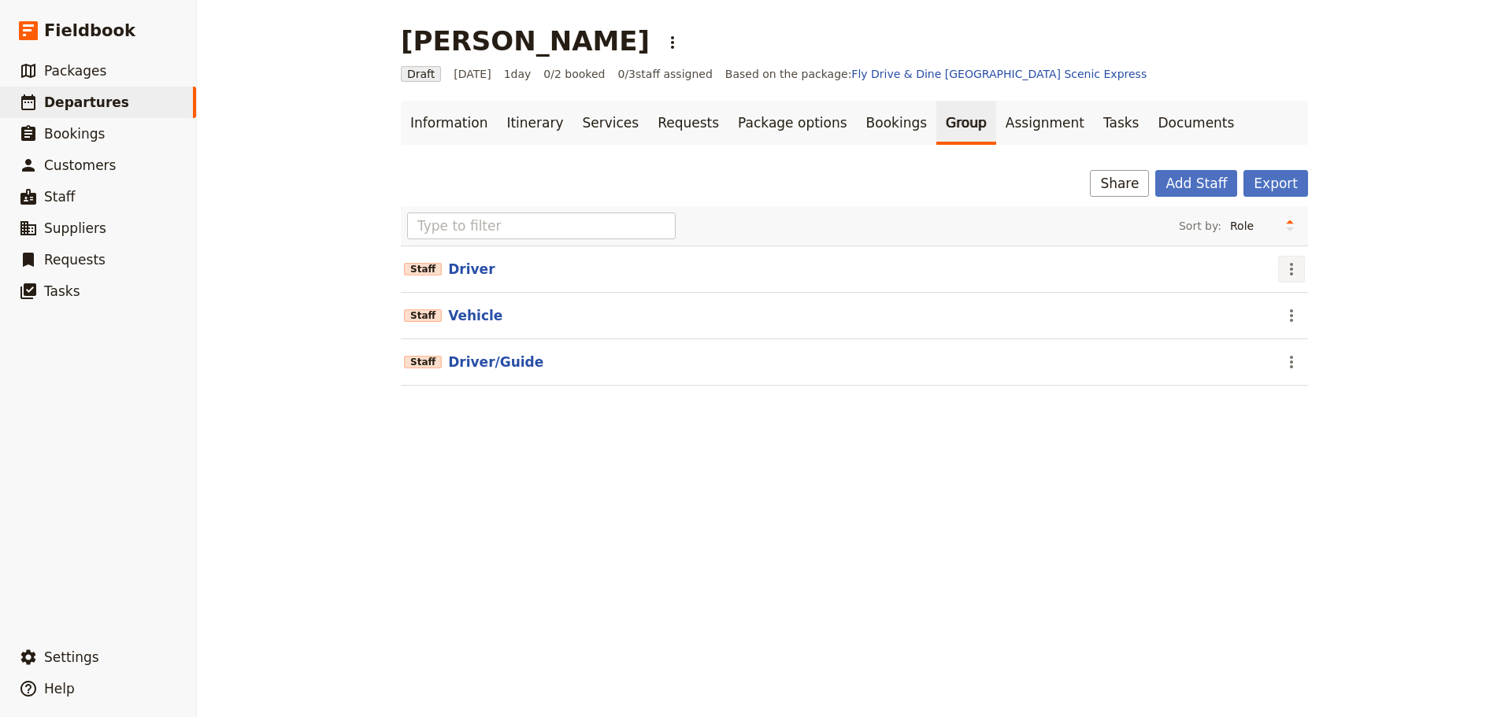
click at [1292, 266] on icon "Actions" at bounding box center [1291, 269] width 19 height 19
click at [1302, 317] on button "Remove staff" at bounding box center [1318, 326] width 91 height 22
click at [1282, 272] on icon "Actions" at bounding box center [1291, 269] width 19 height 19
click at [1286, 324] on span "Remove staff" at bounding box center [1319, 326] width 72 height 16
click at [467, 267] on button "Driver/Guide" at bounding box center [495, 269] width 95 height 19
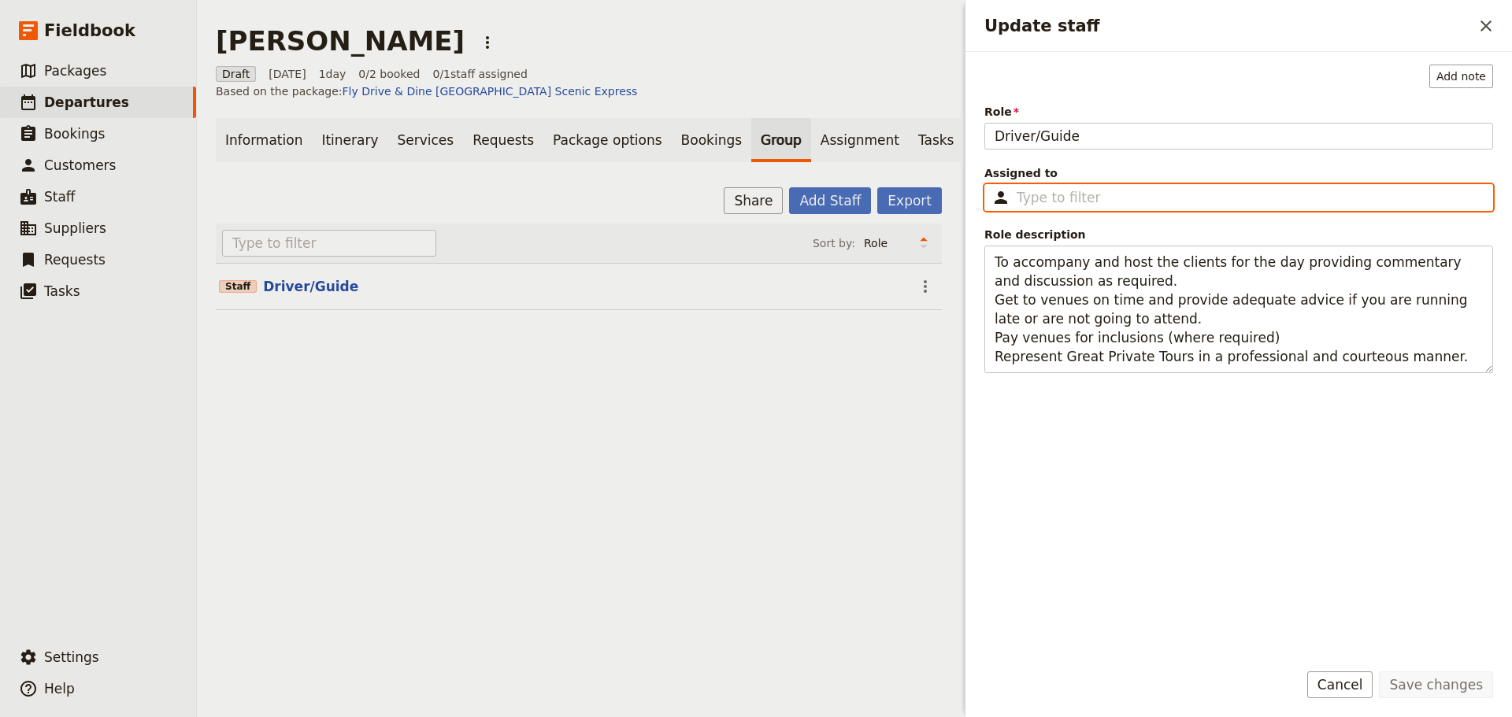
click at [1163, 199] on input "Assigned to ​" at bounding box center [1250, 197] width 466 height 19
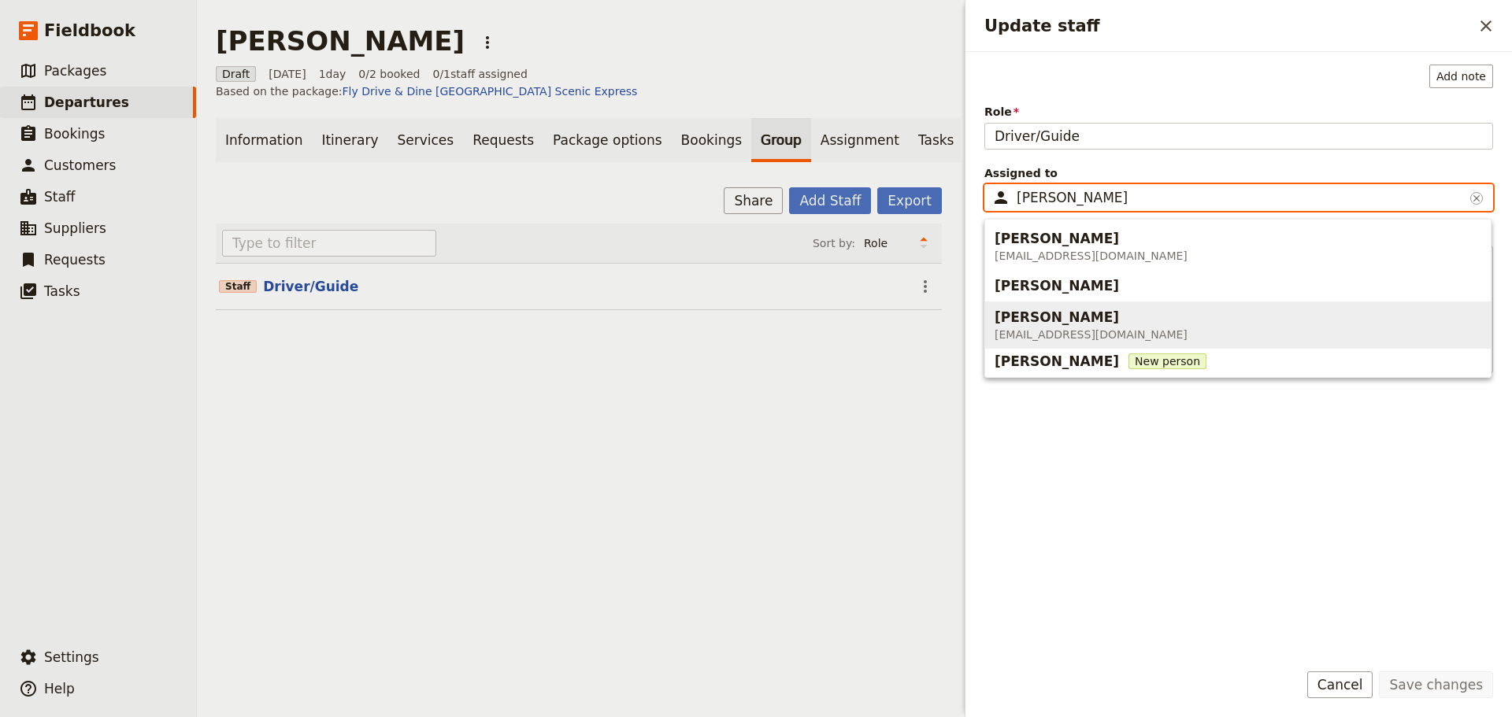
click at [1054, 324] on span "[PERSON_NAME]" at bounding box center [1057, 317] width 124 height 19
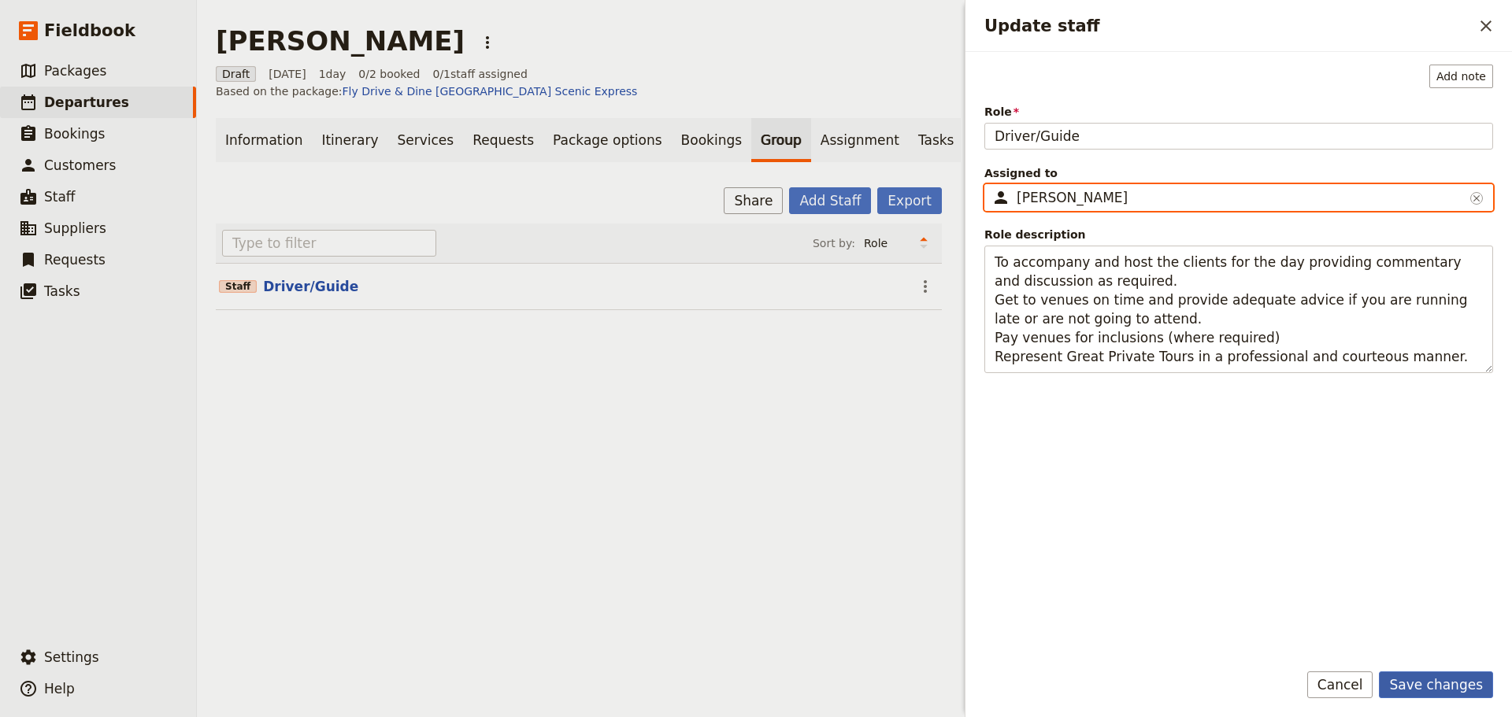
type input "[PERSON_NAME]"
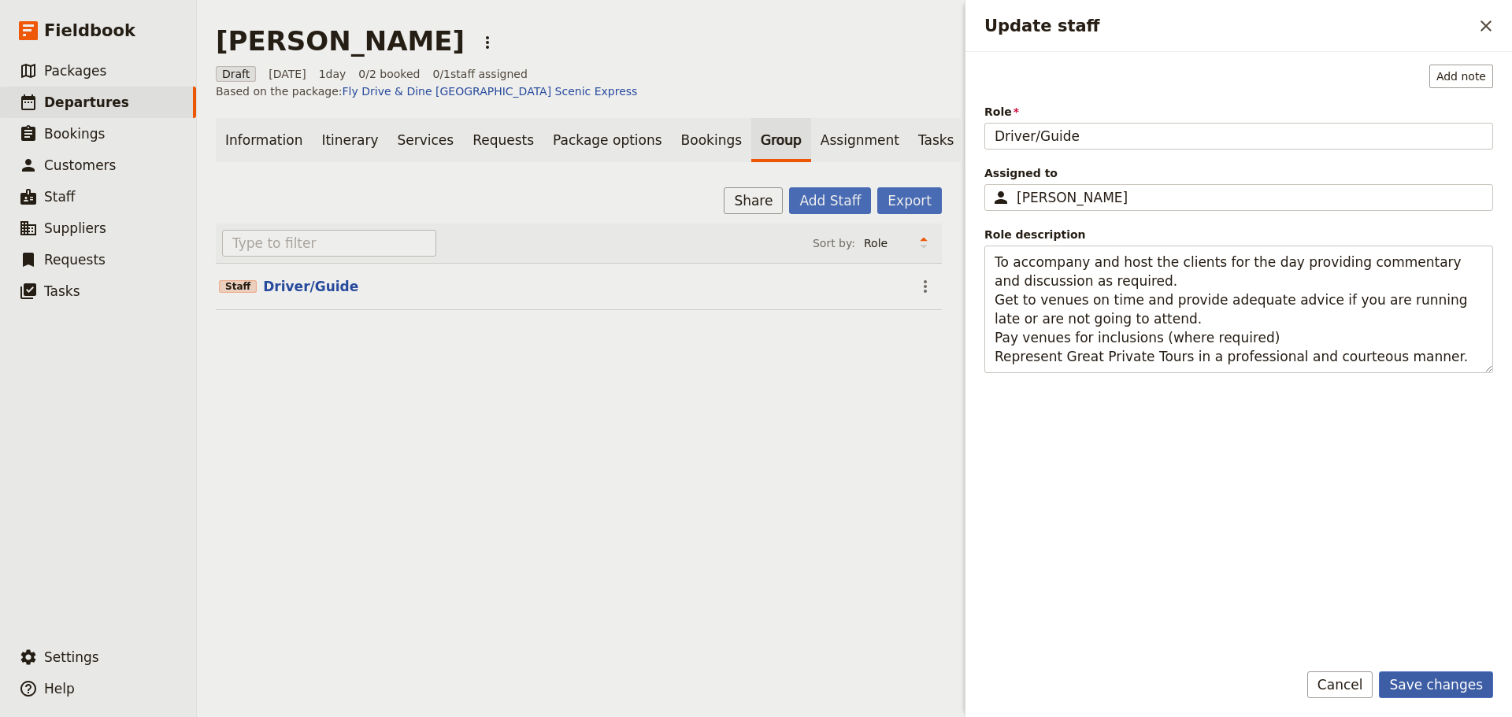
click at [1432, 677] on button "Save changes" at bounding box center [1436, 685] width 114 height 27
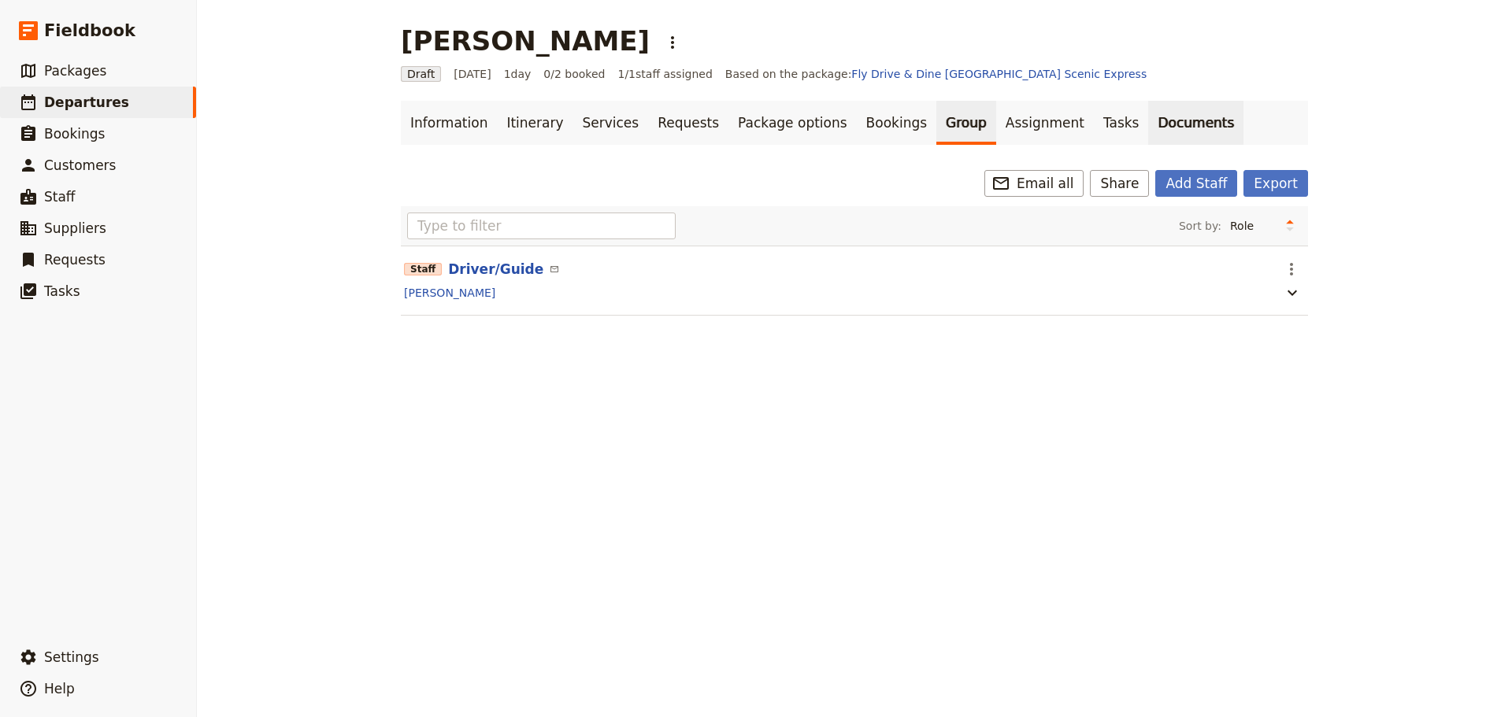
click at [1148, 125] on link "Documents" at bounding box center [1195, 123] width 95 height 44
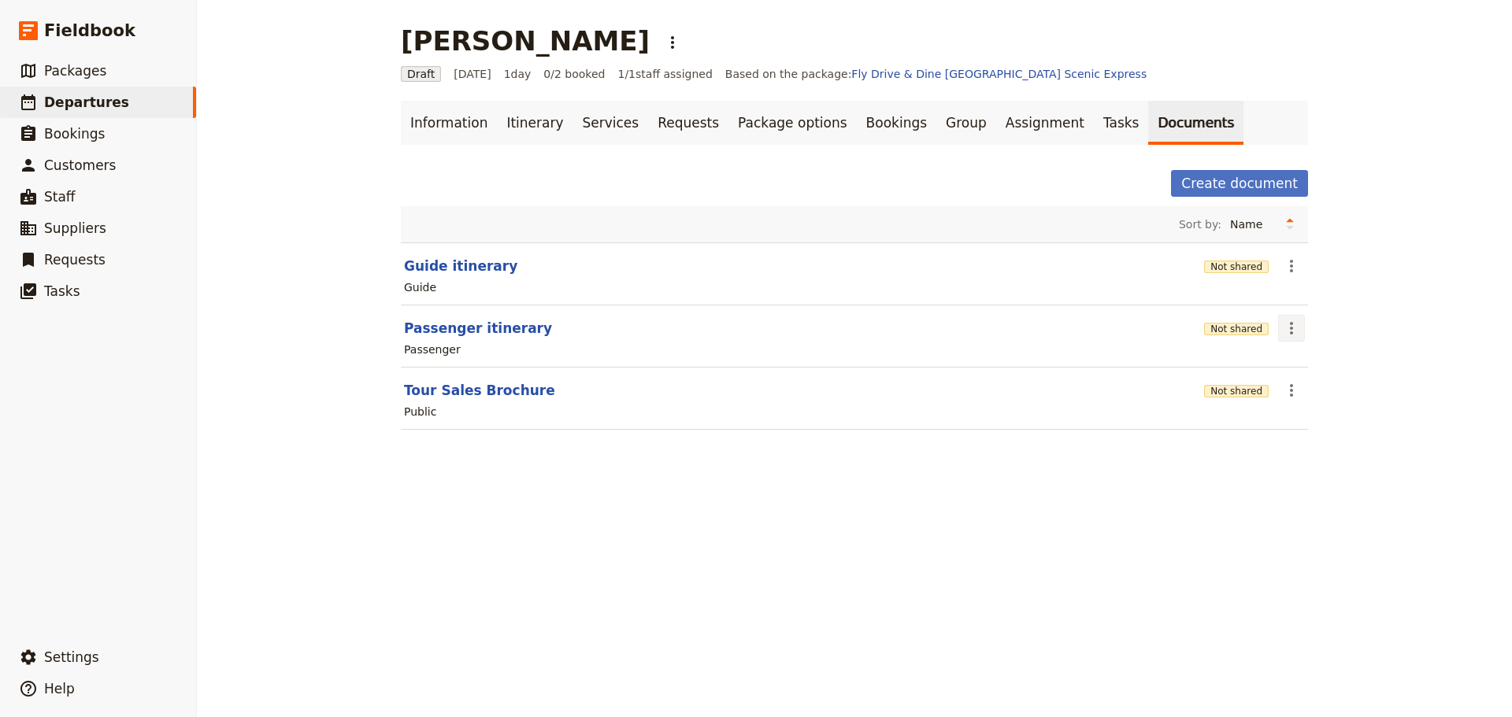
click at [1284, 327] on icon "Actions" at bounding box center [1291, 328] width 19 height 19
click at [1285, 360] on span "Share" at bounding box center [1299, 363] width 32 height 16
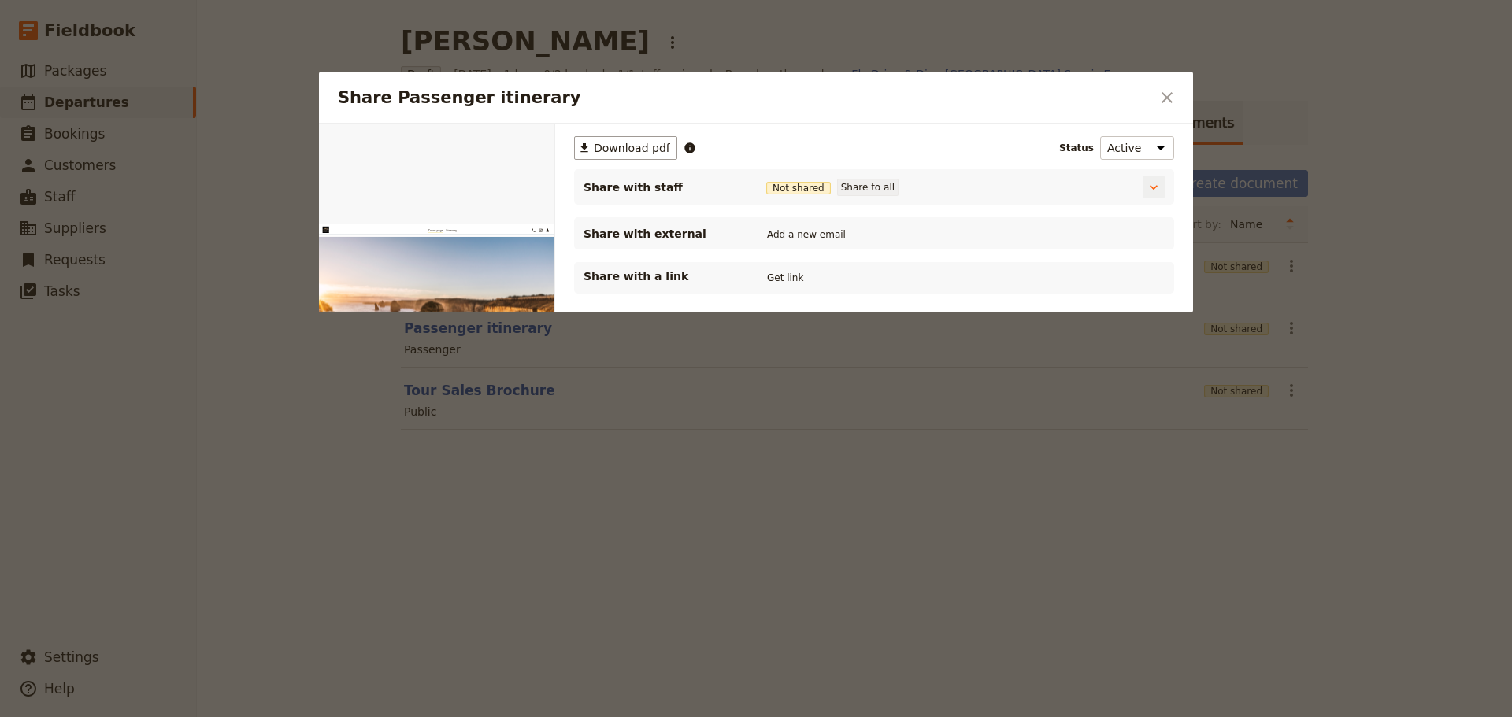
click at [853, 182] on button "Share to all" at bounding box center [867, 187] width 61 height 17
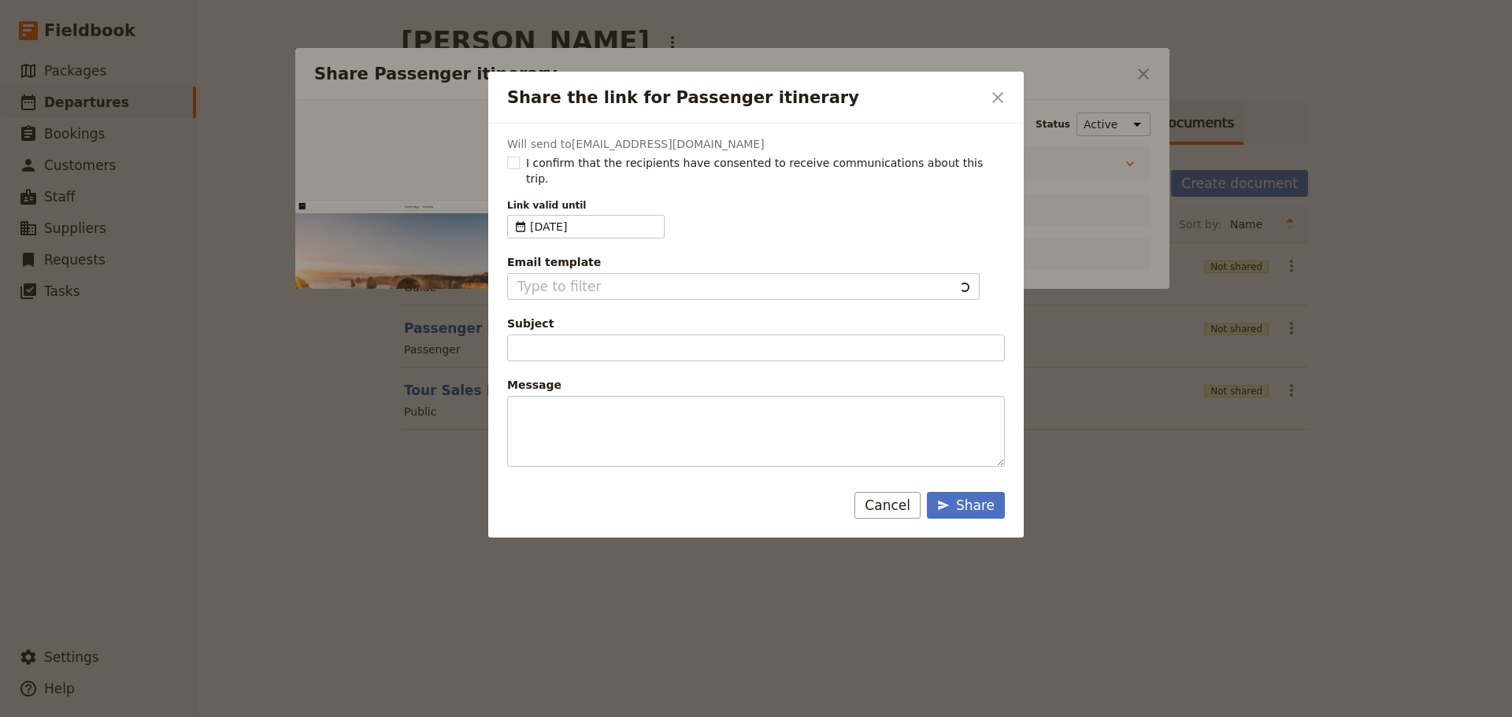
type input "Document shared with you: Passenger itinerary - Fly Drive & Dine [GEOGRAPHIC_DA…"
type textarea "Good Morning / Afternoon, We are looking forward to welcoming you on our XYZ Da…"
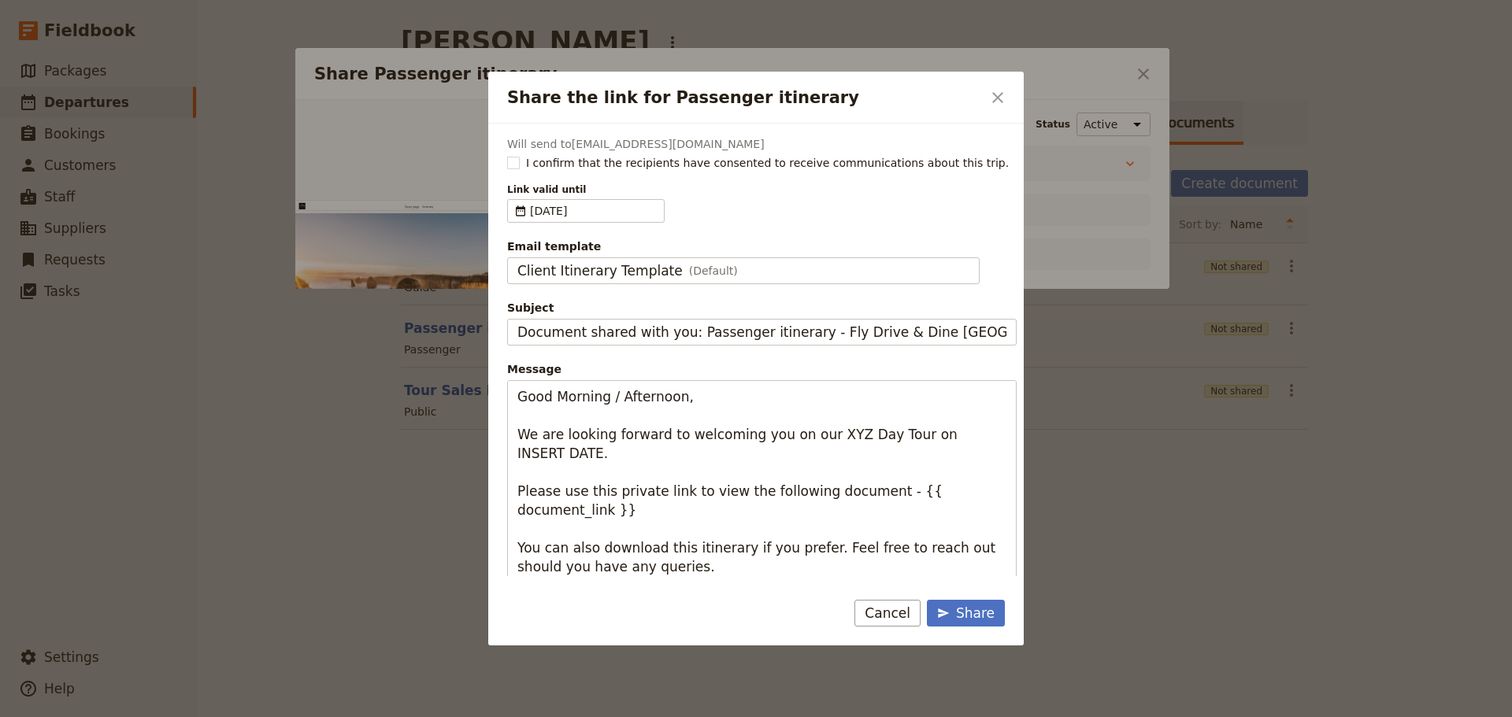
type input "Client Itinerary Template"
click at [508, 161] on rect "Share the link for Passenger itinerary" at bounding box center [513, 163] width 12 height 12
click at [507, 155] on input "I confirm that the recipients have consented to receive communications about th…" at bounding box center [506, 154] width 1 height 1
checkbox input "true"
click at [762, 276] on div "Client Itinerary Template (Default)" at bounding box center [743, 270] width 452 height 19
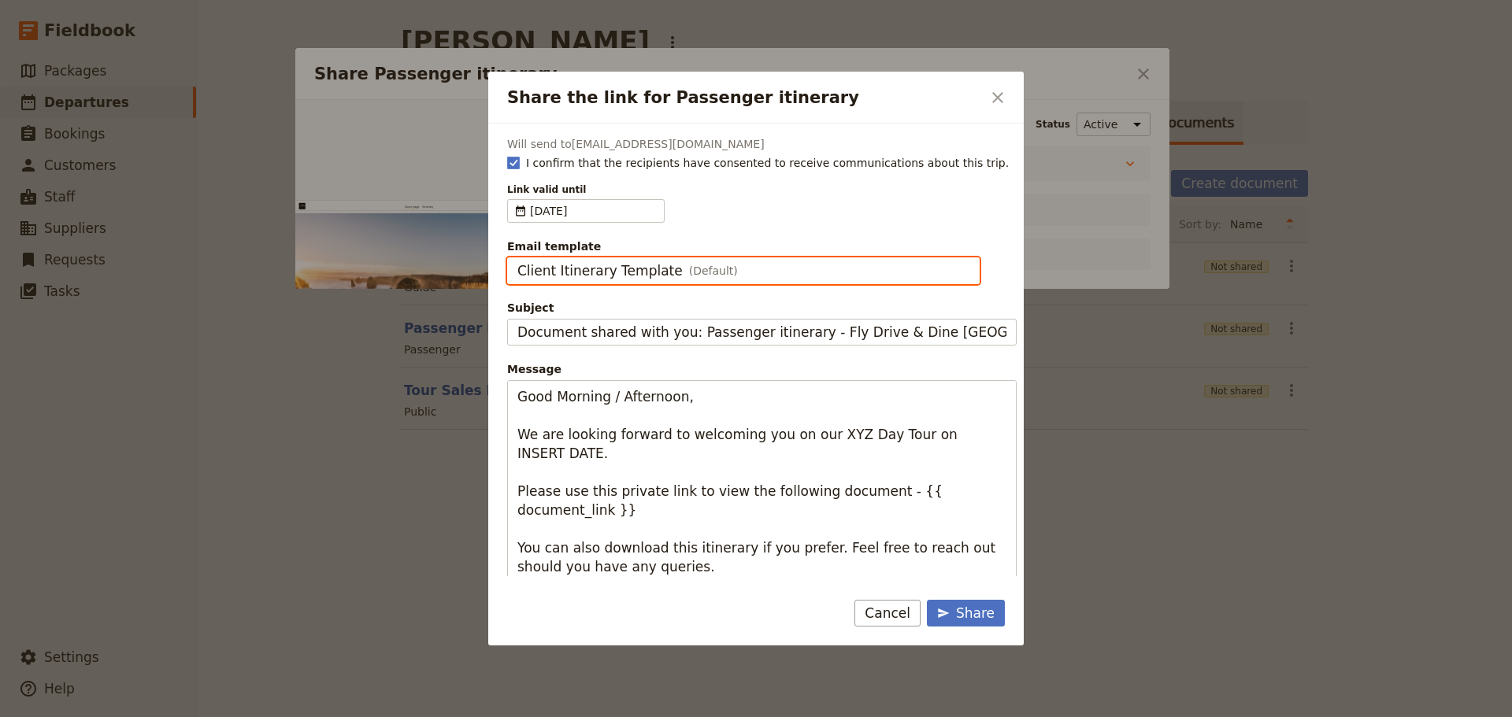
click at [517, 258] on input "Client Itinerary Template" at bounding box center [517, 258] width 1 height 1
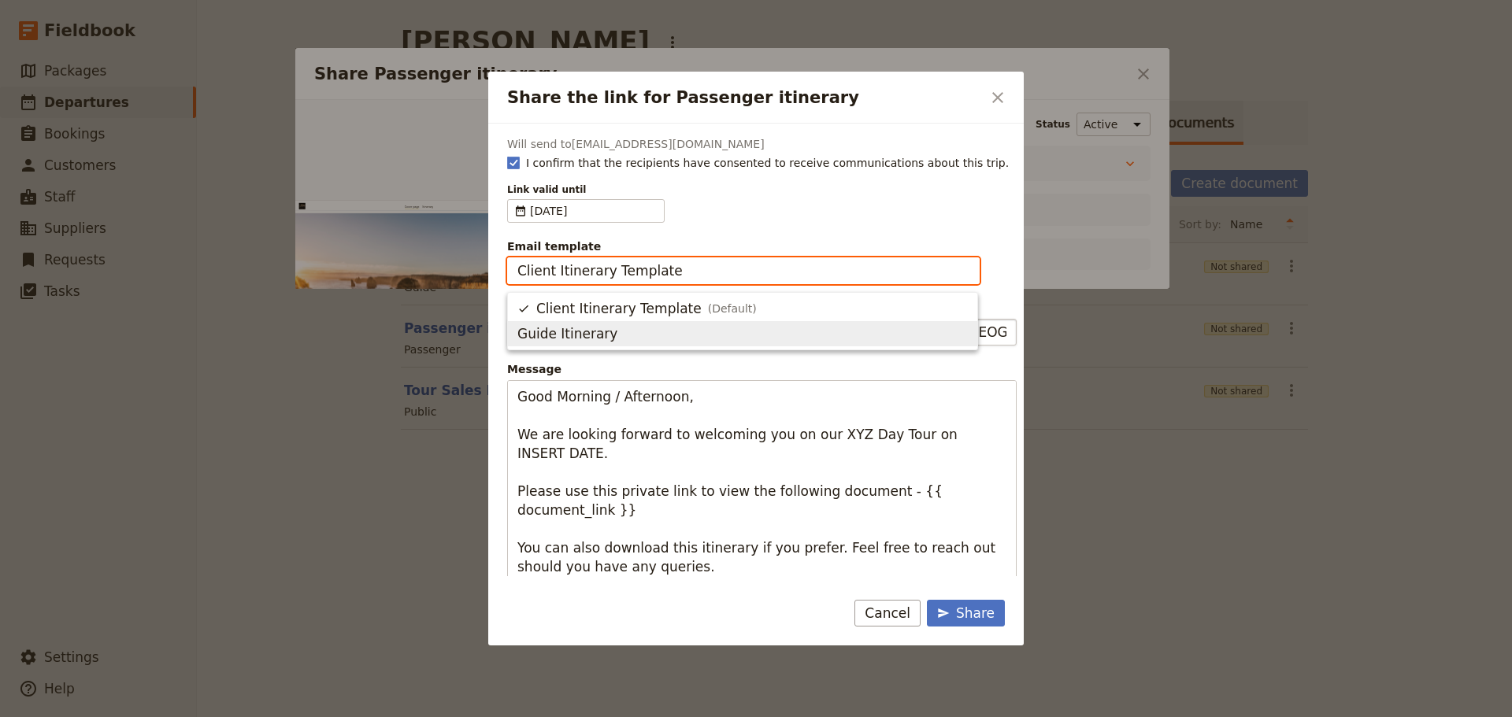
click at [714, 328] on span "Guide Itinerary" at bounding box center [742, 333] width 450 height 19
type input "Guide Itinerary"
type input "TOUR NAME & Date"
type textarea "Hi {{ contact_name }} Please find a link to your upcoming tour of Fly Drive & D…"
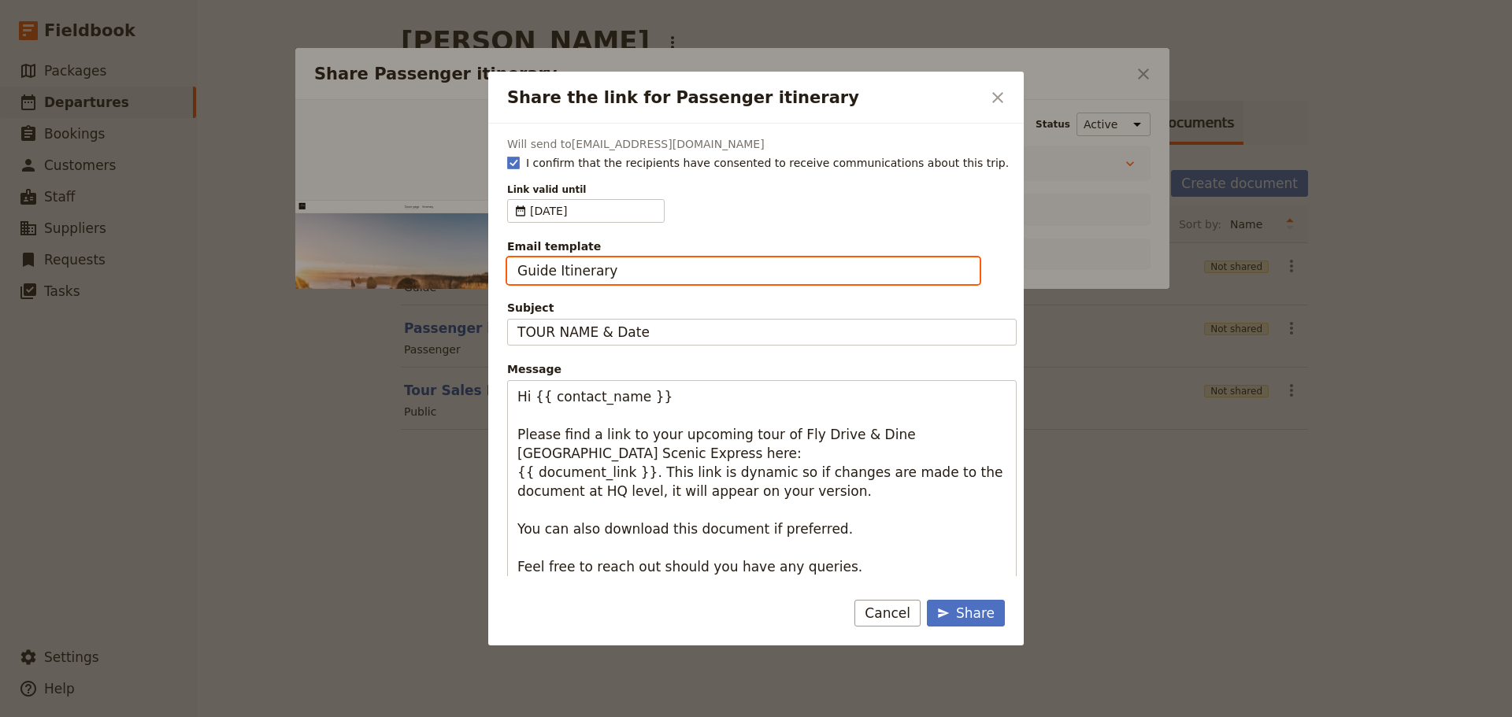
click at [665, 269] on input "Guide Itinerary" at bounding box center [743, 270] width 452 height 19
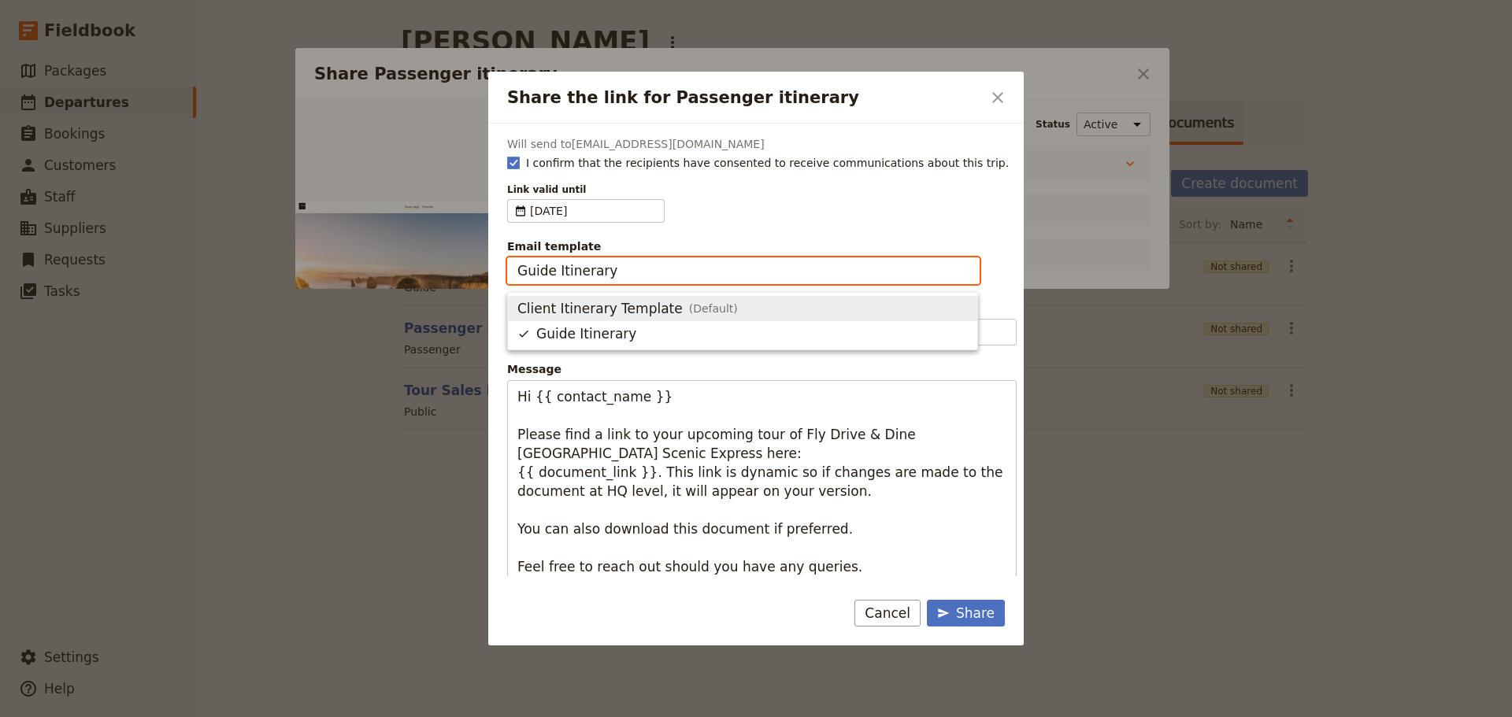
click at [665, 312] on div "Client Itinerary Template (Default)" at bounding box center [627, 308] width 221 height 19
type input "Client Itinerary Template"
type input "Document shared with you: Passenger itinerary - Fly Drive & Dine [GEOGRAPHIC_DA…"
type textarea "Good Morning / Afternoon, We are looking forward to welcoming you on our XYZ Da…"
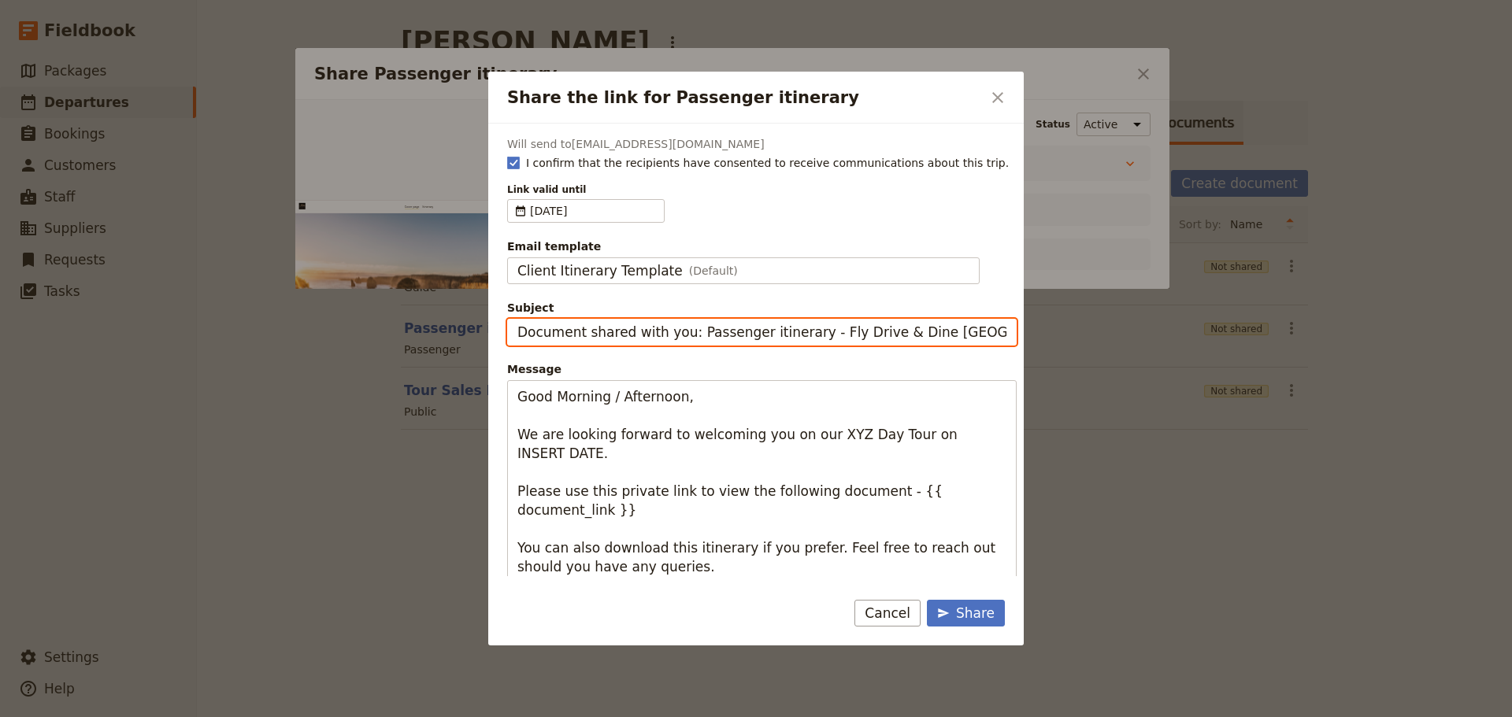
drag, startPoint x: 684, startPoint y: 338, endPoint x: 393, endPoint y: 349, distance: 290.8
click at [394, 717] on div "Share the link for Passenger itinerary ​ Will send to [EMAIL_ADDRESS][DOMAIN_NA…" at bounding box center [756, 717] width 1512 height 0
click at [975, 332] on input "Passenger itinerary - Fly Drive & Dine [GEOGRAPHIC_DATA] Scenic Express" at bounding box center [762, 332] width 510 height 27
type input "Passenger itinerary - Fly Drive & Dine [GEOGRAPHIC_DATA] Scenic Express - [DATE]"
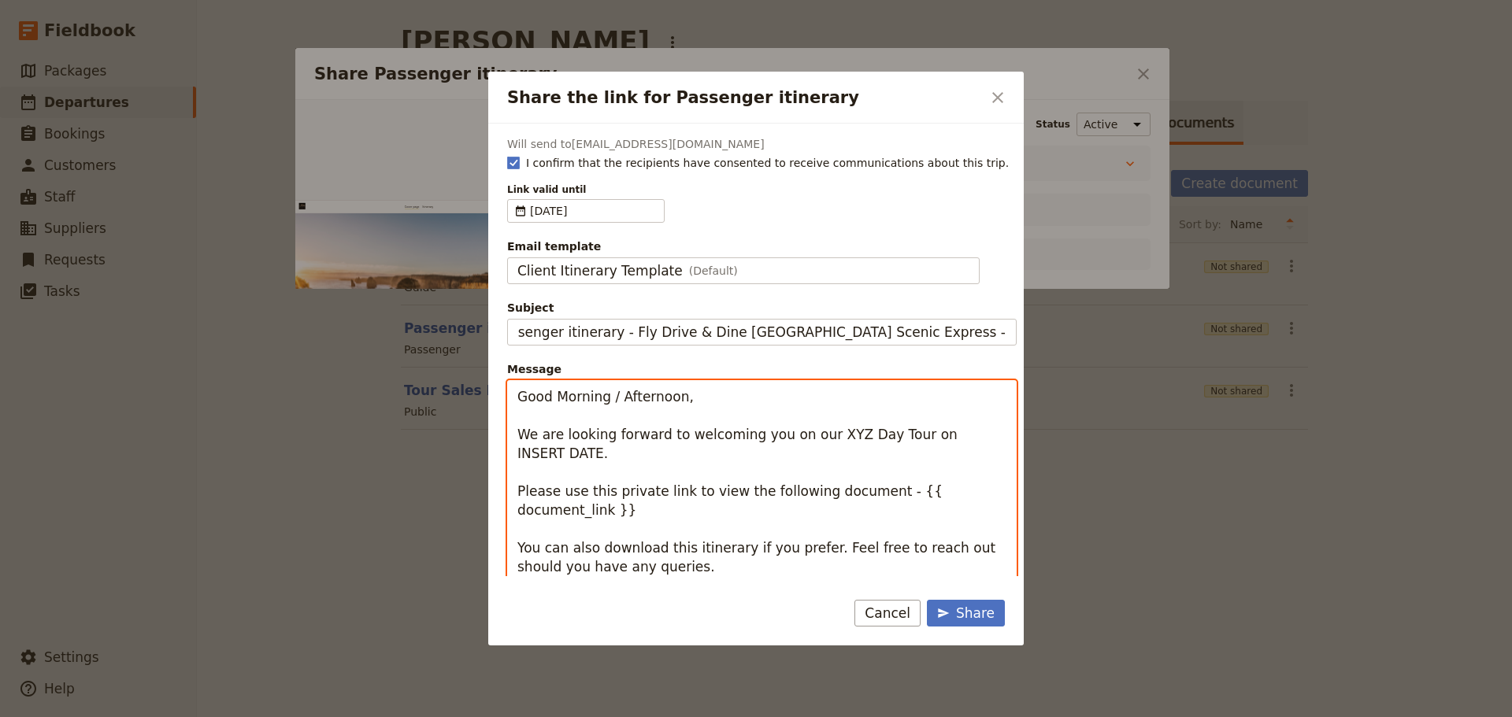
scroll to position [0, 0]
drag, startPoint x: 998, startPoint y: 439, endPoint x: 502, endPoint y: 391, distance: 498.4
click at [502, 391] on div "Will send to [EMAIL_ADDRESS][DOMAIN_NAME] I confirm that the recipients have co…" at bounding box center [756, 350] width 536 height 453
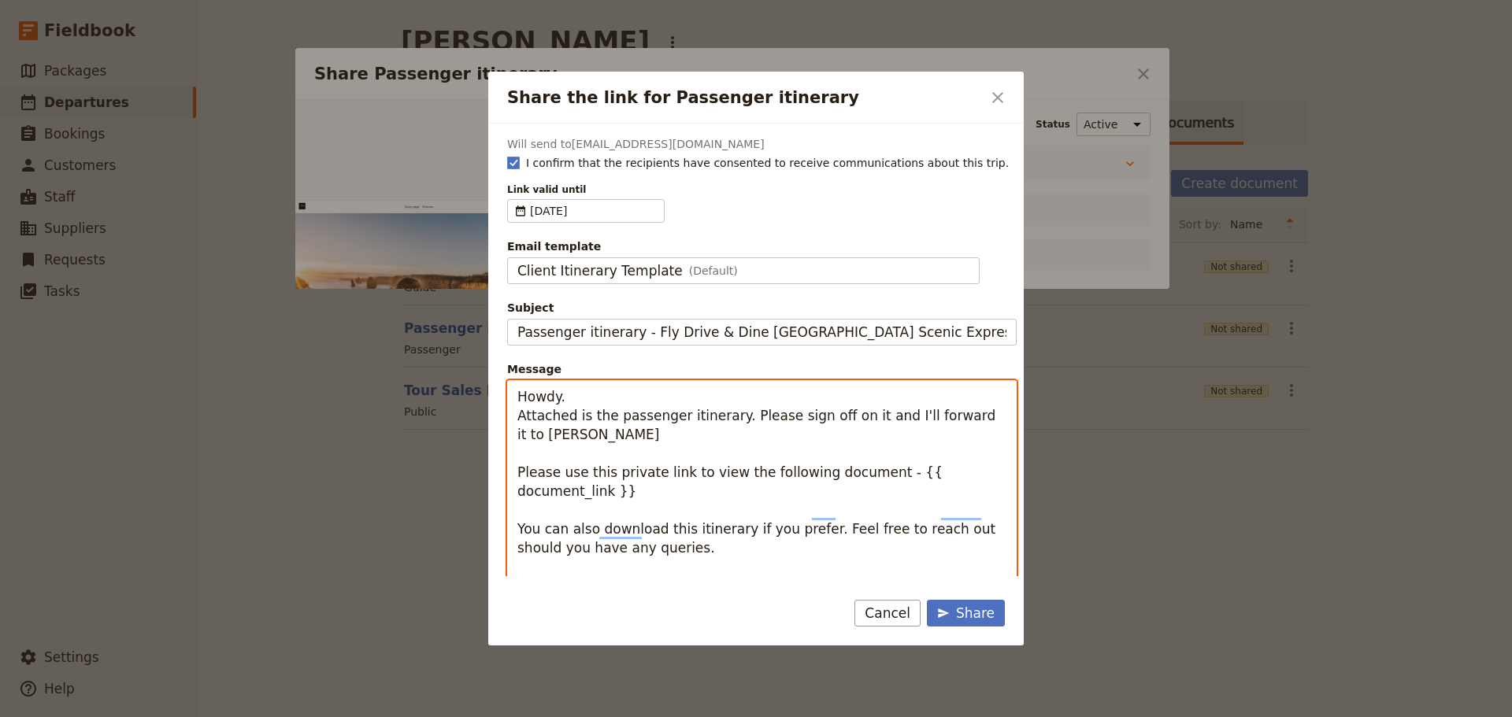
type textarea "Howdy. Attached is the passenger itinerary. Please sign off on it and I'll forw…"
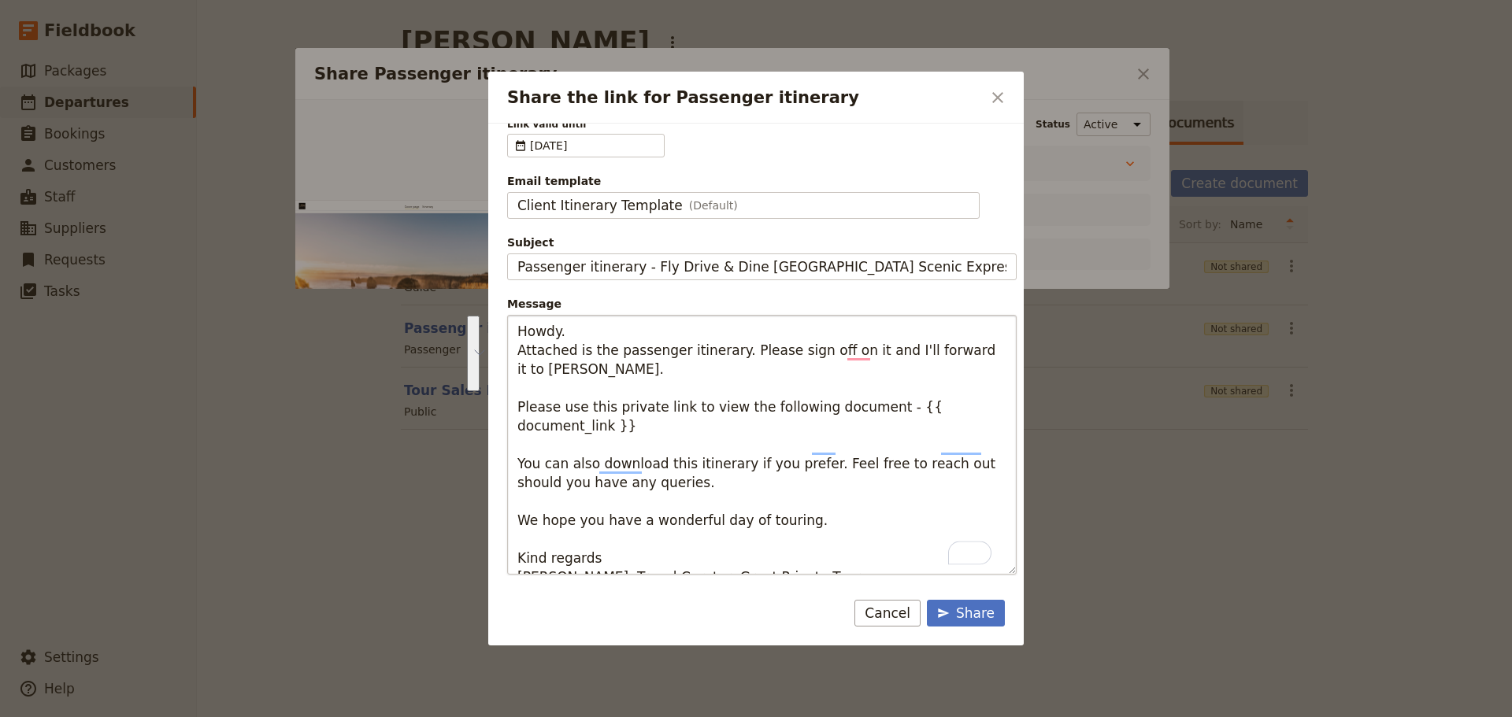
click at [527, 491] on textarea "Howdy. Attached is the passenger itinerary. Please sign off on it and I'll forw…" at bounding box center [762, 445] width 510 height 260
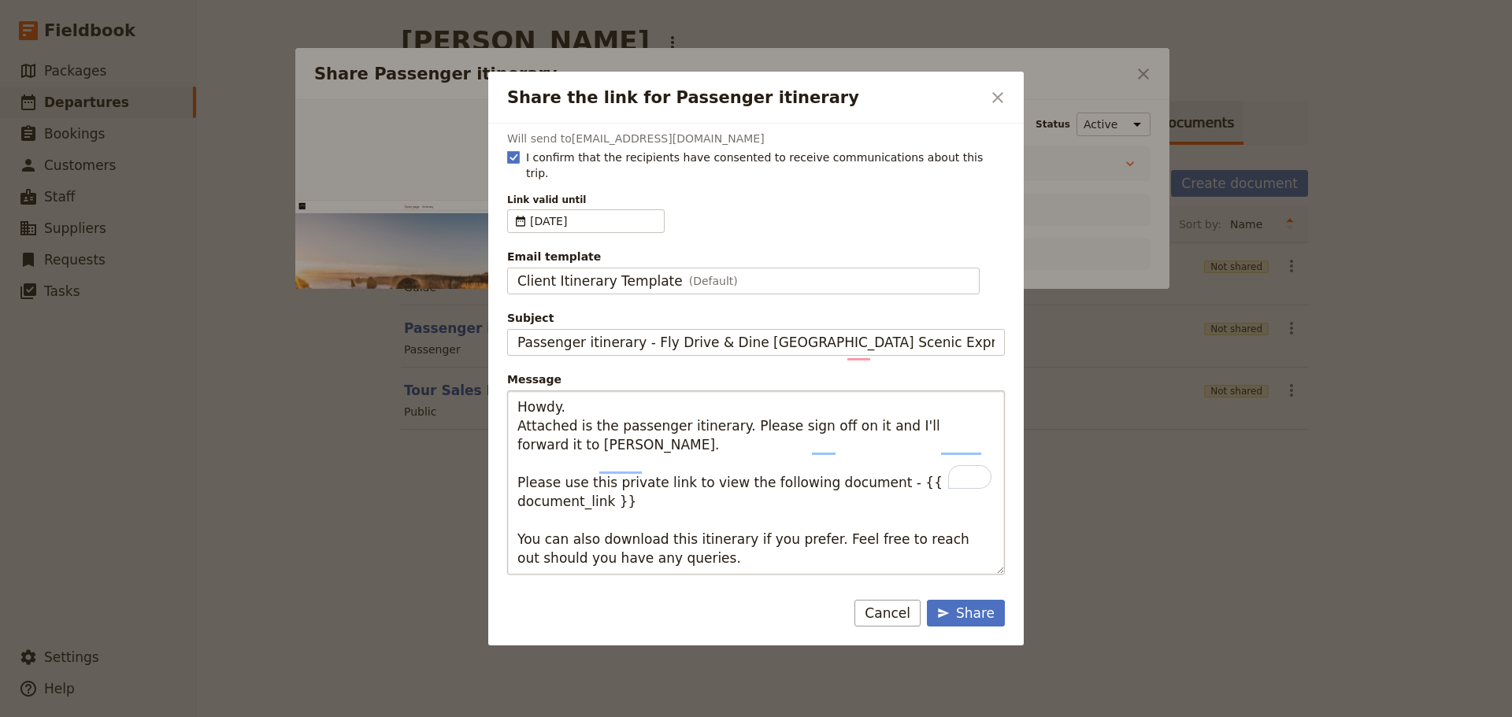
scroll to position [0, 0]
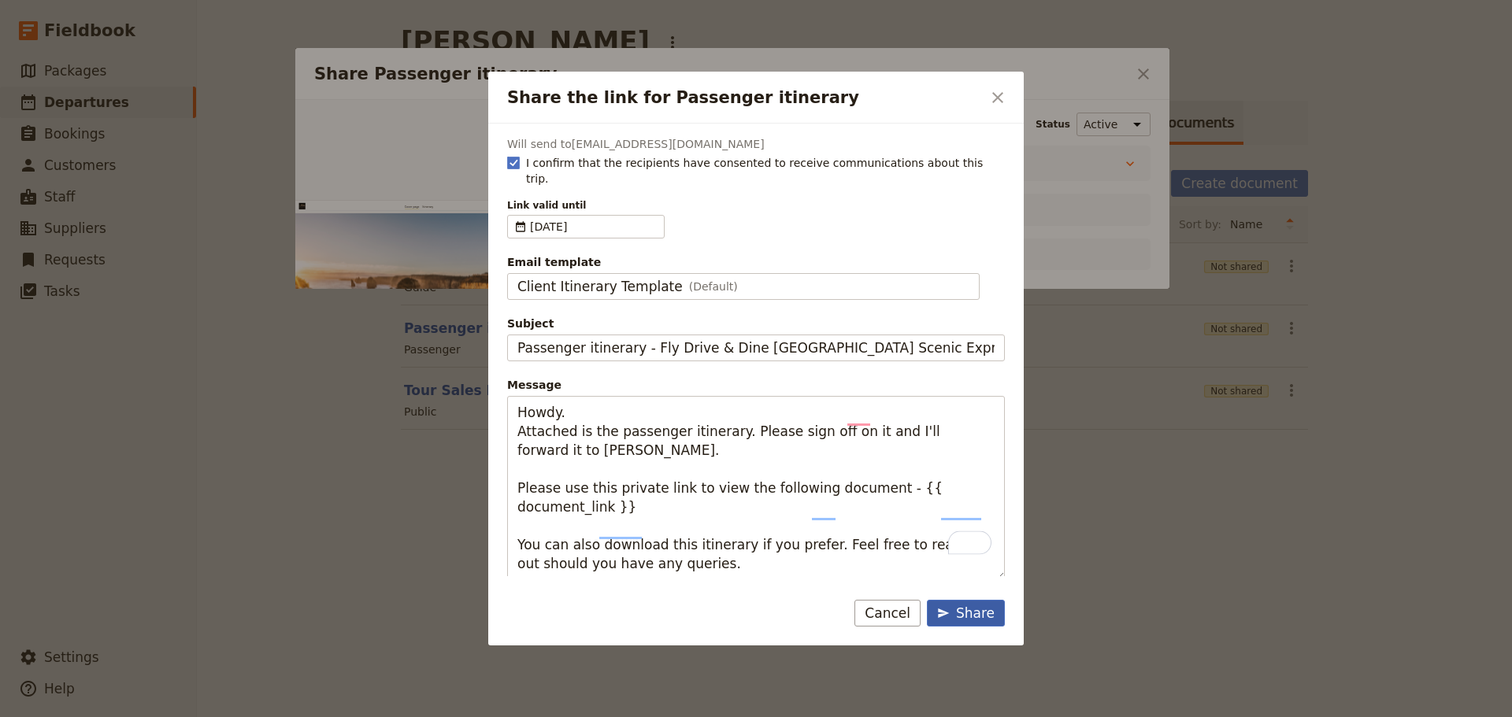
type textarea "Howdy. Attached is the passenger itinerary. Please sign off on it and I'll forw…"
click at [972, 604] on div "Share" at bounding box center [965, 613] width 57 height 19
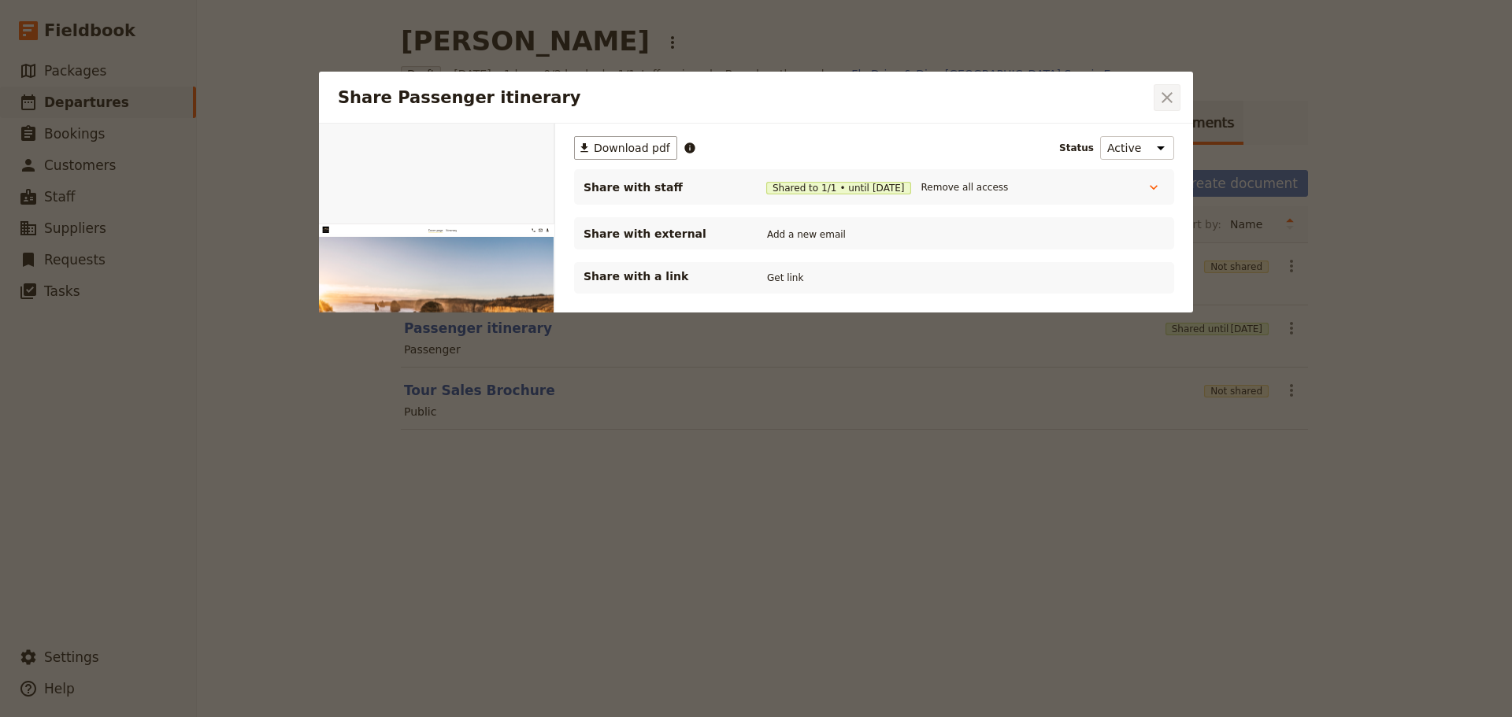
click at [1169, 100] on icon "Close dialog" at bounding box center [1167, 97] width 11 height 11
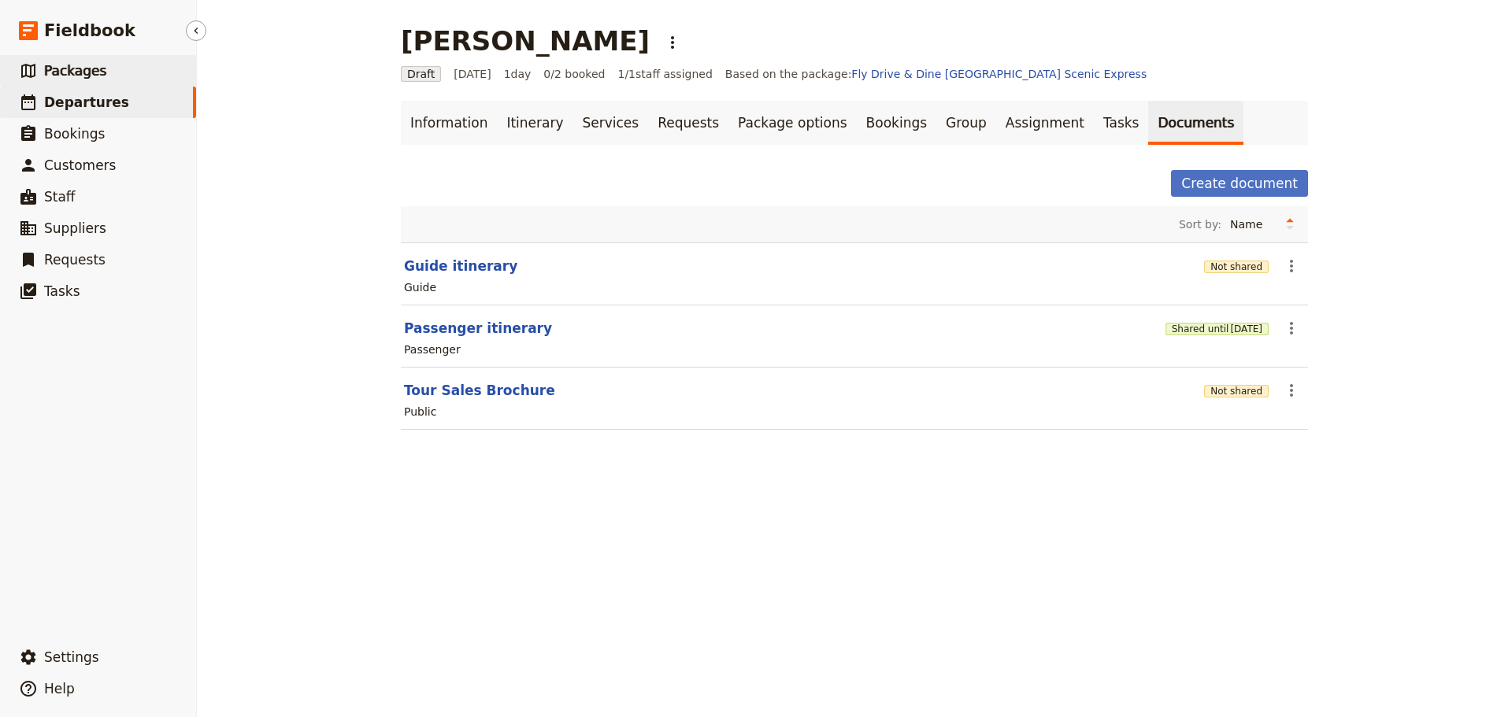
click at [75, 65] on span "Packages" at bounding box center [75, 71] width 62 height 16
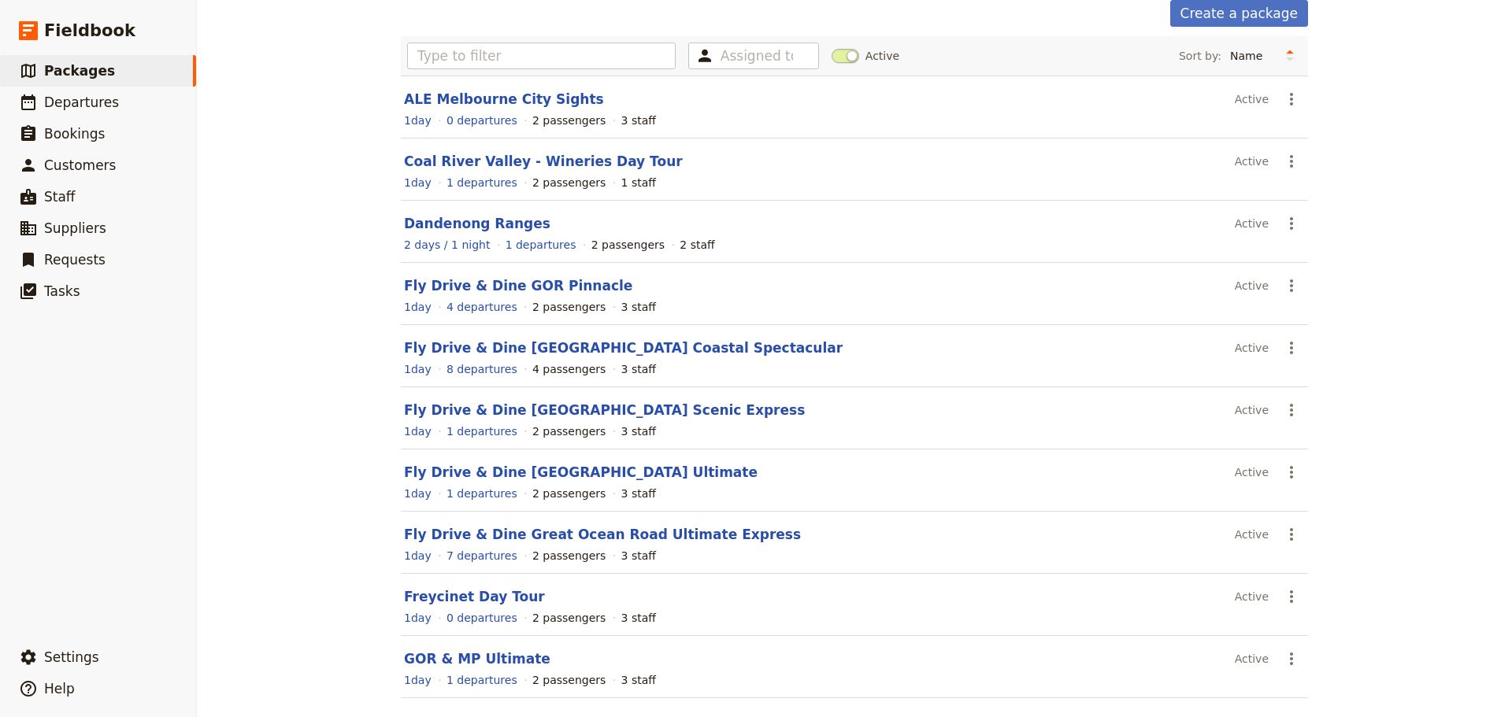
scroll to position [134, 0]
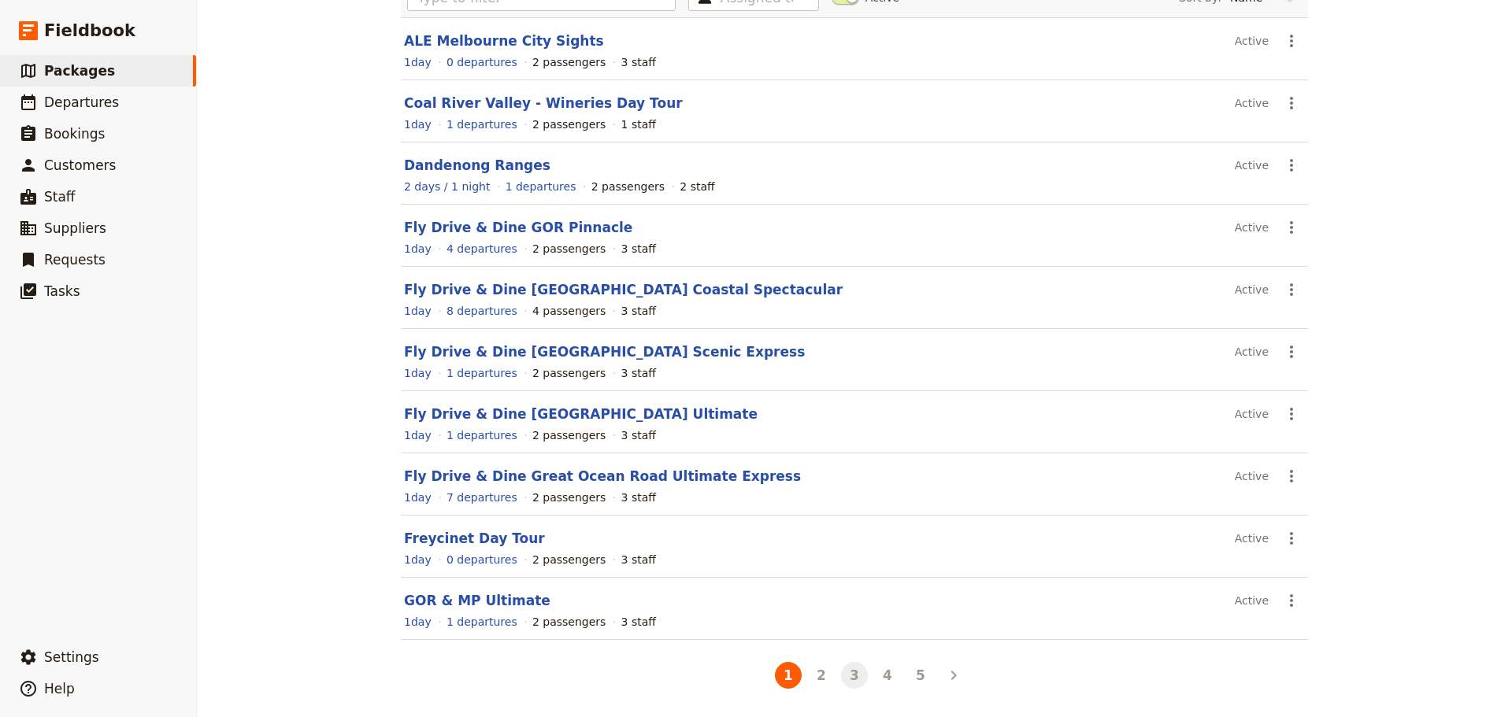
click at [841, 674] on button "3" at bounding box center [854, 675] width 27 height 27
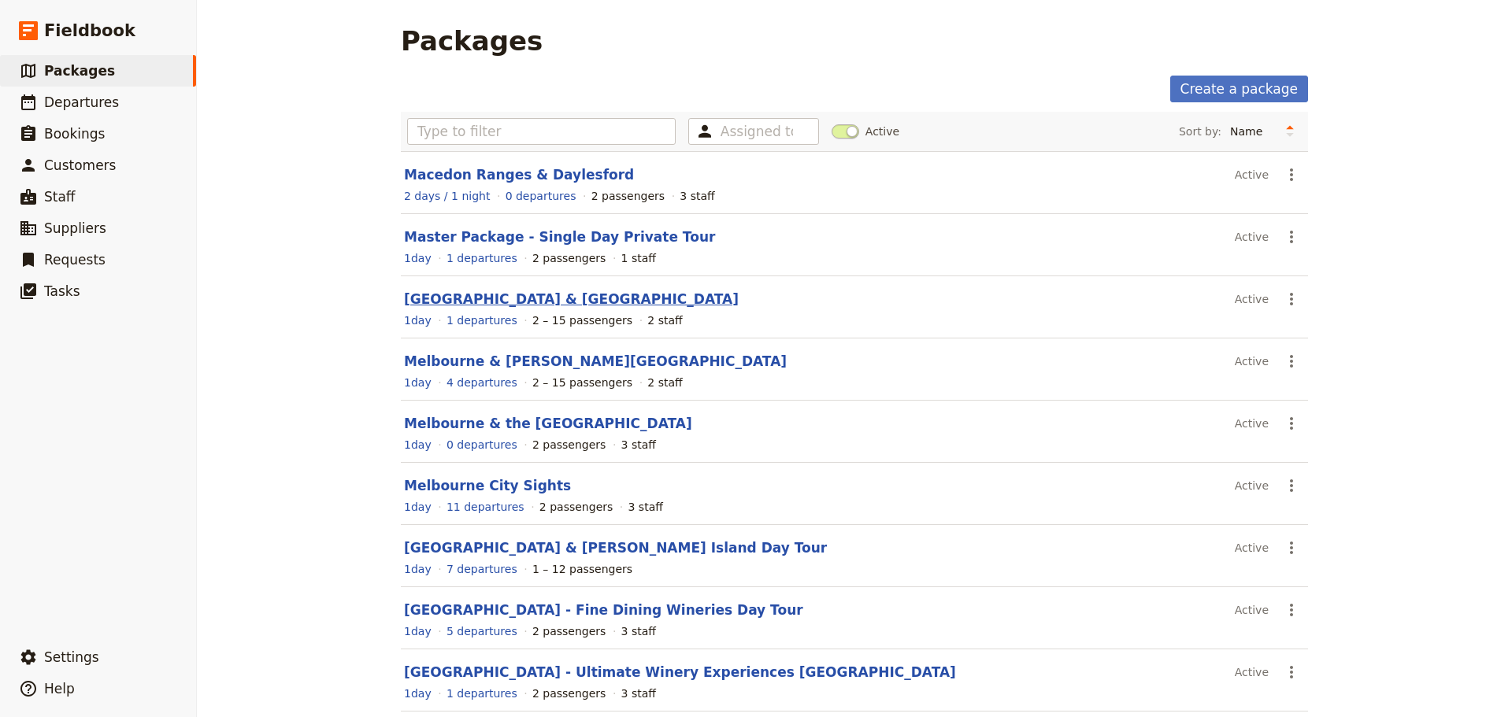
click at [528, 300] on link "Melbourne & Mornington Peninsula" at bounding box center [571, 299] width 335 height 16
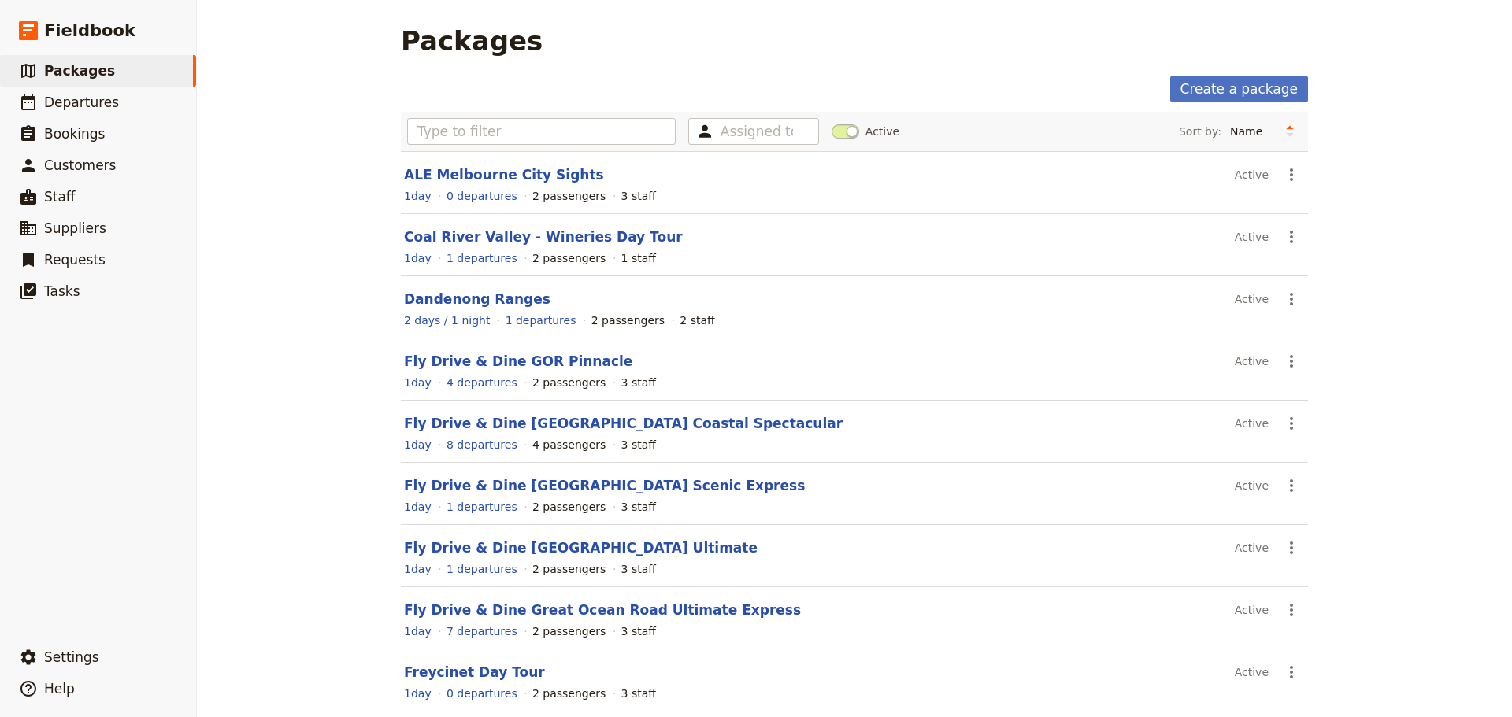
scroll to position [134, 0]
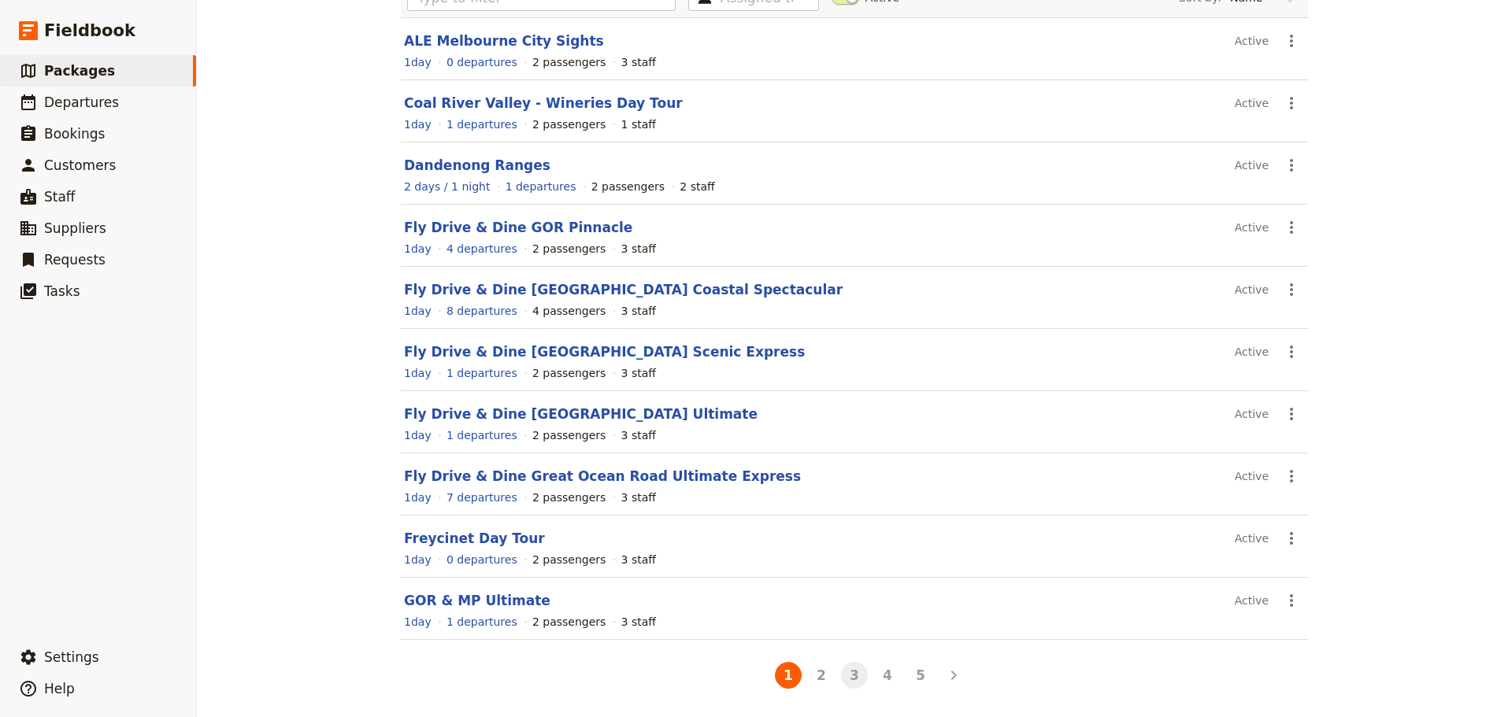
click at [841, 673] on button "3" at bounding box center [854, 675] width 27 height 27
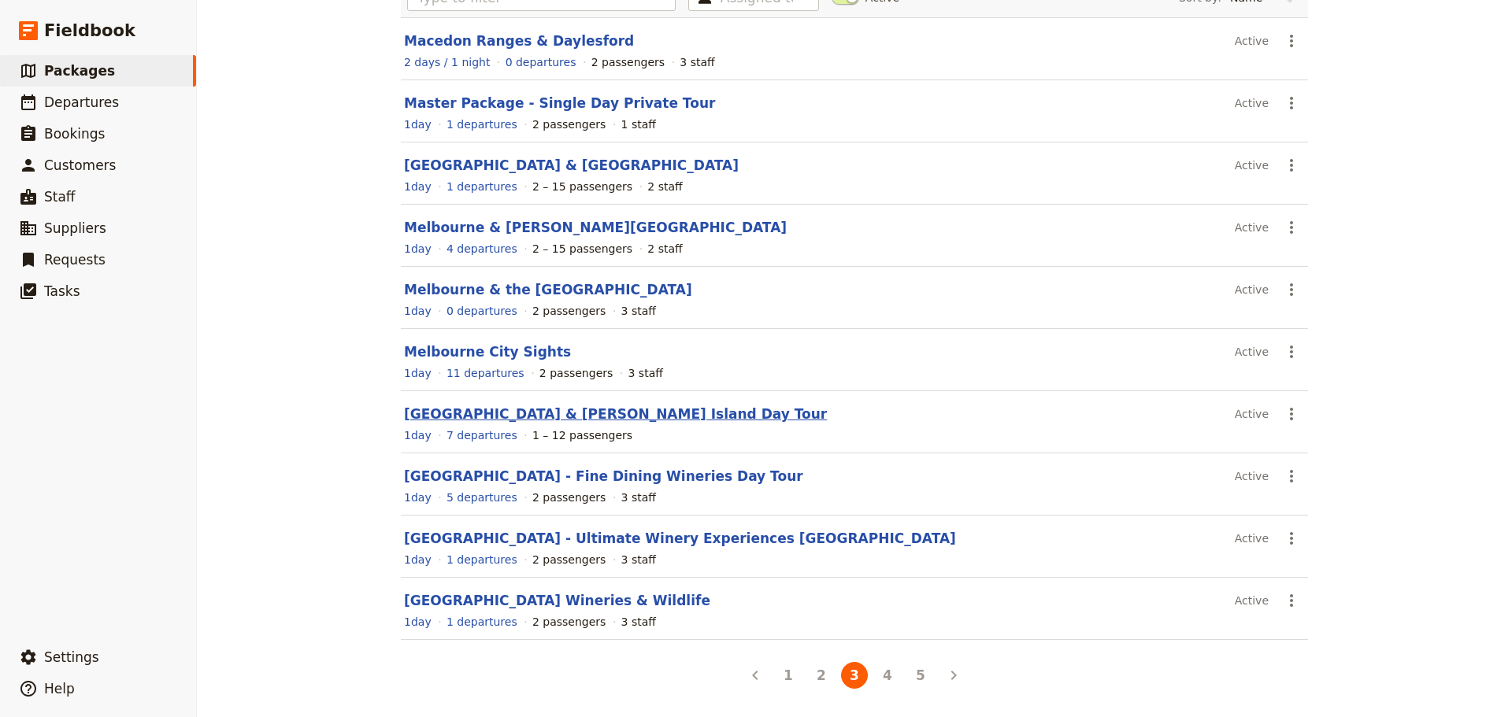
click at [557, 413] on link "[GEOGRAPHIC_DATA] & [PERSON_NAME] Island Day Tour" at bounding box center [615, 414] width 423 height 16
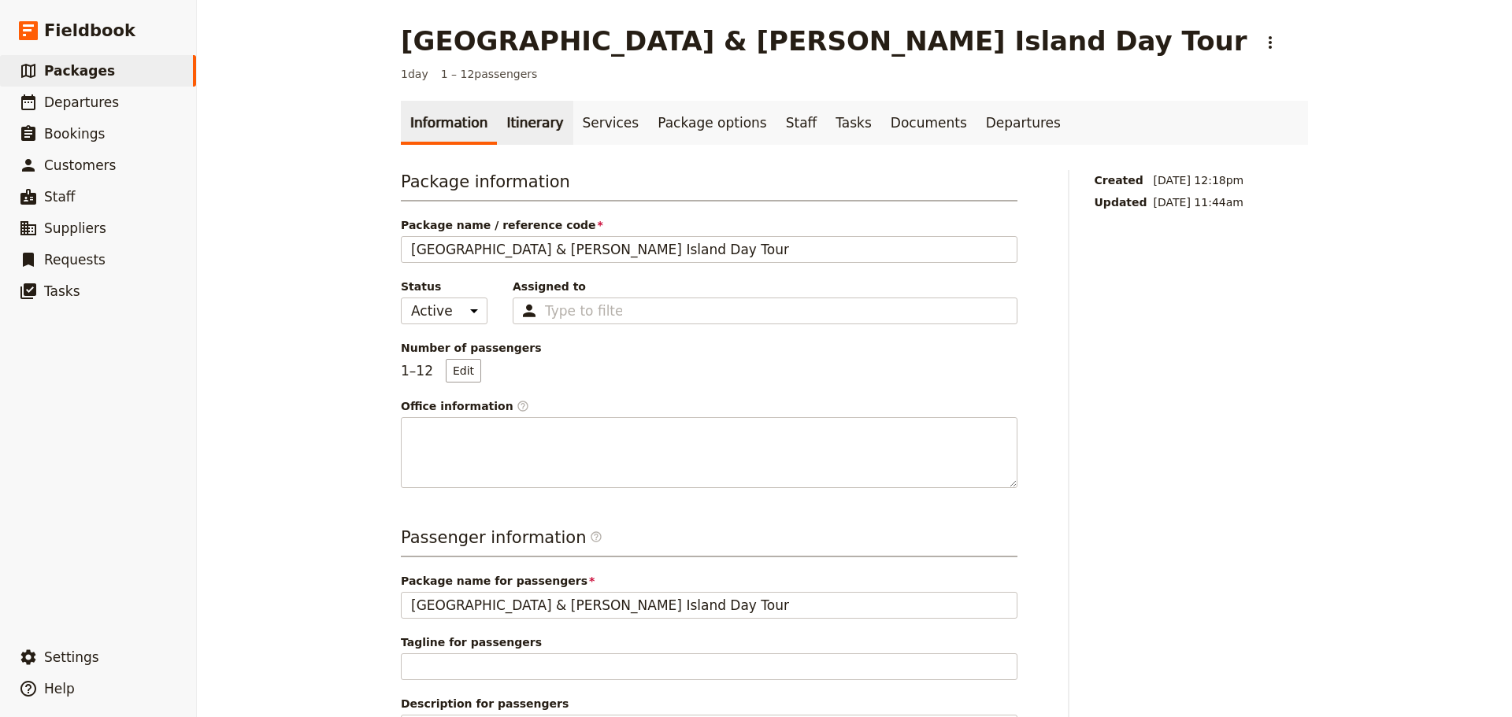
click at [514, 118] on link "Itinerary" at bounding box center [535, 123] width 76 height 44
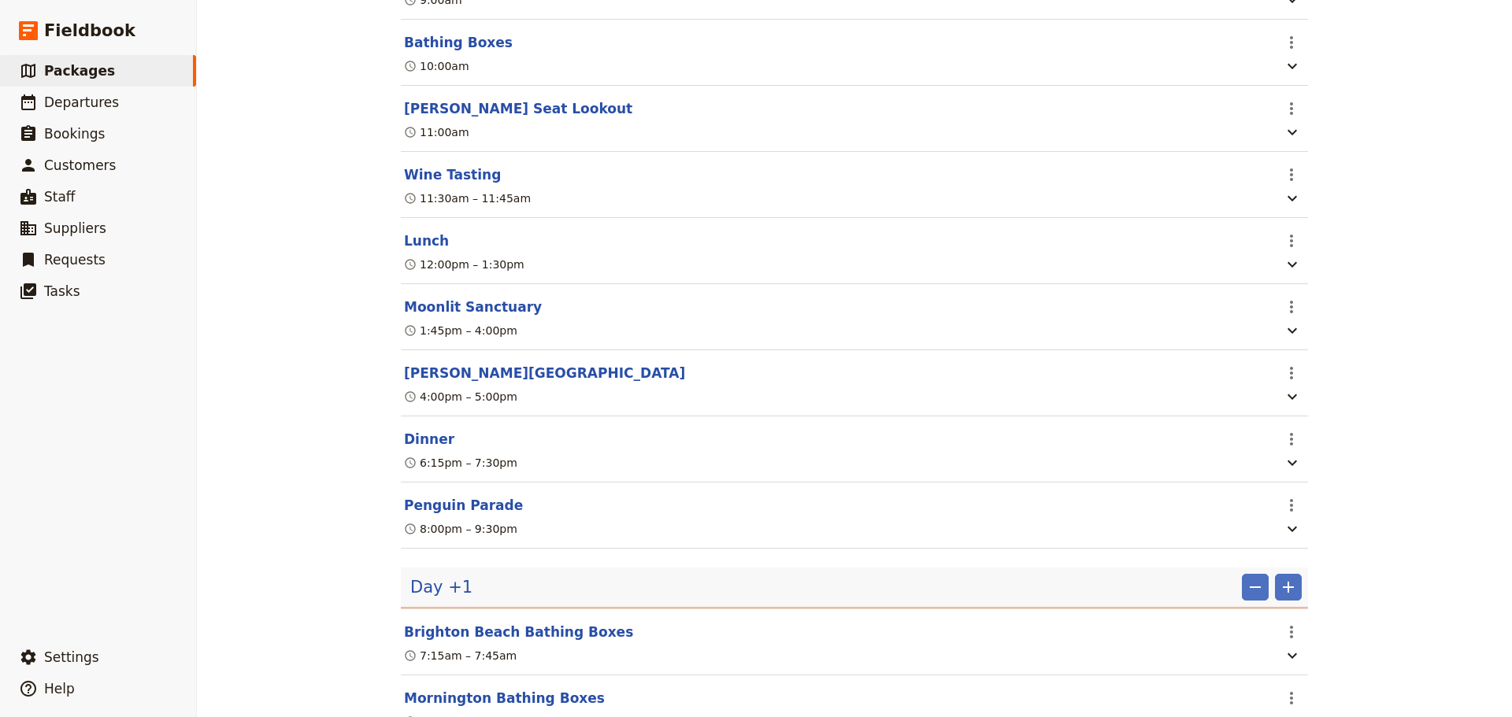
scroll to position [270, 0]
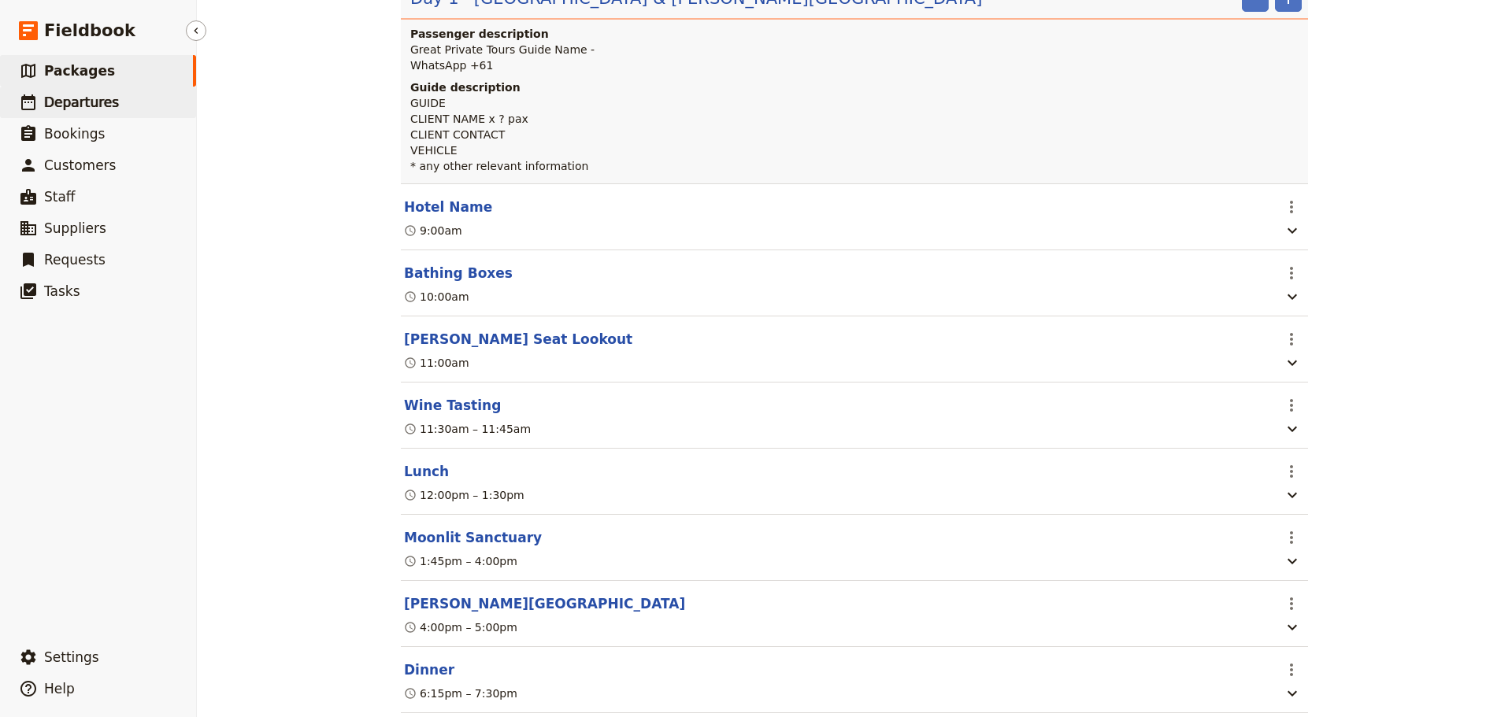
click at [154, 109] on link "​ Departures" at bounding box center [98, 103] width 196 height 32
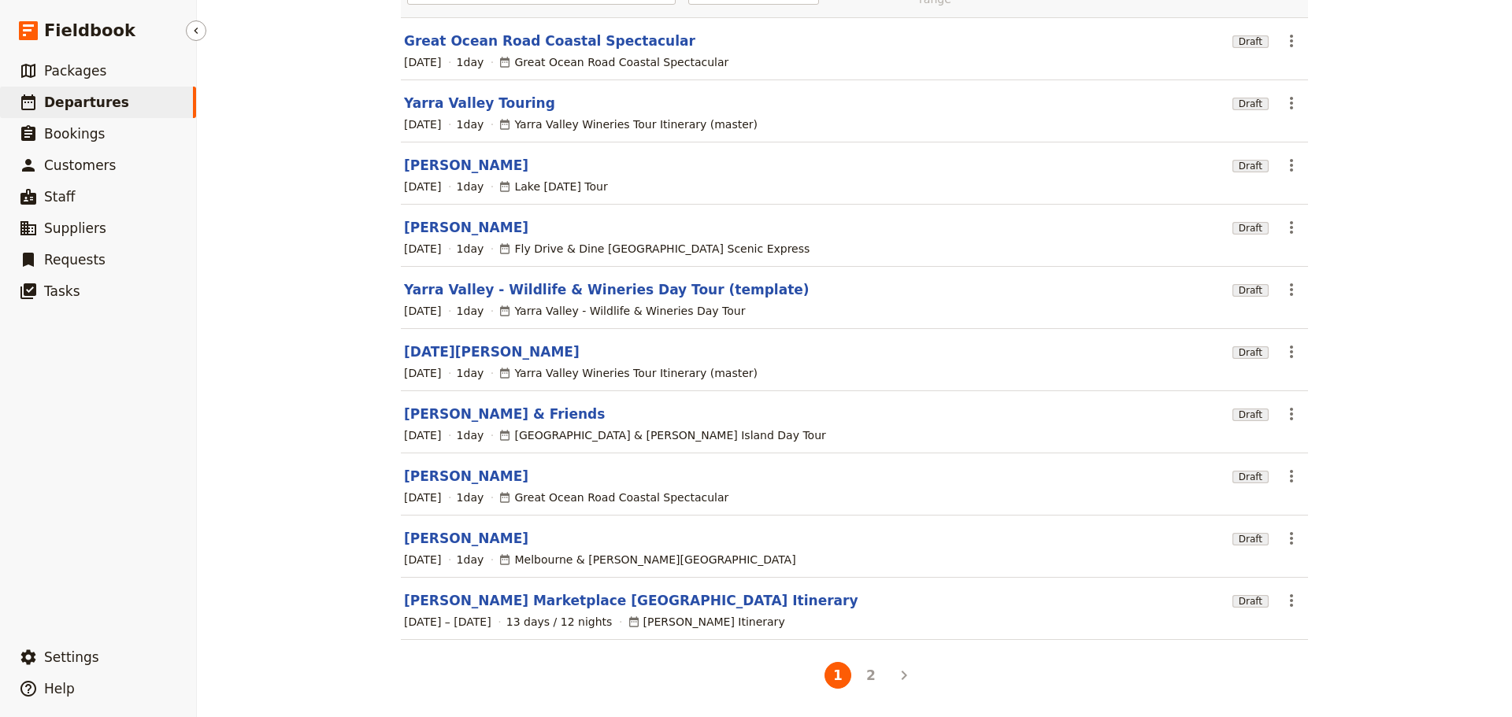
scroll to position [134, 0]
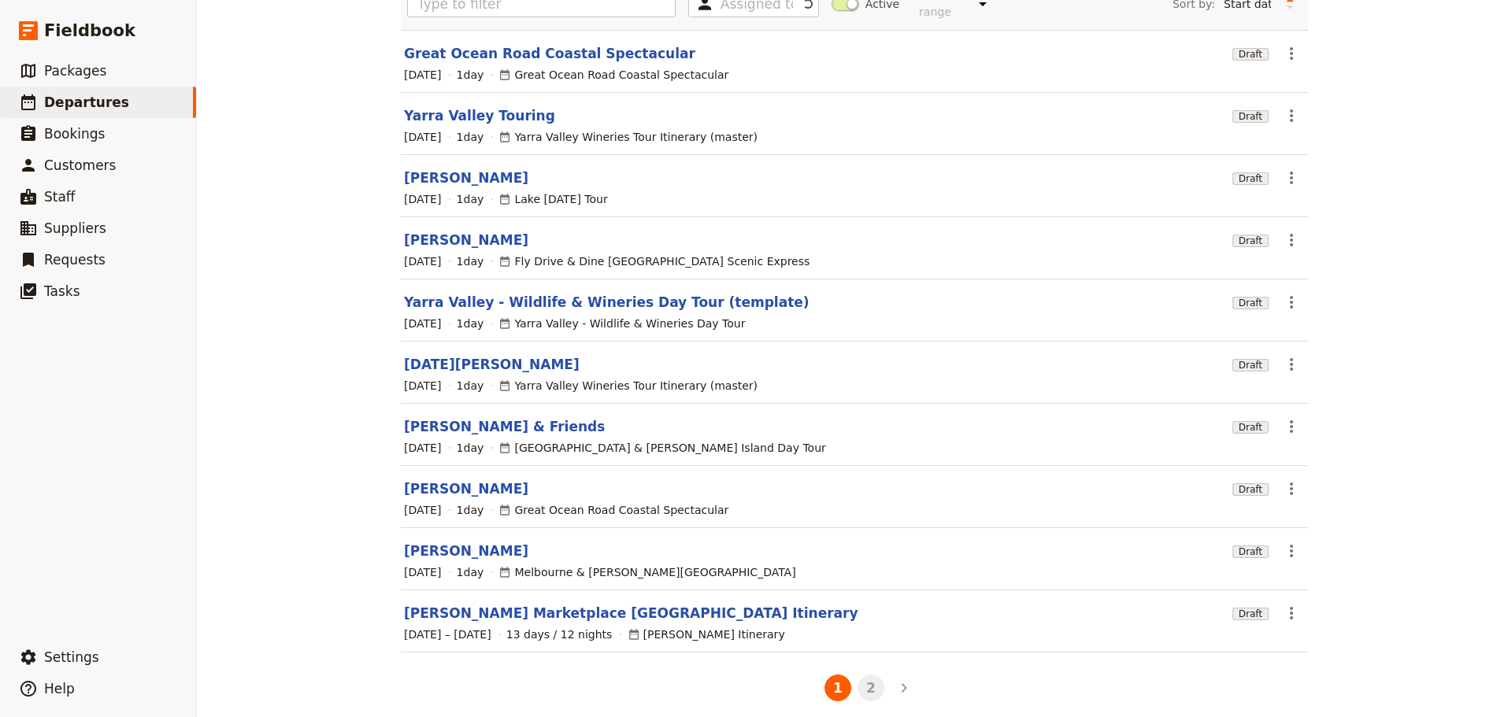
click at [870, 675] on button "2" at bounding box center [871, 688] width 27 height 27
